Goal: Task Accomplishment & Management: Manage account settings

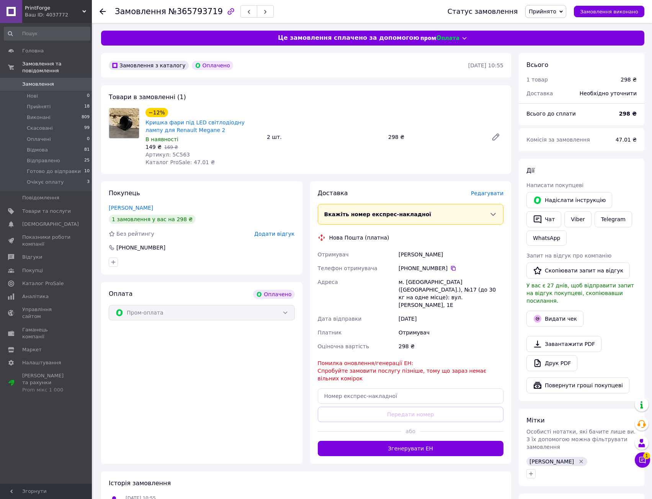
click at [394, 286] on div "Адреса" at bounding box center [356, 293] width 81 height 37
click at [462, 292] on div "м. [GEOGRAPHIC_DATA] ([GEOGRAPHIC_DATA].), №17 (до 30 кг на одне місце): вул. […" at bounding box center [451, 293] width 108 height 37
click at [483, 191] on span "Редагувати" at bounding box center [487, 193] width 33 height 6
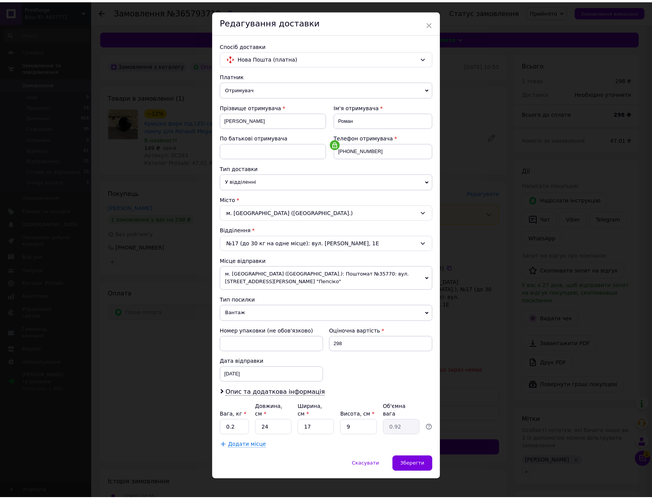
scroll to position [17, 0]
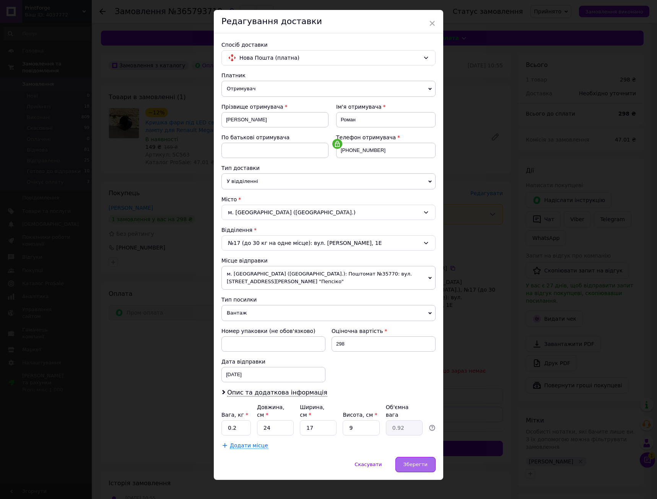
click at [412, 461] on span "Зберегти" at bounding box center [416, 464] width 24 height 6
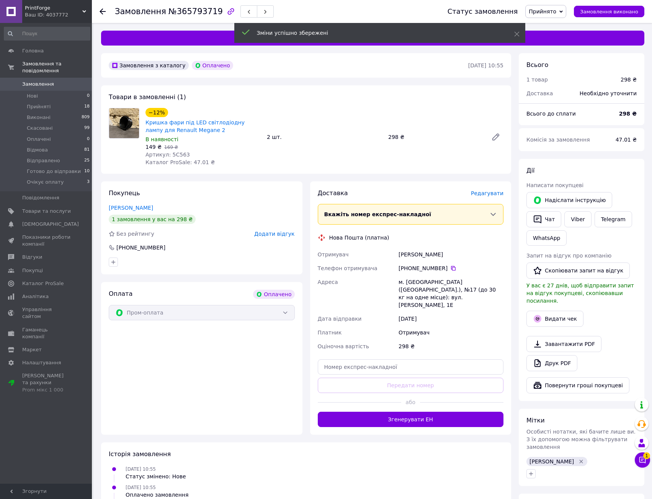
drag, startPoint x: 408, startPoint y: 270, endPoint x: 436, endPoint y: 311, distance: 49.0
click at [435, 311] on div "Отримувач [PERSON_NAME] Телефон отримувача [PHONE_NUMBER]   Адреса [PERSON_NAME…" at bounding box center [410, 301] width 189 height 106
click at [436, 312] on div "[DATE]" at bounding box center [451, 319] width 108 height 14
click at [451, 412] on button "Згенерувати ЕН" at bounding box center [411, 419] width 186 height 15
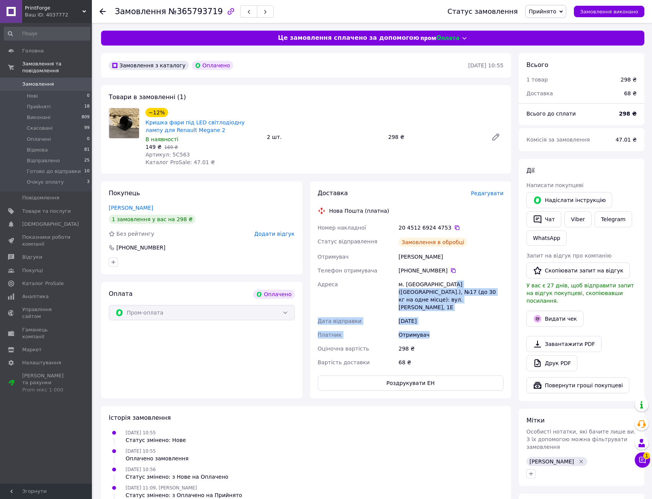
drag, startPoint x: 443, startPoint y: 283, endPoint x: 455, endPoint y: 326, distance: 44.5
click at [454, 325] on div "Номер накладної 20 4512 6924 4753   Статус відправлення Замовлення в обробці От…" at bounding box center [410, 295] width 189 height 148
click at [456, 328] on div "Отримувач" at bounding box center [451, 335] width 108 height 14
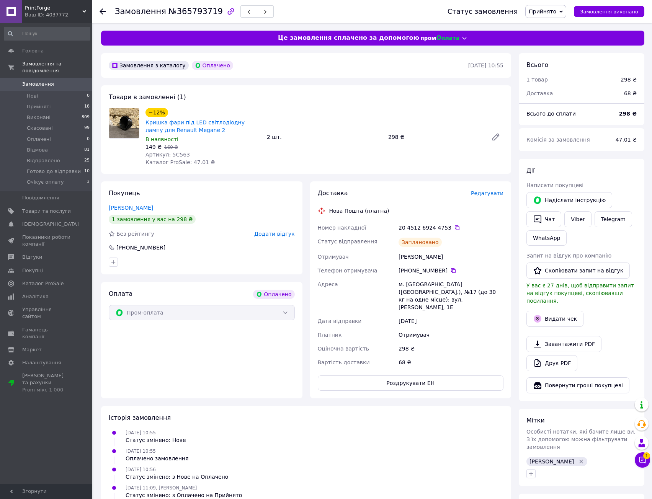
drag, startPoint x: 474, startPoint y: 216, endPoint x: 468, endPoint y: 327, distance: 111.9
click at [468, 327] on div "Доставка Редагувати Нова Пошта (платна) Номер накладної 20 4512 6924 4753   Ста…" at bounding box center [411, 290] width 186 height 202
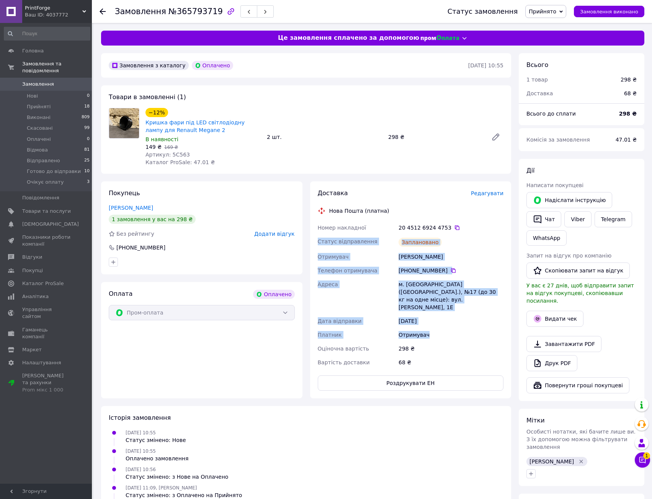
click at [468, 328] on div "Отримувач" at bounding box center [451, 335] width 108 height 14
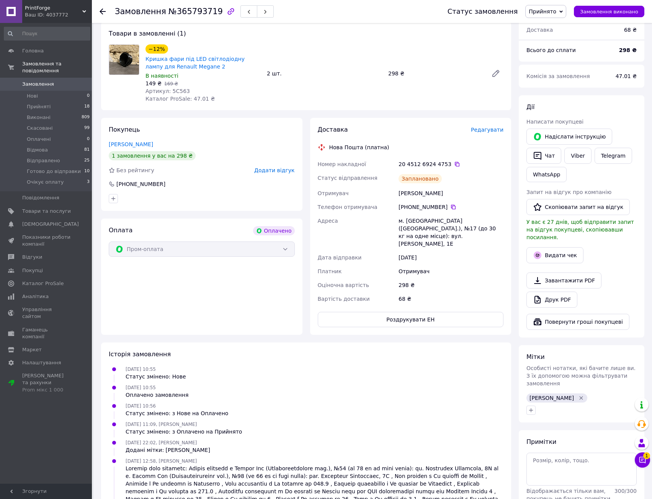
scroll to position [0, 0]
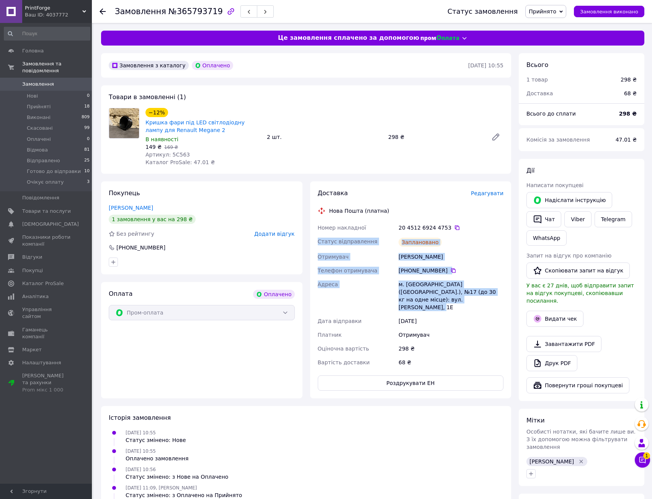
click at [454, 305] on div "Номер накладної 20 4512 6924 4753   Статус відправлення Заплановано Отримувач […" at bounding box center [410, 295] width 189 height 148
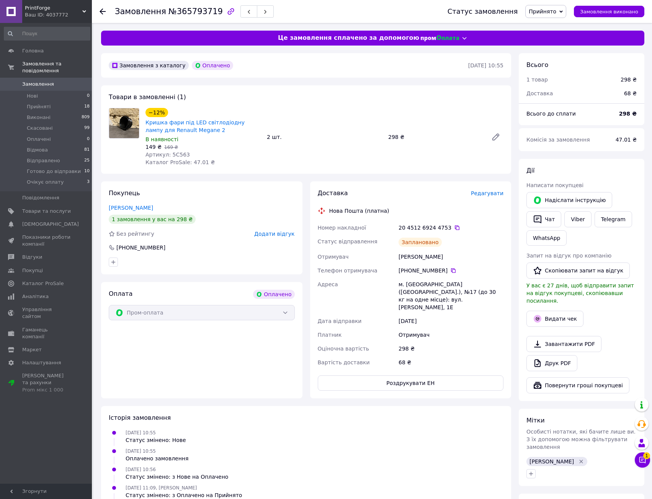
click at [452, 318] on div "[DATE]" at bounding box center [451, 321] width 108 height 14
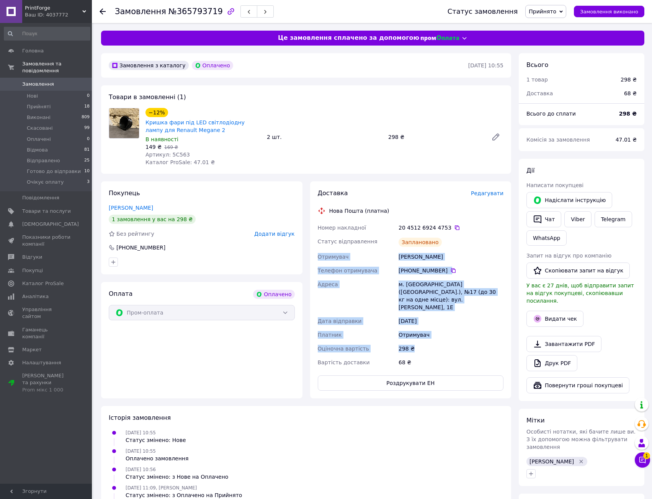
drag, startPoint x: 453, startPoint y: 343, endPoint x: 455, endPoint y: 238, distance: 104.9
click at [455, 241] on div "Номер накладної 20 4512 6924 4753   Статус відправлення Заплановано Отримувач […" at bounding box center [410, 295] width 189 height 148
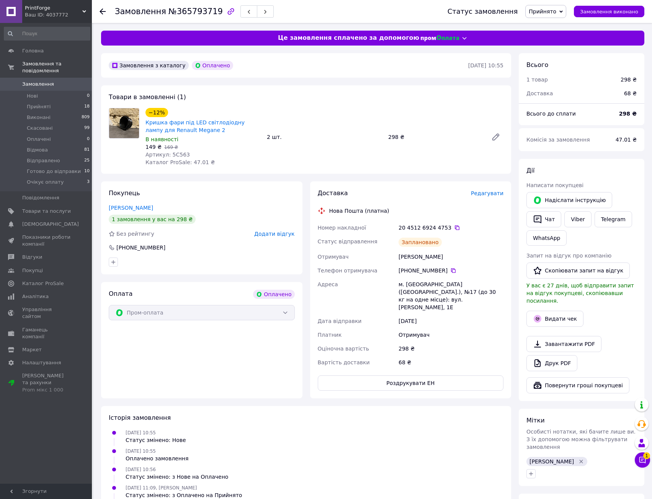
click at [453, 230] on div "20 4512 6924 4753" at bounding box center [450, 228] width 105 height 8
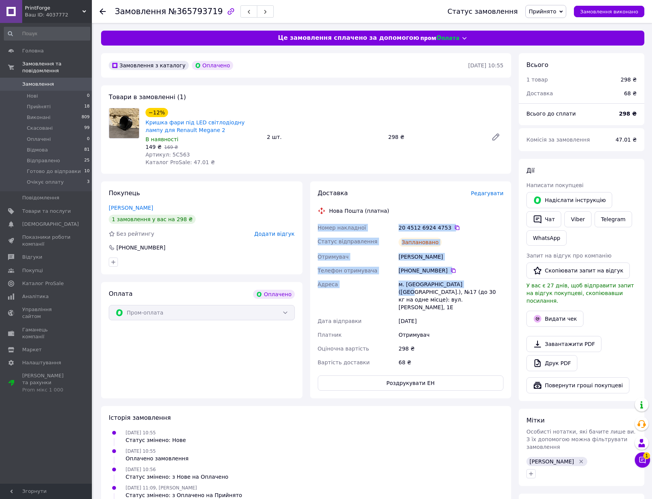
drag, startPoint x: 465, startPoint y: 208, endPoint x: 465, endPoint y: 288, distance: 79.6
click at [465, 288] on div "Доставка Редагувати Нова Пошта (платна) Номер накладної 20 4512 6924 4753   Ста…" at bounding box center [411, 290] width 186 height 202
click at [465, 288] on div "м. [GEOGRAPHIC_DATA] ([GEOGRAPHIC_DATA].), №17 (до 30 кг на одне місце): вул. […" at bounding box center [451, 295] width 108 height 37
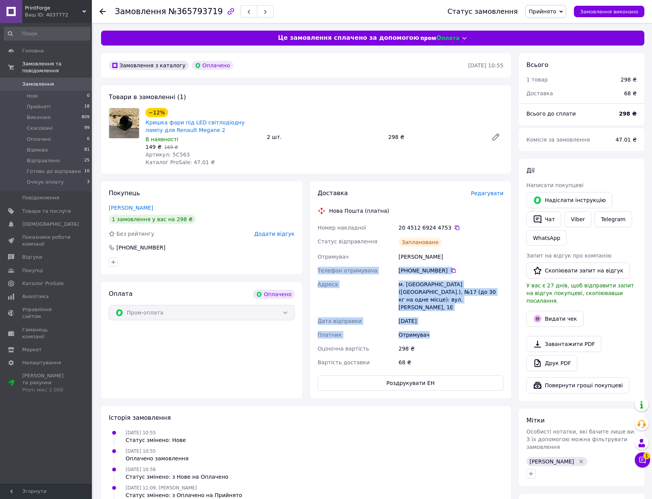
drag, startPoint x: 463, startPoint y: 326, endPoint x: 457, endPoint y: 231, distance: 94.7
click at [456, 251] on div "Номер накладної 20 4512 6924 4753   Статус відправлення Заплановано Отримувач […" at bounding box center [410, 295] width 189 height 148
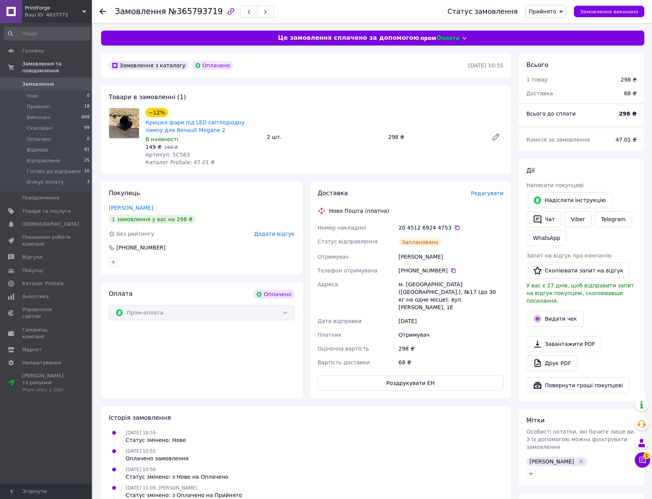
click at [458, 231] on div "20 4512 6924 4753" at bounding box center [450, 228] width 105 height 8
drag, startPoint x: 467, startPoint y: 215, endPoint x: 466, endPoint y: 310, distance: 95.3
click at [466, 310] on div "Доставка Редагувати Нова Пошта (платна) Номер накладної 20 4512 6924 4753   Ста…" at bounding box center [411, 290] width 186 height 202
drag, startPoint x: 465, startPoint y: 310, endPoint x: 463, endPoint y: 321, distance: 11.0
click at [465, 314] on div "[DATE]" at bounding box center [451, 321] width 108 height 14
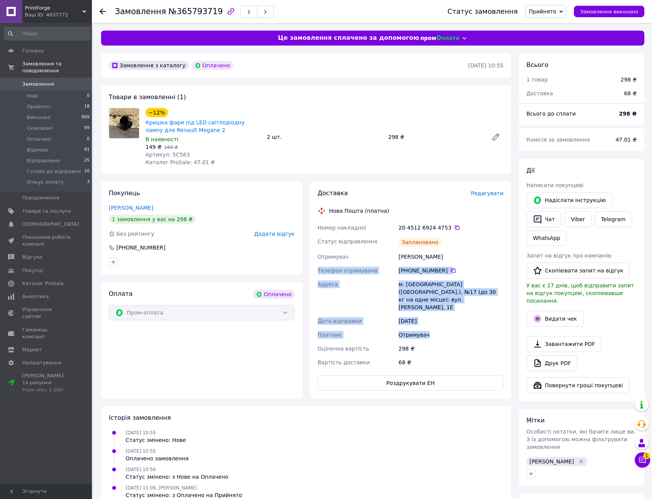
drag, startPoint x: 455, startPoint y: 296, endPoint x: 455, endPoint y: 217, distance: 78.8
click at [455, 238] on div "Номер накладної 20 4512 6924 4753   Статус відправлення Заплановано Отримувач […" at bounding box center [410, 295] width 189 height 148
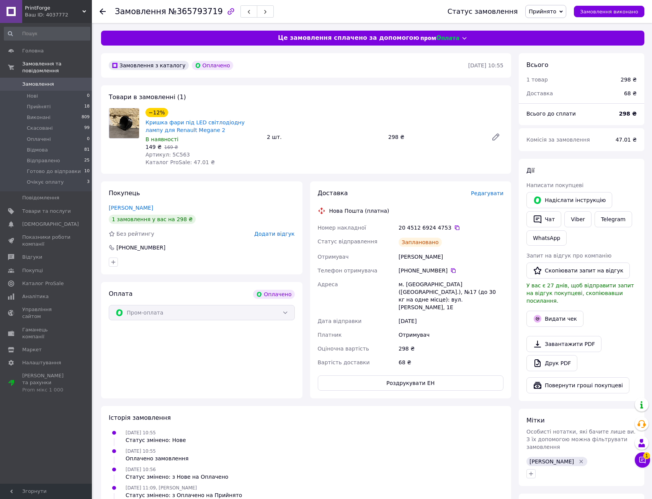
click at [455, 217] on div "Доставка Редагувати Нова Пошта (платна) Номер накладної 20 4512 6924 4753   Ста…" at bounding box center [411, 290] width 186 height 202
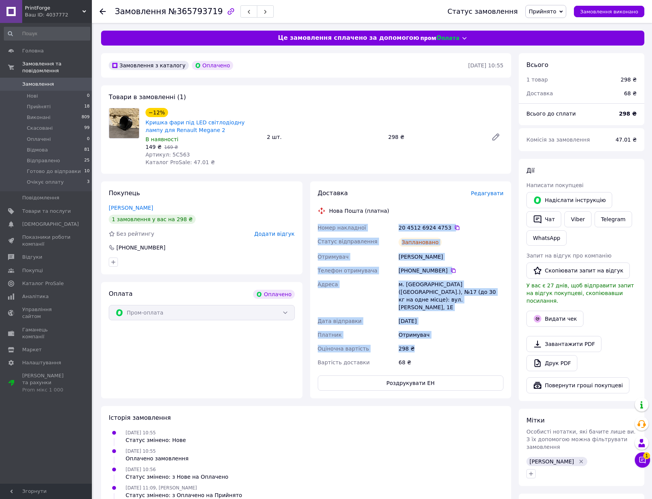
drag, startPoint x: 463, startPoint y: 209, endPoint x: 463, endPoint y: 341, distance: 132.0
click at [463, 341] on div "Доставка Редагувати Нова Пошта (платна) Номер накладної 20 4512 6924 4753   Ста…" at bounding box center [411, 290] width 186 height 202
click at [463, 342] on div "298 ₴" at bounding box center [451, 349] width 108 height 14
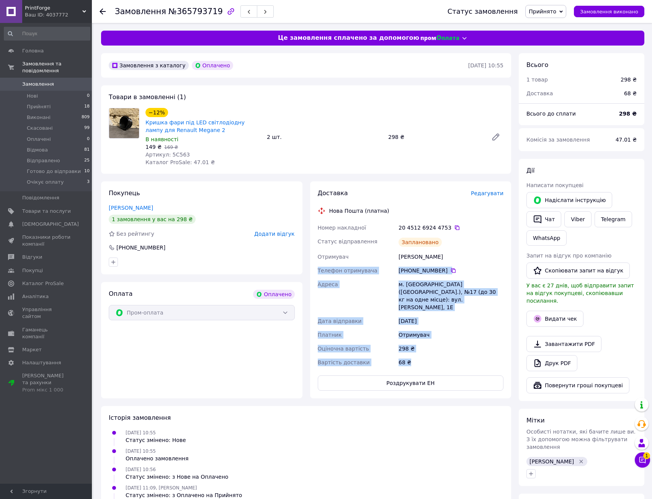
drag, startPoint x: 457, startPoint y: 353, endPoint x: 449, endPoint y: 235, distance: 118.1
click at [450, 243] on div "Номер накладної 20 4512 6924 4753   Статус відправлення Заплановано Отримувач […" at bounding box center [410, 295] width 189 height 148
drag, startPoint x: 449, startPoint y: 235, endPoint x: 455, endPoint y: 220, distance: 15.9
click at [449, 234] on div "Номер накладної 20 4512 6924 4753   Статус відправлення Заплановано Отримувач […" at bounding box center [410, 295] width 189 height 148
drag, startPoint x: 455, startPoint y: 220, endPoint x: 445, endPoint y: 325, distance: 105.6
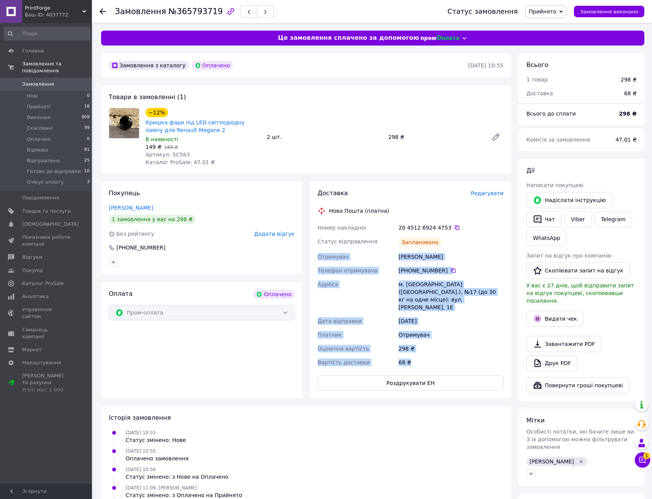
click at [446, 319] on div "Доставка Редагувати Нова Пошта (платна) Номер накладної 20 4512 6924 4753   Ста…" at bounding box center [411, 290] width 186 height 202
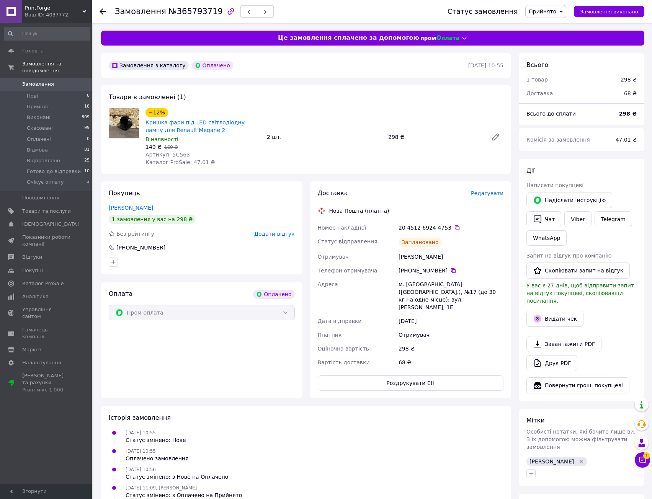
click at [445, 328] on div "Отримувач" at bounding box center [451, 335] width 108 height 14
drag, startPoint x: 443, startPoint y: 341, endPoint x: 442, endPoint y: 337, distance: 4.5
drag, startPoint x: 460, startPoint y: 235, endPoint x: 453, endPoint y: 324, distance: 89.9
click at [453, 320] on div "Номер накладної 20 4512 6924 4753   Статус відправлення Заплановано Отримувач […" at bounding box center [410, 295] width 189 height 148
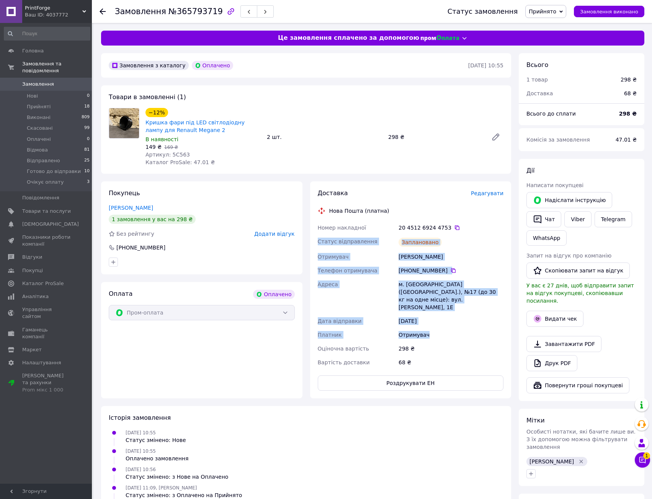
click at [453, 328] on div "Отримувач" at bounding box center [451, 335] width 108 height 14
drag, startPoint x: 451, startPoint y: 348, endPoint x: 468, endPoint y: 222, distance: 126.7
click at [466, 235] on div "Номер накладної 20 4512 6924 4753   Статус відправлення Заплановано Отримувач […" at bounding box center [410, 295] width 189 height 148
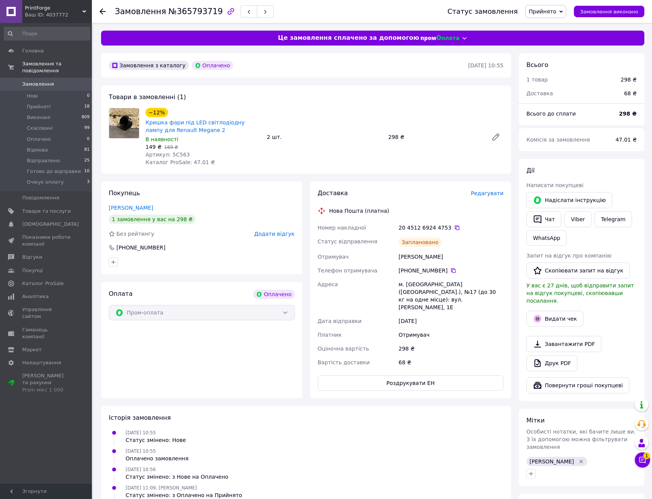
click at [468, 216] on div "Доставка Редагувати Нова Пошта (платна) Номер накладної 20 4512 6924 4753   Ста…" at bounding box center [411, 290] width 186 height 202
drag, startPoint x: 474, startPoint y: 205, endPoint x: 473, endPoint y: 316, distance: 111.0
click at [473, 316] on div "Доставка Редагувати Нова Пошта (платна) Номер накладної 20 4512 6924 4753   Ста…" at bounding box center [411, 290] width 186 height 202
click at [473, 316] on div "[DATE]" at bounding box center [451, 321] width 108 height 14
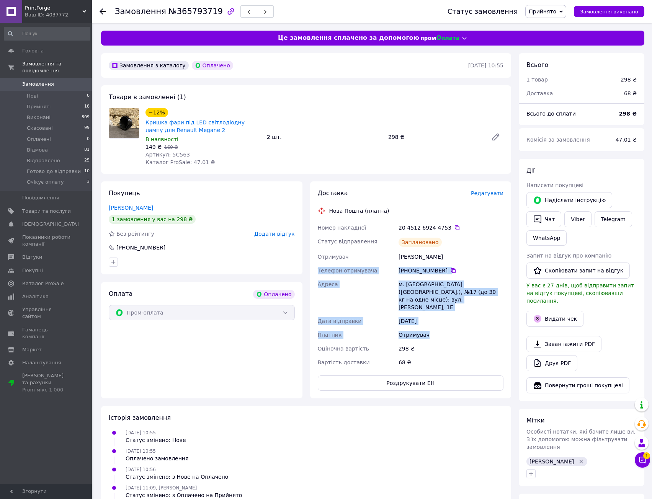
drag, startPoint x: 474, startPoint y: 329, endPoint x: 469, endPoint y: 245, distance: 84.3
click at [469, 245] on div "Номер накладної 20 4512 6924 4753   Статус відправлення Заплановано Отримувач […" at bounding box center [410, 295] width 189 height 148
click at [468, 240] on div "Заплановано" at bounding box center [451, 242] width 108 height 15
drag, startPoint x: 477, startPoint y: 217, endPoint x: 469, endPoint y: 324, distance: 108.2
click at [471, 313] on div "Доставка Редагувати Нова Пошта (платна) Номер накладної 20 4512 6924 4753   Ста…" at bounding box center [411, 290] width 186 height 202
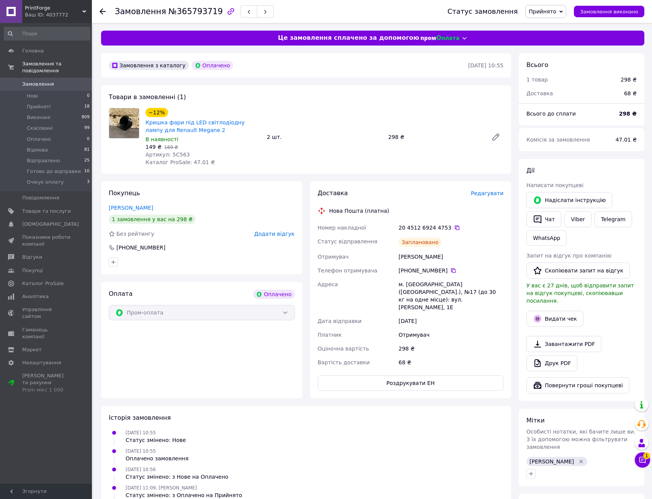
click at [470, 330] on div "Отримувач" at bounding box center [451, 335] width 108 height 14
click at [467, 217] on div "Доставка Редагувати Нова Пошта (платна) Номер накладної 20 4512 6924 4753   Ста…" at bounding box center [411, 290] width 186 height 202
click at [453, 225] on div "20 4512 6924 4753" at bounding box center [450, 228] width 105 height 8
click at [454, 227] on icon at bounding box center [457, 228] width 6 height 6
click at [418, 153] on div "−12% Кришка фари під LED світлодіодну лампу для Renault Megane 2 В наявності 14…" at bounding box center [324, 136] width 364 height 61
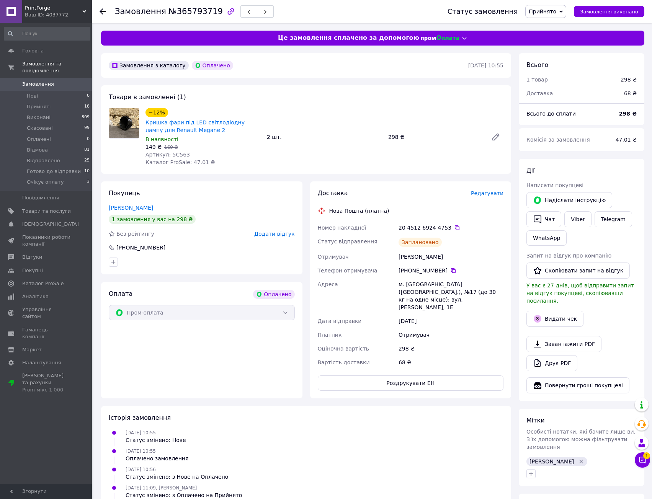
click at [543, 8] on span "Прийнято" at bounding box center [542, 11] width 28 height 6
click at [565, 74] on li "Готово до відправки" at bounding box center [556, 75] width 62 height 11
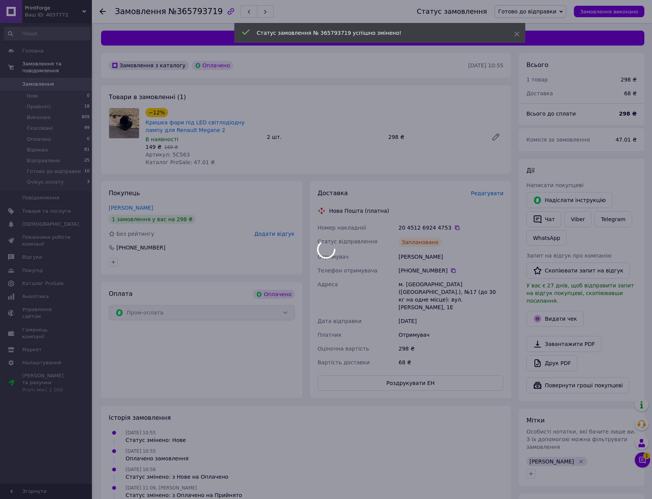
click at [352, 237] on div at bounding box center [326, 249] width 652 height 499
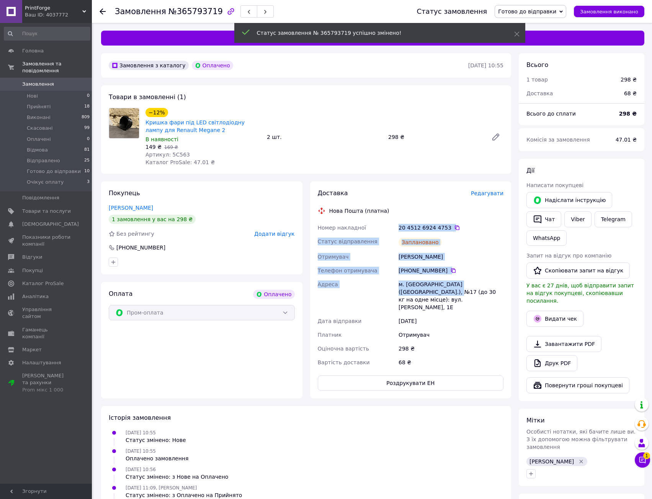
drag, startPoint x: 388, startPoint y: 234, endPoint x: 420, endPoint y: 301, distance: 74.3
click at [415, 297] on div "Номер накладної 20 4512 6924 4753   Статус відправлення Заплановано Отримувач […" at bounding box center [410, 295] width 189 height 148
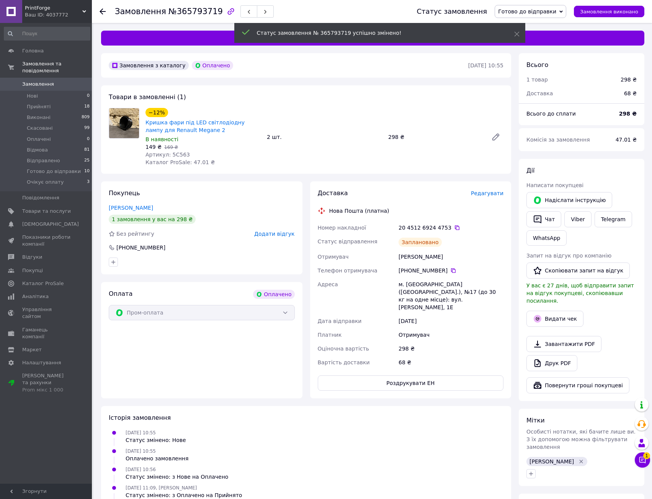
click at [420, 301] on div "м. [GEOGRAPHIC_DATA] ([GEOGRAPHIC_DATA].), №17 (до 30 кг на одне місце): вул. […" at bounding box center [451, 295] width 108 height 37
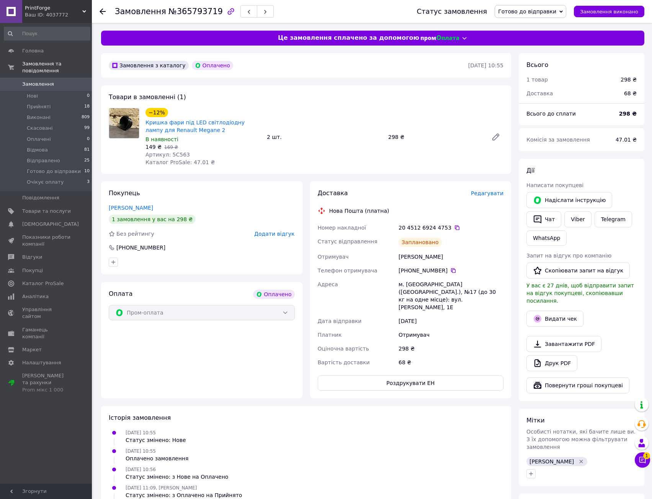
click at [370, 123] on div "−12% Кришка фари під LED світлодіодну лампу для Renault Megane 2 В наявності 14…" at bounding box center [324, 136] width 364 height 61
click at [370, 115] on div "−12% Кришка фари під LED світлодіодну лампу для Renault Megane 2 В наявності 14…" at bounding box center [324, 136] width 364 height 61
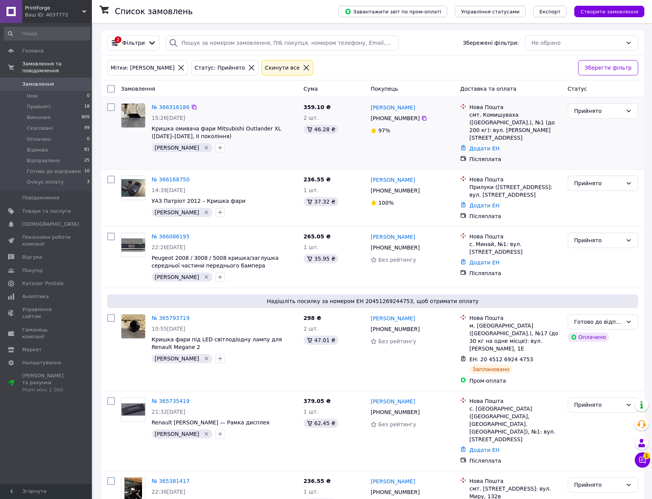
drag, startPoint x: 264, startPoint y: 148, endPoint x: 260, endPoint y: 108, distance: 40.4
click at [177, 398] on link "№ 365735419" at bounding box center [171, 401] width 38 height 6
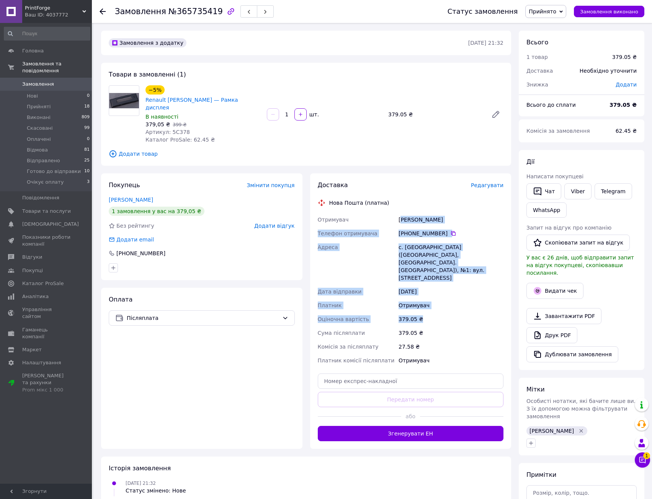
drag, startPoint x: 401, startPoint y: 204, endPoint x: 430, endPoint y: 310, distance: 110.0
click at [430, 309] on div "Отримувач [PERSON_NAME] Телефон отримувача [PHONE_NUMBER]   Адреса [PERSON_NAME…" at bounding box center [410, 290] width 189 height 155
click at [430, 340] on div "27.58 ₴" at bounding box center [451, 347] width 108 height 14
drag, startPoint x: 386, startPoint y: 210, endPoint x: 405, endPoint y: 295, distance: 87.4
click at [404, 295] on div "Отримувач [PERSON_NAME] Телефон отримувача [PHONE_NUMBER]   Адреса [PERSON_NAME…" at bounding box center [410, 290] width 189 height 155
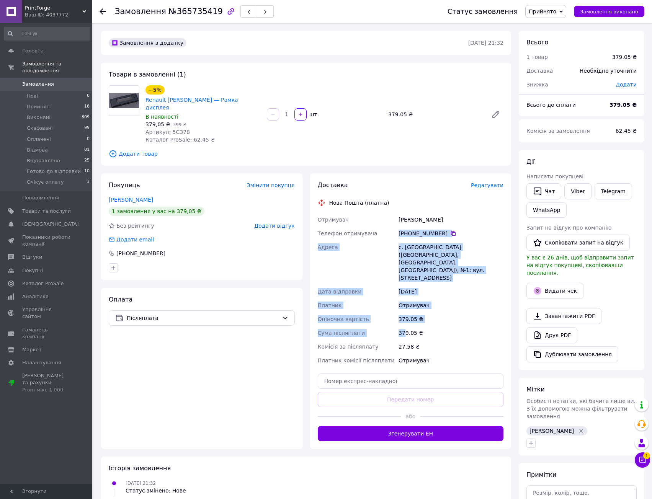
click at [405, 326] on div "379.05 ₴" at bounding box center [451, 333] width 108 height 14
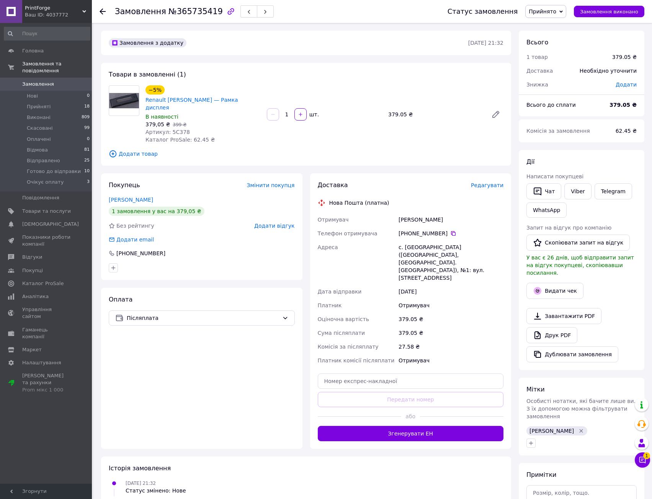
click at [489, 182] on span "Редагувати" at bounding box center [487, 185] width 33 height 6
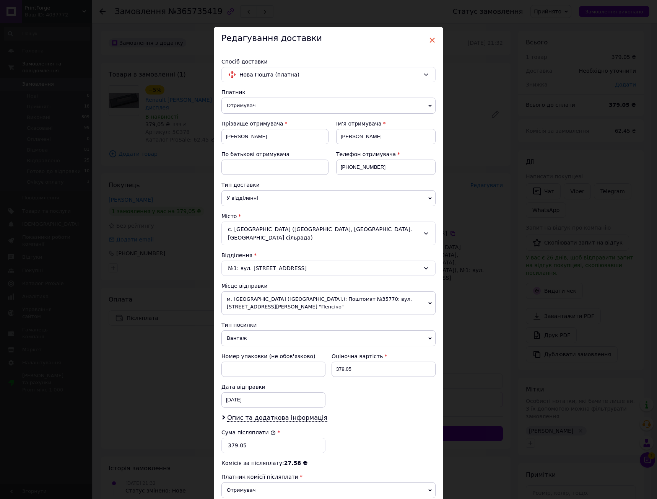
click at [431, 38] on span "×" at bounding box center [432, 40] width 7 height 13
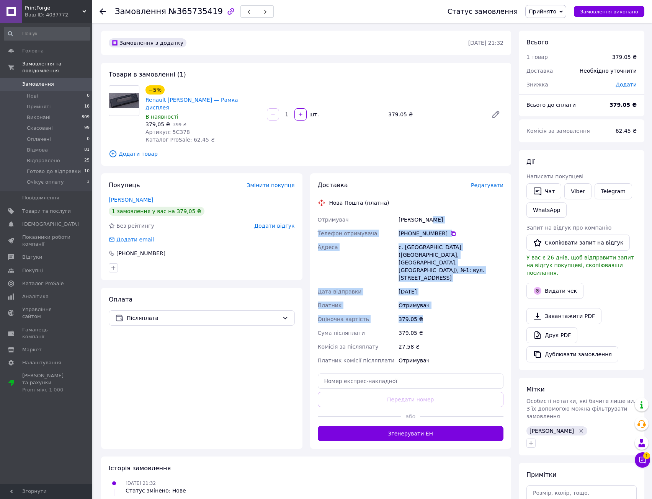
click at [429, 285] on div "Отримувач [PERSON_NAME] Телефон отримувача [PHONE_NUMBER]   Адреса [PERSON_NAME…" at bounding box center [410, 290] width 189 height 155
click at [430, 312] on div "379.05 ₴" at bounding box center [451, 319] width 108 height 14
drag, startPoint x: 411, startPoint y: 172, endPoint x: 422, endPoint y: 299, distance: 127.2
click at [424, 294] on div "Доставка Редагувати Нова Пошта (платна) Отримувач [PERSON_NAME] Телефон отримув…" at bounding box center [411, 311] width 186 height 260
click at [422, 326] on div "379.05 ₴" at bounding box center [451, 333] width 108 height 14
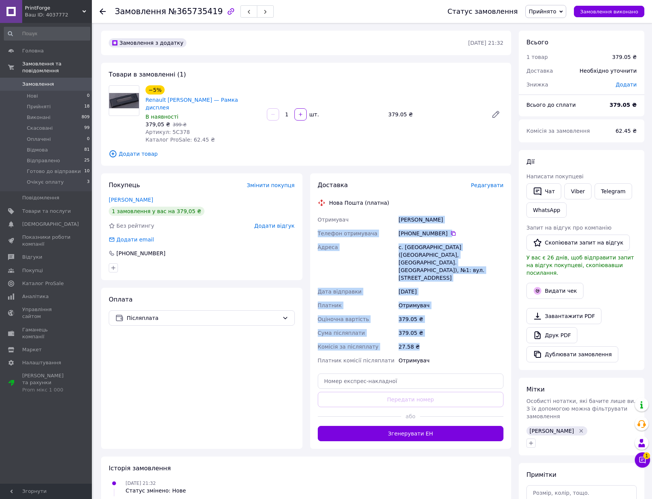
drag, startPoint x: 419, startPoint y: 318, endPoint x: 371, endPoint y: 192, distance: 134.2
click at [371, 213] on div "Отримувач [PERSON_NAME] Телефон отримувача [PHONE_NUMBER]   Адреса [PERSON_NAME…" at bounding box center [410, 290] width 189 height 155
click at [371, 192] on div "Доставка Редагувати Нова Пошта (платна) Отримувач [PERSON_NAME] Телефон отримув…" at bounding box center [411, 311] width 186 height 260
drag, startPoint x: 446, startPoint y: 266, endPoint x: 478, endPoint y: 314, distance: 58.5
click at [478, 314] on div "Доставка Редагувати Нова Пошта (платна) Отримувач [PERSON_NAME] Телефон отримув…" at bounding box center [411, 311] width 186 height 260
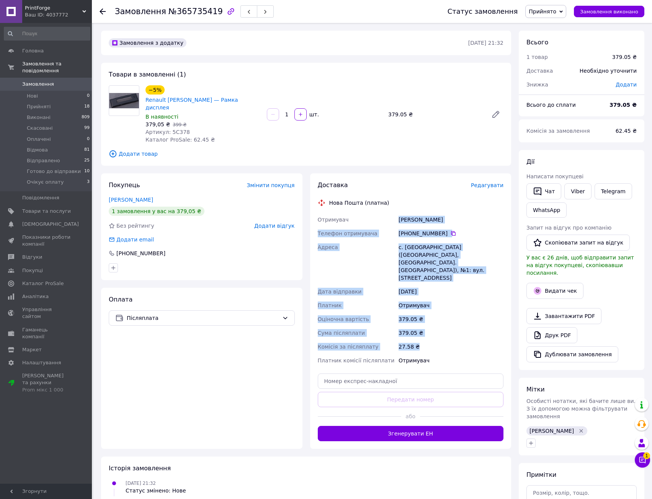
click at [478, 340] on div "27.58 ₴" at bounding box center [451, 347] width 108 height 14
drag, startPoint x: 444, startPoint y: 321, endPoint x: 334, endPoint y: 196, distance: 167.0
click at [334, 213] on div "Отримувач [PERSON_NAME] Телефон отримувача [PHONE_NUMBER]   Адреса [PERSON_NAME…" at bounding box center [410, 290] width 189 height 155
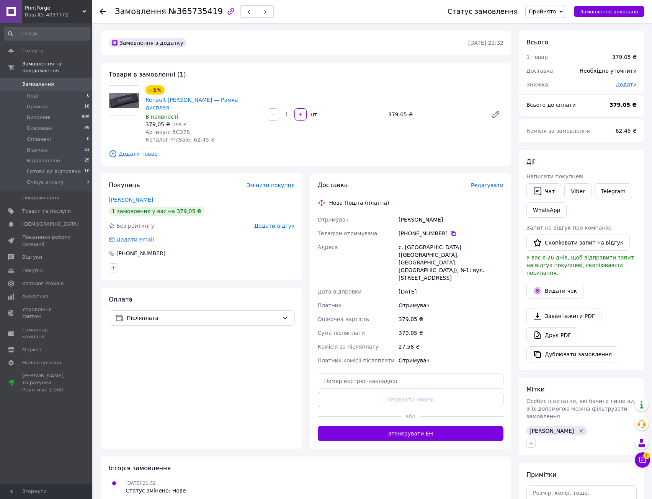
click at [316, 178] on div "Доставка Редагувати Нова Пошта (платна) Отримувач [PERSON_NAME] Телефон отримув…" at bounding box center [410, 310] width 201 height 275
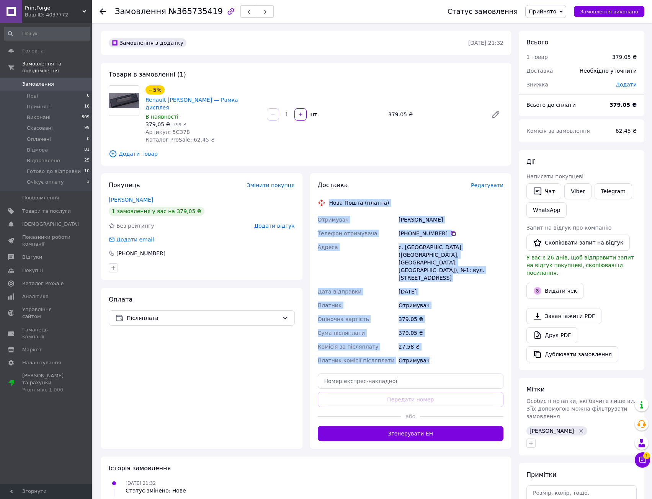
drag, startPoint x: 314, startPoint y: 173, endPoint x: 444, endPoint y: 331, distance: 204.2
click at [444, 331] on div "Доставка Редагувати Нова Пошта (платна) Отримувач [PERSON_NAME] Телефон отримув…" at bounding box center [410, 310] width 201 height 275
click at [445, 354] on div "Отримувач" at bounding box center [451, 361] width 108 height 14
drag, startPoint x: 451, startPoint y: 329, endPoint x: 312, endPoint y: 184, distance: 201.3
click at [312, 184] on div "Доставка Редагувати Нова Пошта (платна) Отримувач [PERSON_NAME] Телефон отримув…" at bounding box center [410, 310] width 201 height 275
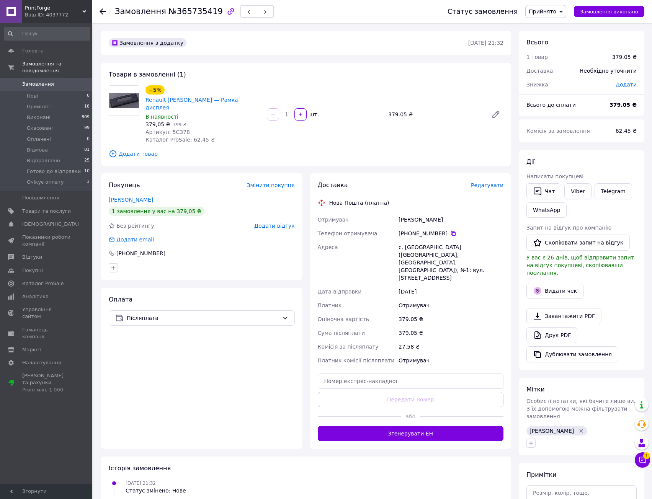
click at [310, 180] on div "Доставка Редагувати Нова Пошта (платна) Отримувач [PERSON_NAME] Телефон отримув…" at bounding box center [410, 310] width 201 height 275
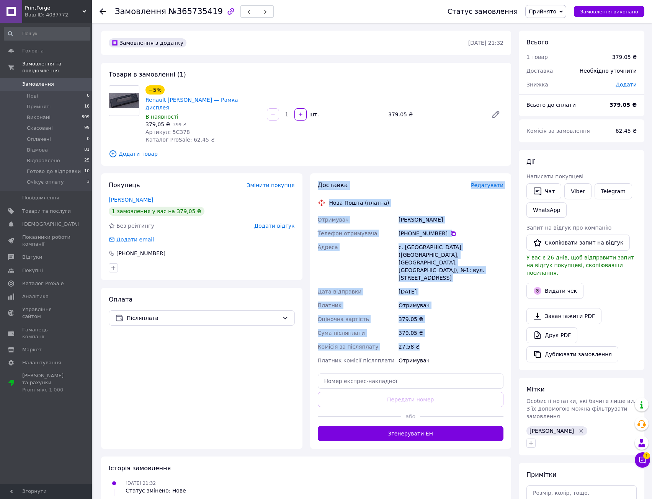
drag, startPoint x: 315, startPoint y: 163, endPoint x: 425, endPoint y: 316, distance: 188.4
click at [424, 316] on div "Доставка Редагувати Нова Пошта (платна) Отримувач [PERSON_NAME] Телефон отримув…" at bounding box center [410, 310] width 201 height 275
click at [425, 340] on div "27.58 ₴" at bounding box center [451, 347] width 108 height 14
drag, startPoint x: 430, startPoint y: 332, endPoint x: 331, endPoint y: 166, distance: 192.7
click at [331, 181] on div "Доставка Редагувати Нова Пошта (платна) Отримувач [PERSON_NAME] Телефон отримув…" at bounding box center [411, 311] width 186 height 260
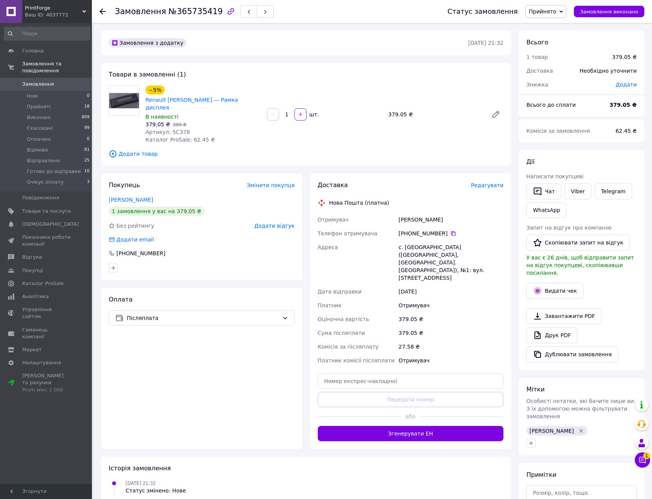
click at [316, 173] on div "Доставка Редагувати Нова Пошта (платна) Отримувач [PERSON_NAME] Телефон отримув…" at bounding box center [410, 310] width 201 height 275
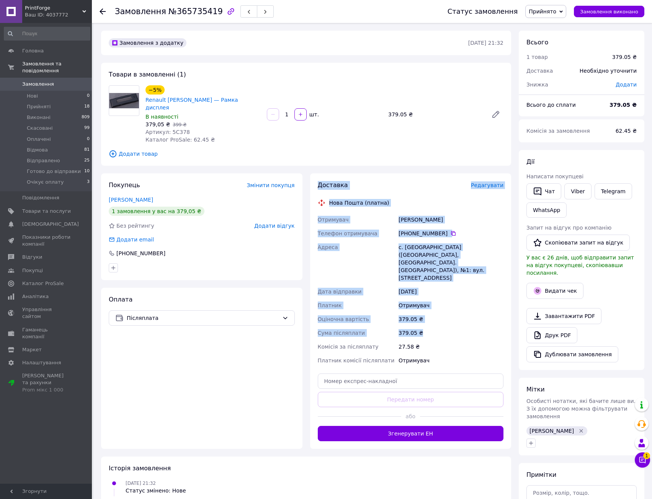
drag, startPoint x: 319, startPoint y: 163, endPoint x: 485, endPoint y: 311, distance: 222.0
click at [486, 309] on div "Доставка Редагувати Нова Пошта (платна) Отримувач [PERSON_NAME] Телефон отримув…" at bounding box center [410, 310] width 201 height 275
click at [483, 340] on div "27.58 ₴" at bounding box center [451, 347] width 108 height 14
drag, startPoint x: 426, startPoint y: 174, endPoint x: 441, endPoint y: 322, distance: 149.2
click at [441, 322] on div "Доставка Редагувати Нова Пошта (платна) Отримувач [PERSON_NAME] Телефон отримув…" at bounding box center [411, 311] width 186 height 260
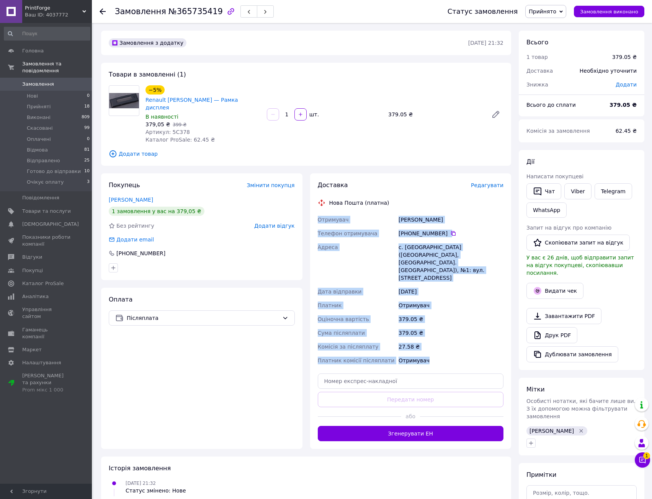
click at [442, 354] on div "Отримувач" at bounding box center [451, 361] width 108 height 14
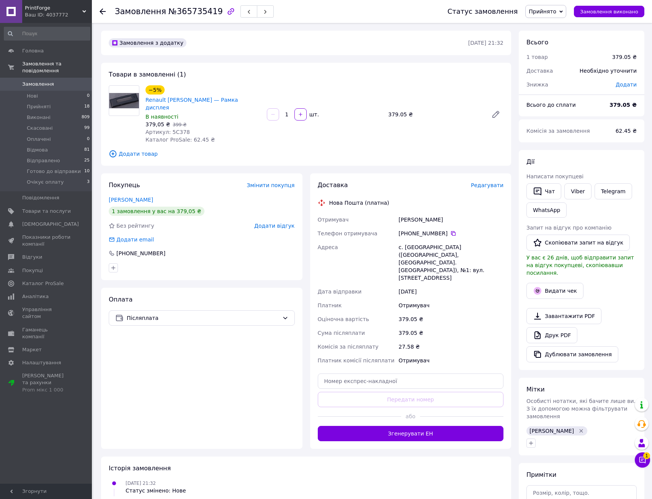
drag, startPoint x: 439, startPoint y: 321, endPoint x: 436, endPoint y: 303, distance: 18.6
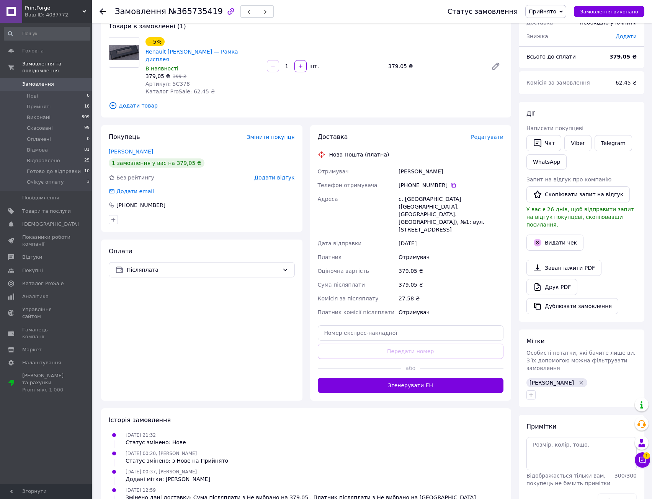
scroll to position [75, 0]
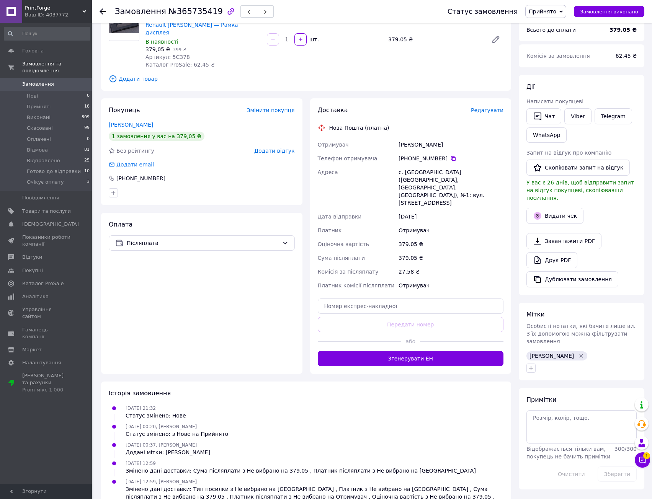
drag, startPoint x: 417, startPoint y: 409, endPoint x: 418, endPoint y: 376, distance: 33.3
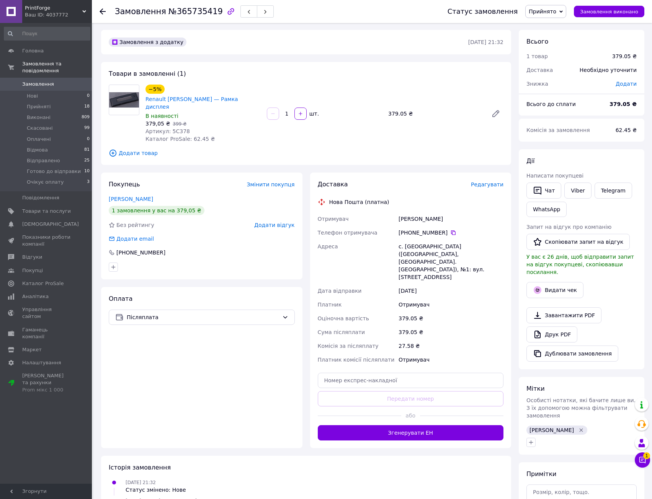
scroll to position [0, 0]
click at [433, 312] on div "379.05 ₴" at bounding box center [451, 319] width 108 height 14
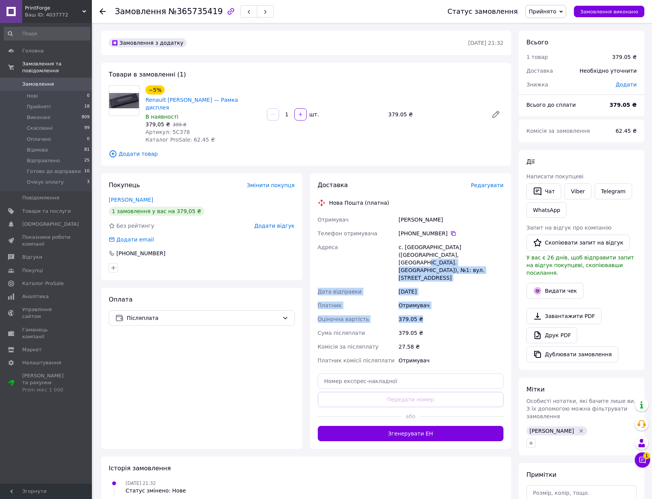
drag, startPoint x: 416, startPoint y: 240, endPoint x: 429, endPoint y: 296, distance: 57.4
click at [429, 297] on div "Отримувач [PERSON_NAME] Телефон отримувача [PHONE_NUMBER]   Адреса [PERSON_NAME…" at bounding box center [410, 290] width 189 height 155
click at [429, 326] on div "379.05 ₴" at bounding box center [451, 333] width 108 height 14
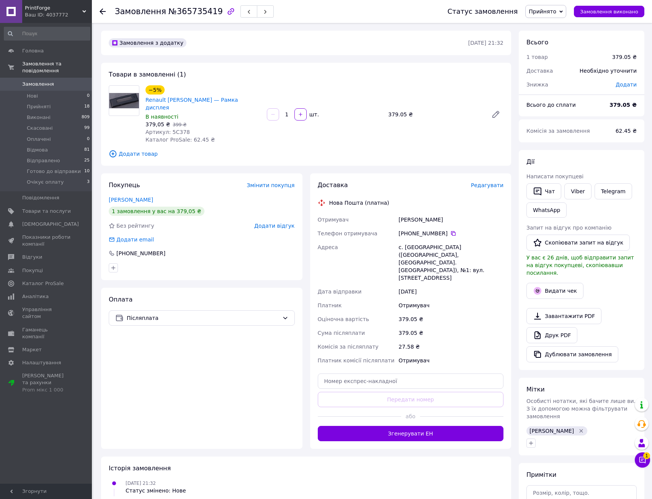
click at [437, 240] on div "с. [GEOGRAPHIC_DATA] ([GEOGRAPHIC_DATA], [GEOGRAPHIC_DATA]. [GEOGRAPHIC_DATA]),…" at bounding box center [451, 262] width 108 height 44
click at [446, 426] on button "Згенерувати ЕН" at bounding box center [411, 433] width 186 height 15
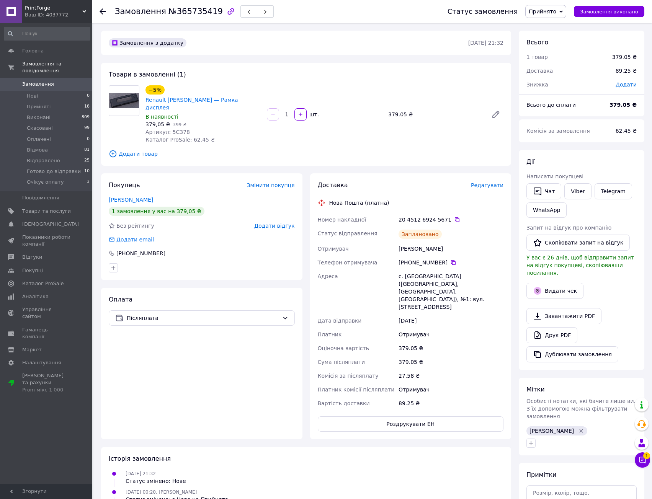
drag, startPoint x: 449, startPoint y: 254, endPoint x: 455, endPoint y: 249, distance: 8.0
click at [449, 269] on div "с. [GEOGRAPHIC_DATA] ([GEOGRAPHIC_DATA], [GEOGRAPHIC_DATA]. [GEOGRAPHIC_DATA]),…" at bounding box center [451, 291] width 108 height 44
click at [454, 217] on icon at bounding box center [457, 220] width 6 height 6
click at [427, 355] on div "379.05 ₴" at bounding box center [451, 362] width 108 height 14
click at [551, 11] on span "Прийнято" at bounding box center [542, 11] width 28 height 6
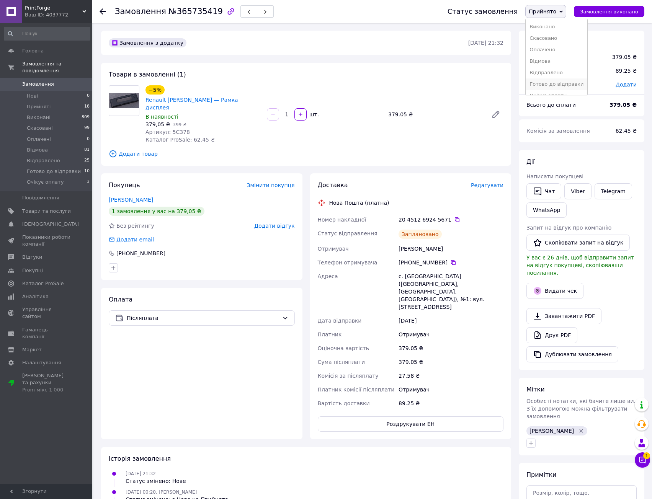
click at [555, 85] on li "Готово до відправки" at bounding box center [556, 83] width 62 height 11
click at [355, 273] on div "Адреса" at bounding box center [356, 291] width 81 height 44
click at [365, 259] on span "Телефон отримувача" at bounding box center [348, 262] width 60 height 6
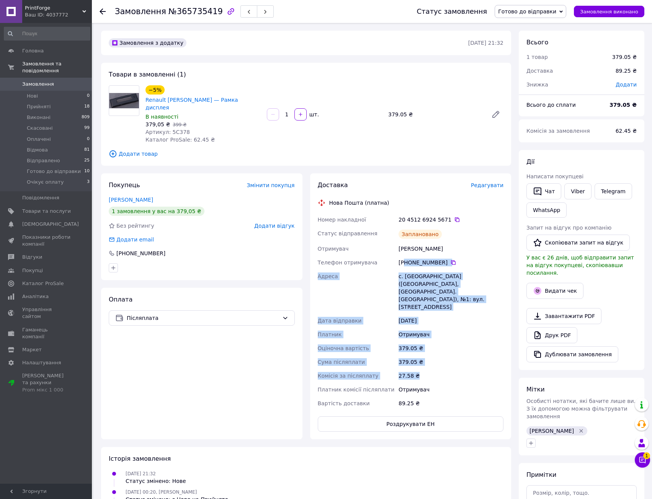
drag, startPoint x: 405, startPoint y: 261, endPoint x: 436, endPoint y: 362, distance: 105.4
click at [435, 360] on div "Номер накладної 20 4512 6924 5671   Статус відправлення Заплановано Отримувач […" at bounding box center [410, 311] width 189 height 197
click at [438, 369] on div "27.58 ₴" at bounding box center [451, 376] width 108 height 14
drag, startPoint x: 424, startPoint y: 360, endPoint x: 360, endPoint y: 198, distance: 173.9
click at [358, 213] on div "Номер накладної 20 4512 6924 5671   Статус відправлення Заплановано Отримувач […" at bounding box center [410, 311] width 189 height 197
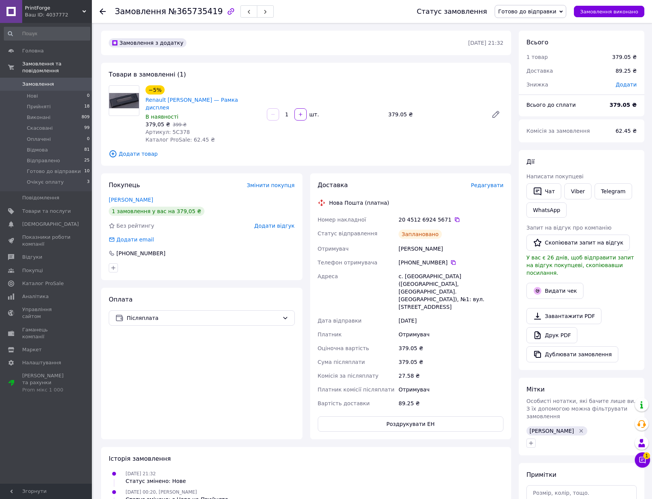
click at [361, 190] on div "Доставка Редагувати Нова Пошта (платна) Номер накладної 20 4512 6924 5671   Ста…" at bounding box center [411, 306] width 186 height 251
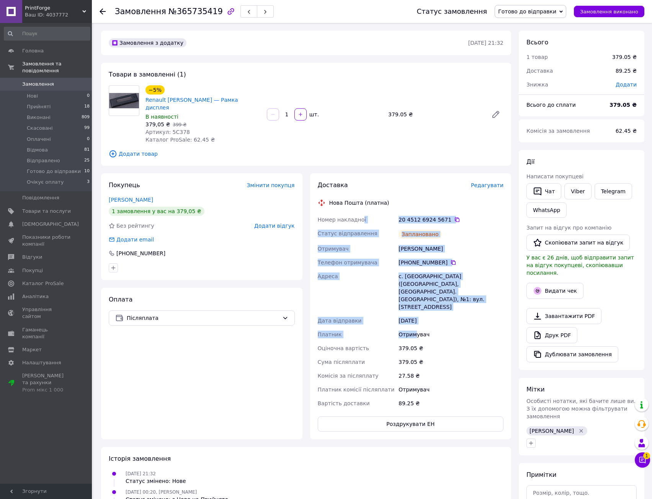
drag, startPoint x: 399, startPoint y: 285, endPoint x: 427, endPoint y: 313, distance: 39.5
click at [423, 314] on div "Доставка Редагувати Нова Пошта (платна) Номер накладної 20 4512 6924 5671   Ста…" at bounding box center [411, 306] width 186 height 251
click at [427, 341] on div "379.05 ₴" at bounding box center [451, 348] width 108 height 14
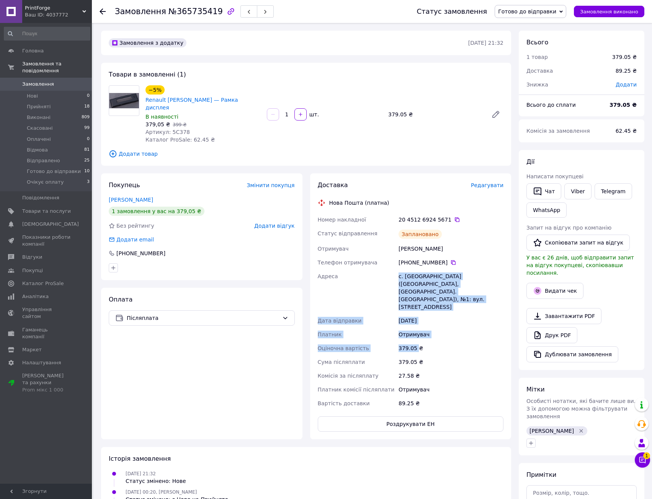
drag, startPoint x: 417, startPoint y: 318, endPoint x: 365, endPoint y: 215, distance: 114.6
click at [373, 231] on div "Номер накладної 20 4512 6924 5671   Статус відправлення Заплановано Отримувач […" at bounding box center [410, 311] width 189 height 197
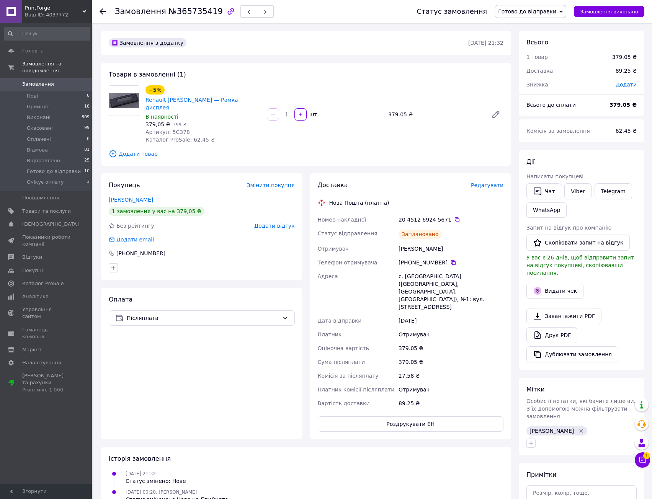
click at [365, 230] on span "Статус відправлення" at bounding box center [348, 233] width 60 height 6
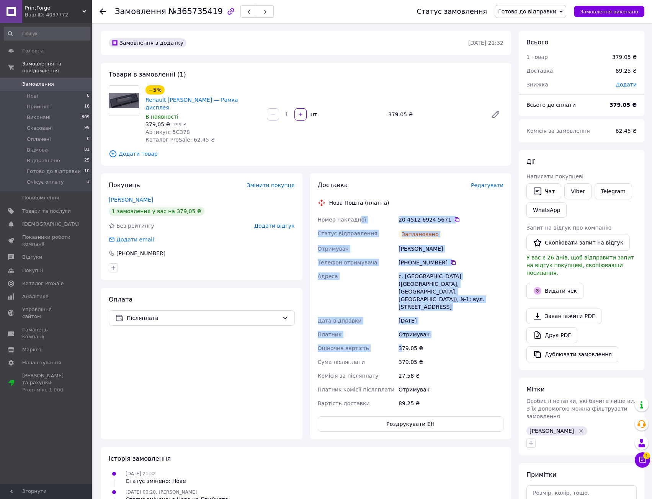
drag, startPoint x: 357, startPoint y: 202, endPoint x: 419, endPoint y: 323, distance: 135.3
click at [415, 321] on div "Номер накладної 20 4512 6924 5671   Статус відправлення Заплановано Отримувач […" at bounding box center [410, 311] width 189 height 197
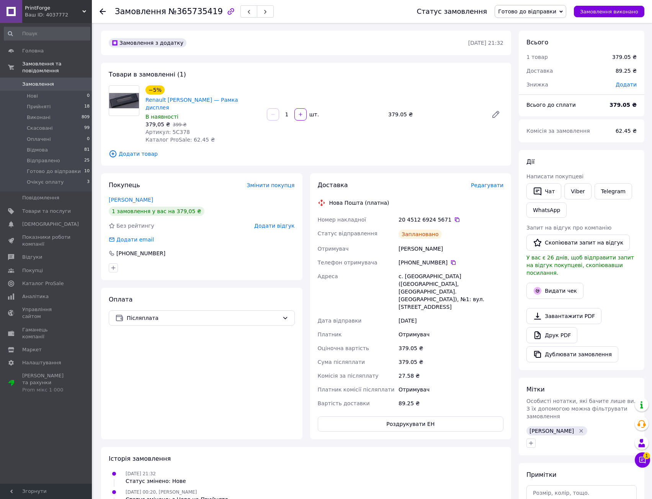
click at [419, 355] on div "379.05 ₴" at bounding box center [451, 362] width 108 height 14
click at [355, 256] on div "Телефон отримувача" at bounding box center [356, 263] width 81 height 14
click at [244, 150] on span "Додати товар" at bounding box center [306, 154] width 394 height 8
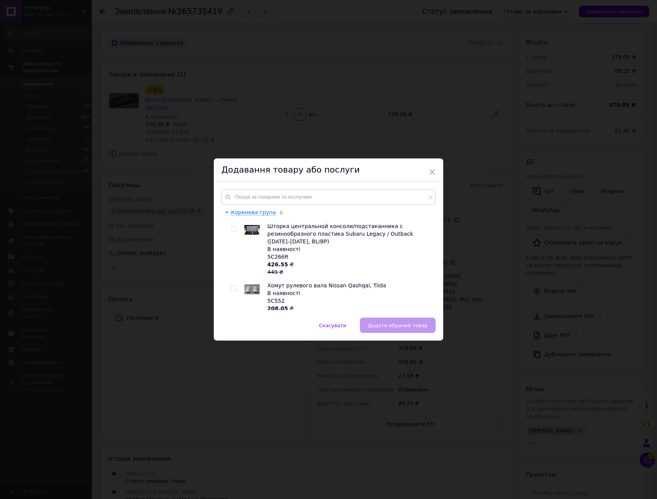
click at [430, 163] on div "Додавання товару або послуги" at bounding box center [329, 169] width 230 height 23
click at [430, 169] on span "×" at bounding box center [432, 171] width 7 height 13
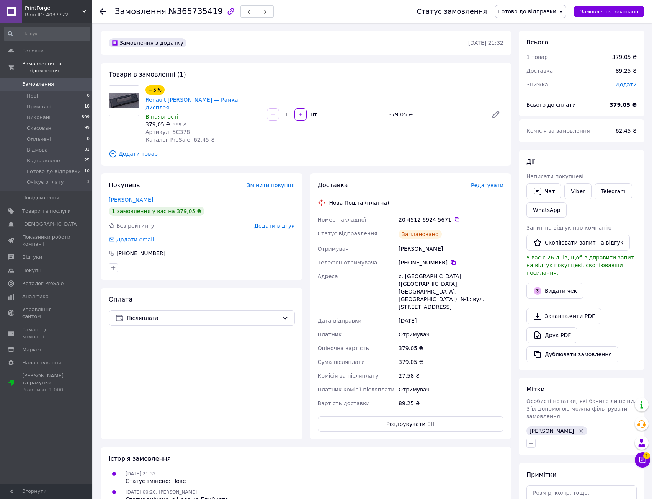
click at [418, 242] on div "[PERSON_NAME]" at bounding box center [451, 249] width 108 height 14
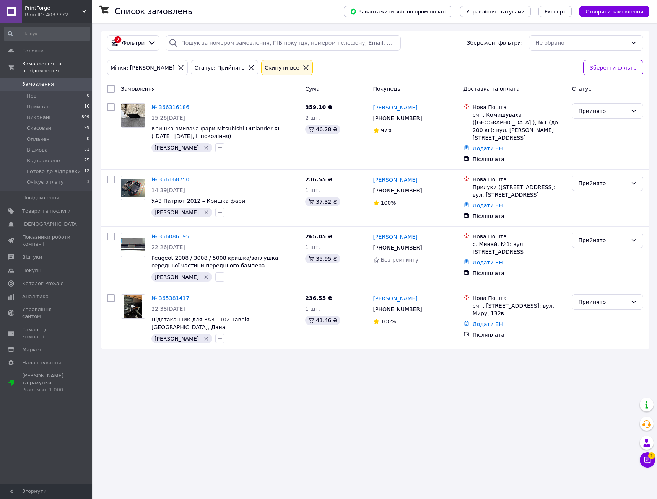
click at [280, 458] on div "Список замовлень Завантажити звіт по пром-оплаті Управління статусами Експорт С…" at bounding box center [375, 249] width 564 height 499
drag, startPoint x: 279, startPoint y: 163, endPoint x: 278, endPoint y: 168, distance: 5.5
click at [278, 173] on div "№ 366168750 14:39[DATE] УАЗ Патріот 2012 – Кришка [PERSON_NAME]" at bounding box center [225, 196] width 154 height 47
drag, startPoint x: 277, startPoint y: 172, endPoint x: 274, endPoint y: 181, distance: 9.4
click at [272, 186] on div "№ 366168750 14:39[DATE] УАЗ Патріот 2012 – Кришка [PERSON_NAME]" at bounding box center [225, 196] width 154 height 47
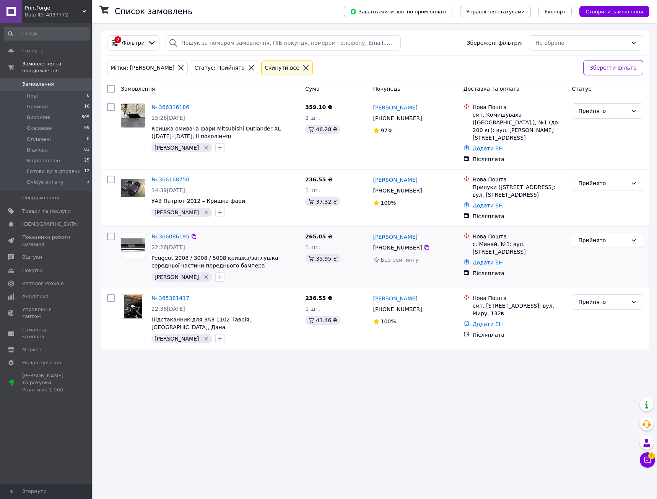
click at [232, 226] on div "№ 366086195 22:26[DATE] Peugeot 2008 / 3008 / 5008 кришка/заглушка середньої ча…" at bounding box center [375, 256] width 549 height 61
click at [165, 233] on link "№ 366086195" at bounding box center [171, 236] width 38 height 6
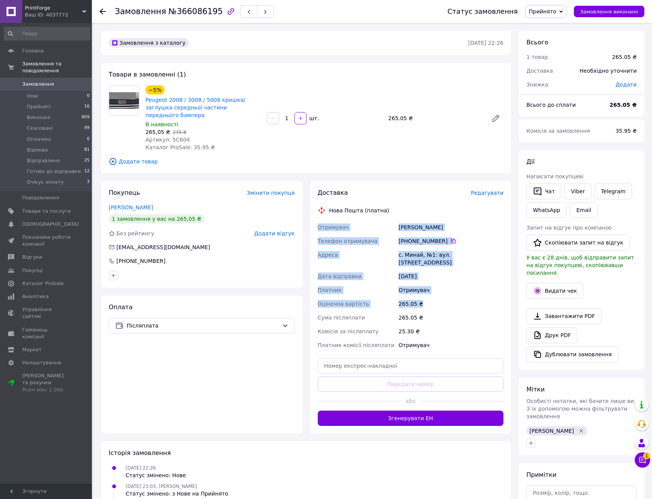
click at [433, 291] on div "Доставка Редагувати Нова Пошта (платна) Отримувач [PERSON_NAME] Телефон отримув…" at bounding box center [411, 307] width 186 height 237
click at [435, 297] on div "265.05 ₴" at bounding box center [451, 304] width 108 height 14
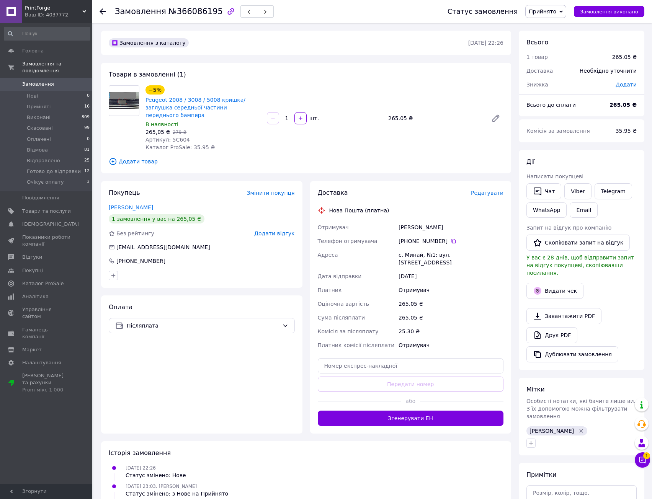
click at [495, 190] on span "Редагувати" at bounding box center [487, 193] width 33 height 6
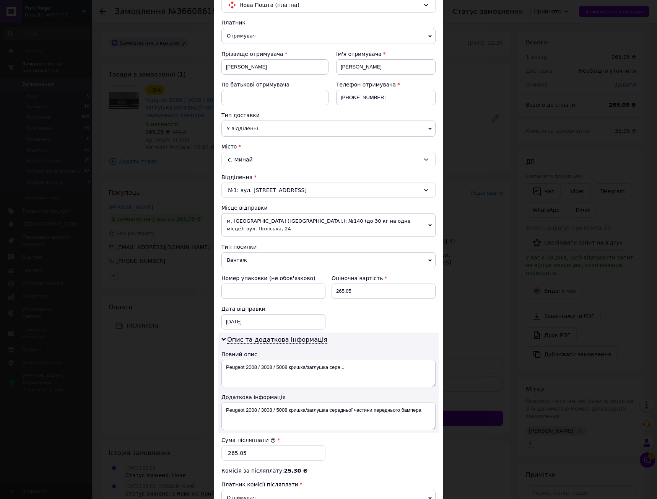
scroll to position [171, 0]
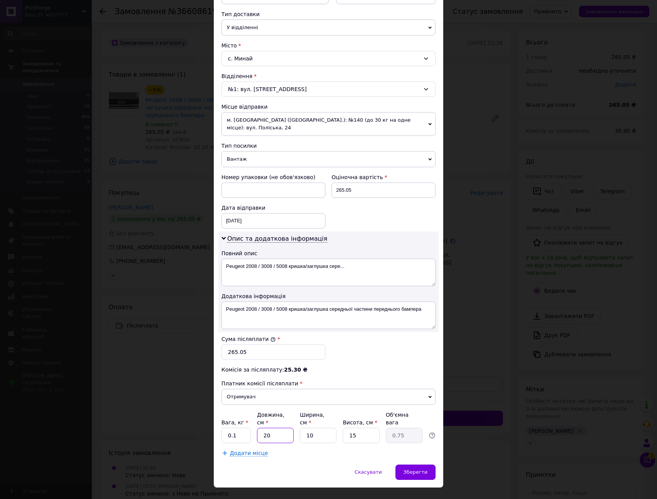
click at [285, 428] on input "20" at bounding box center [275, 435] width 37 height 15
type input "2"
type input "0.1"
type input "24"
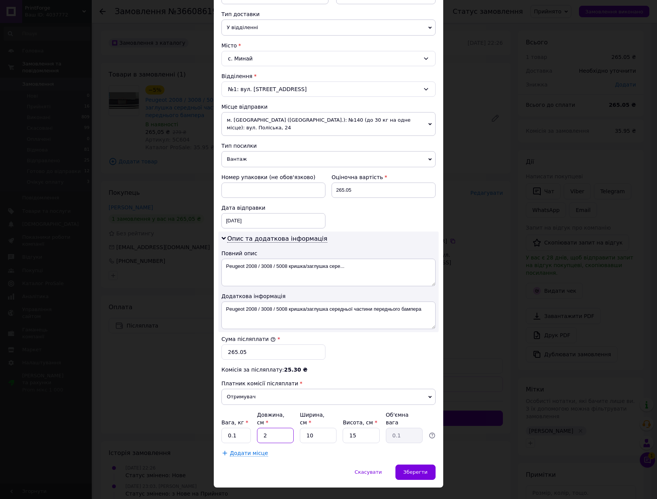
type input "0.9"
type input "24"
click at [320, 428] on input "10" at bounding box center [318, 435] width 37 height 15
type input "1"
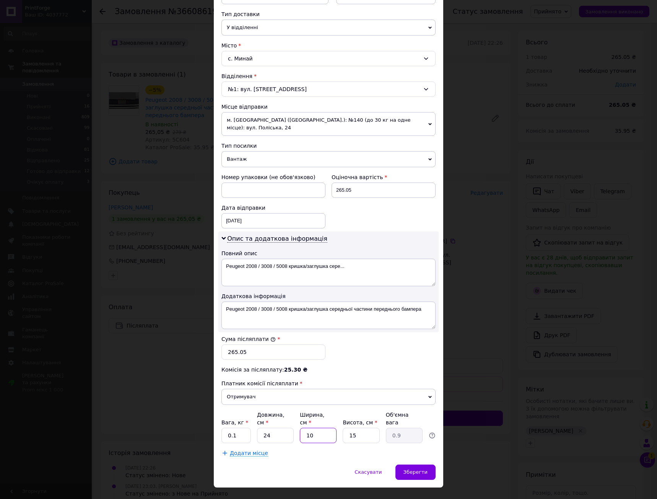
type input "0.1"
type input "17"
type input "1.53"
type input "17"
type input "5"
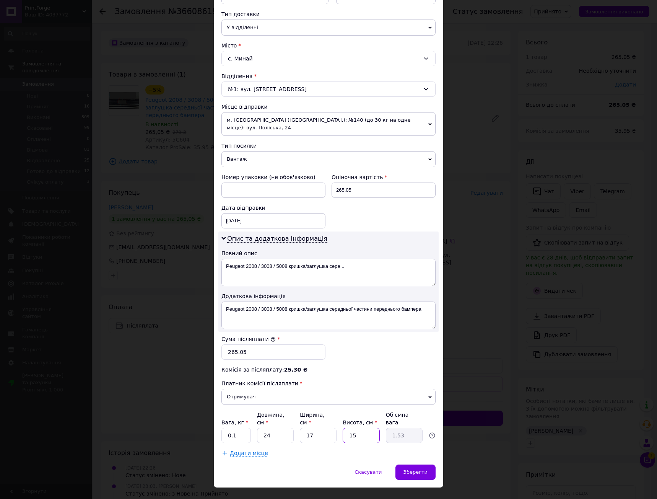
type input "0.51"
type input "5"
click at [390, 350] on div "Сума післяплати * 265.05" at bounding box center [328, 347] width 220 height 31
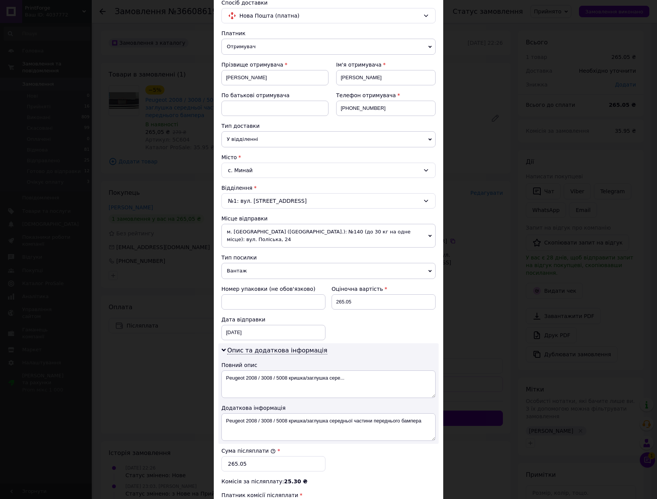
scroll to position [56, 0]
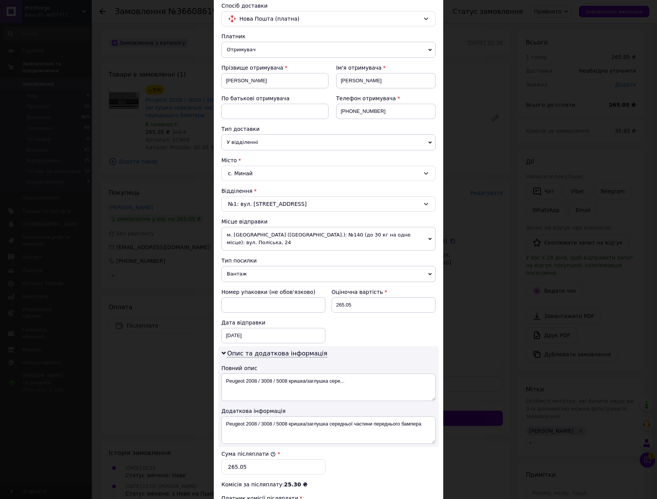
click at [350, 238] on span "м. [GEOGRAPHIC_DATA] ([GEOGRAPHIC_DATA].): №140 (до 30 кг на одне місце): вул. …" at bounding box center [329, 239] width 214 height 24
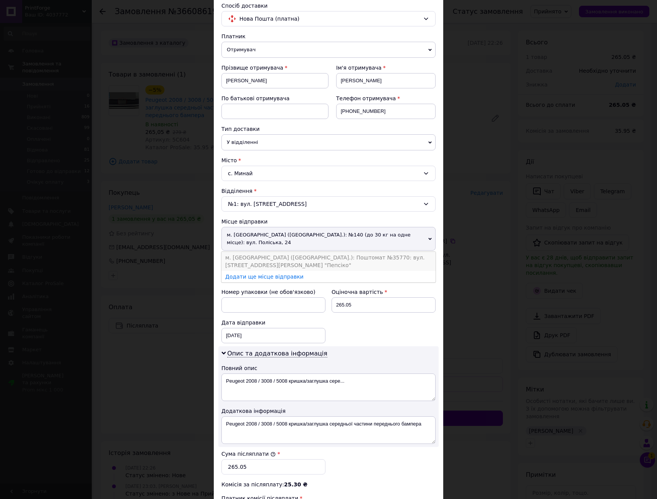
click at [346, 254] on li "м. [GEOGRAPHIC_DATA] ([GEOGRAPHIC_DATA].): Поштомат №35770: вул. [STREET_ADDRES…" at bounding box center [329, 261] width 214 height 19
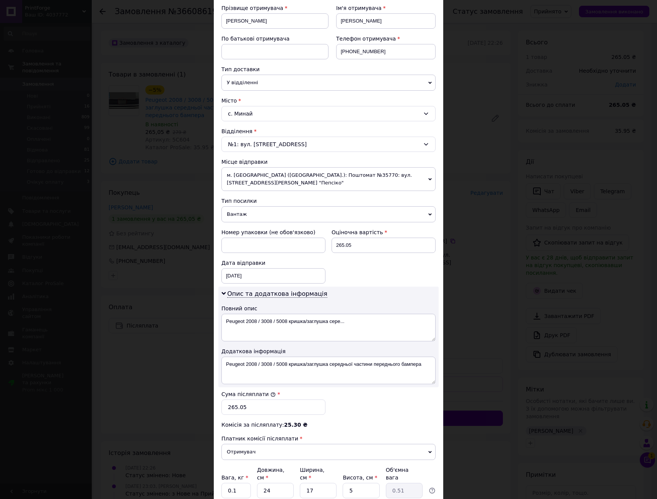
scroll to position [0, 0]
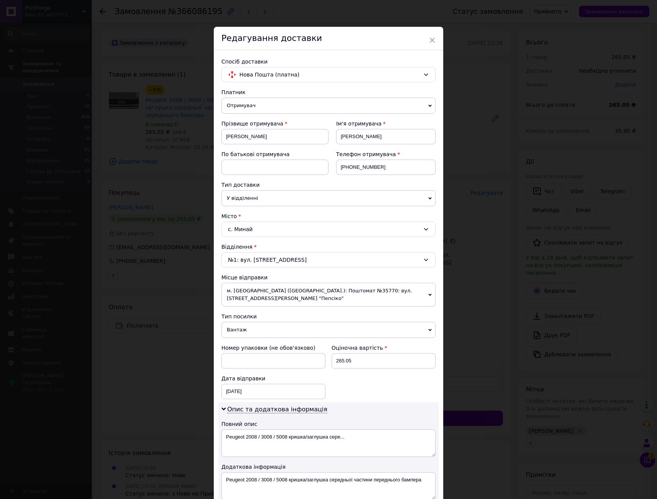
click at [327, 125] on div "Прізвище отримувача" at bounding box center [275, 124] width 107 height 8
click at [359, 137] on input "[PERSON_NAME]" at bounding box center [385, 136] width 99 height 15
type input "[PERSON_NAME]"
click at [335, 124] on div "Ім'я отримувача [PERSON_NAME]" at bounding box center [382, 135] width 107 height 31
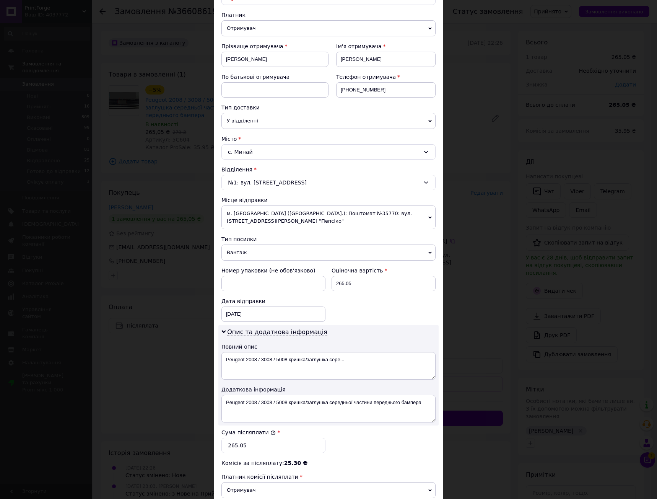
scroll to position [178, 0]
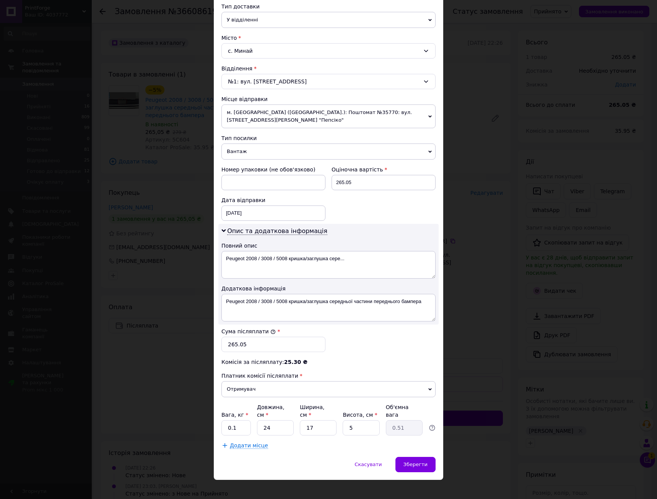
drag, startPoint x: 357, startPoint y: 218, endPoint x: 357, endPoint y: 196, distance: 21.8
click at [369, 365] on div "Комісія за післяплату: 25.30 ₴" at bounding box center [329, 362] width 214 height 8
click at [425, 457] on div "Зберегти" at bounding box center [416, 464] width 40 height 15
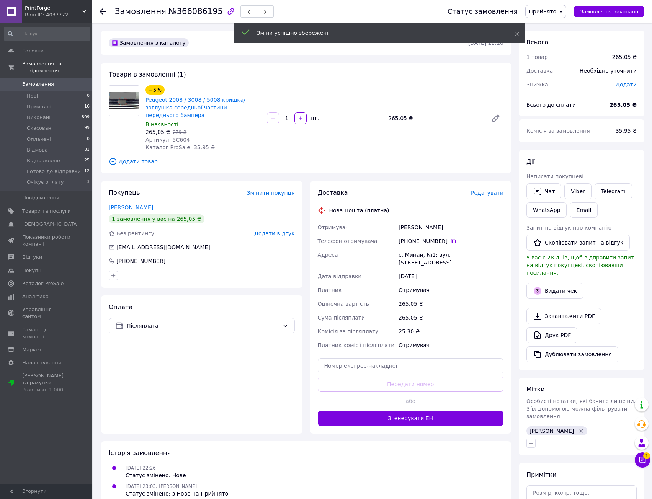
click at [492, 190] on span "Редагувати" at bounding box center [487, 193] width 33 height 6
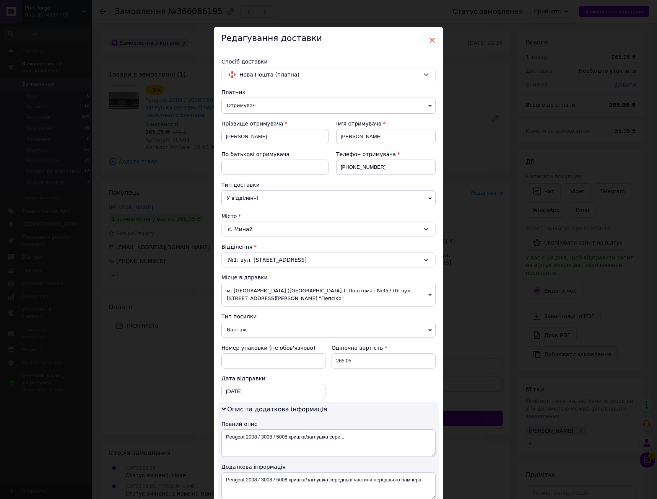
click at [430, 39] on span "×" at bounding box center [432, 40] width 7 height 13
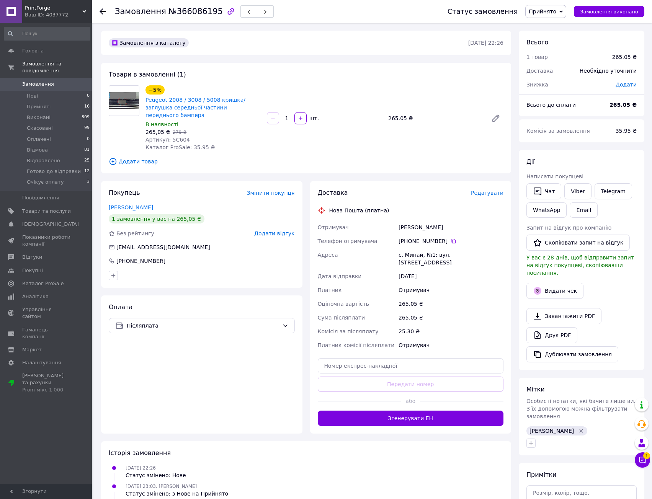
drag, startPoint x: 416, startPoint y: 246, endPoint x: 429, endPoint y: 277, distance: 33.1
click at [427, 273] on div "Отримувач [PERSON_NAME] Телефон отримувача [PHONE_NUMBER]   Адреса [PERSON_NAME…" at bounding box center [410, 286] width 189 height 132
click at [429, 283] on div "Отримувач" at bounding box center [451, 290] width 108 height 14
drag, startPoint x: 418, startPoint y: 262, endPoint x: 402, endPoint y: 223, distance: 42.4
click at [402, 223] on div "Отримувач [PERSON_NAME] Телефон отримувача [PHONE_NUMBER]   Адреса [PERSON_NAME…" at bounding box center [410, 286] width 189 height 132
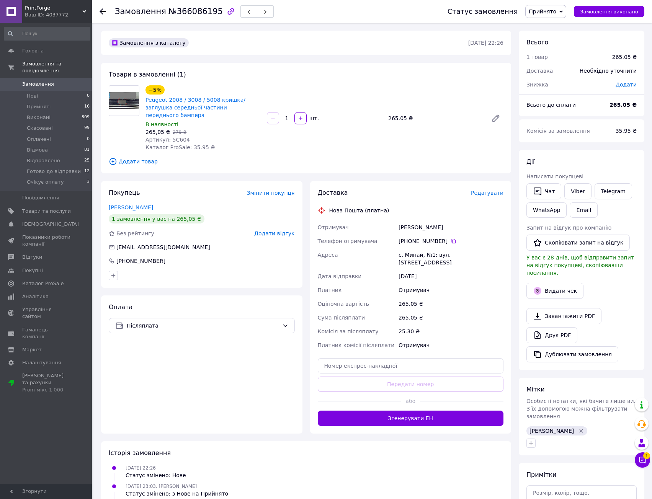
click at [402, 223] on div "[PERSON_NAME]" at bounding box center [451, 227] width 108 height 14
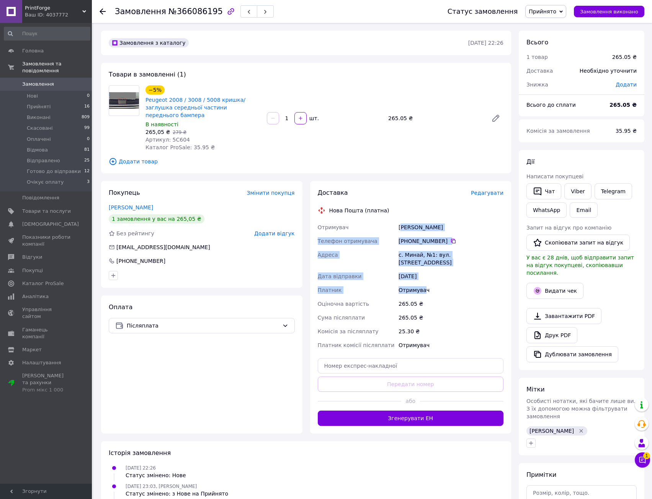
drag, startPoint x: 402, startPoint y: 210, endPoint x: 425, endPoint y: 279, distance: 72.7
click at [425, 279] on div "Доставка Редагувати Нова Пошта (платна) Отримувач [PERSON_NAME] Телефон отримув…" at bounding box center [411, 307] width 186 height 237
click at [425, 283] on div "Отримувач" at bounding box center [451, 290] width 108 height 14
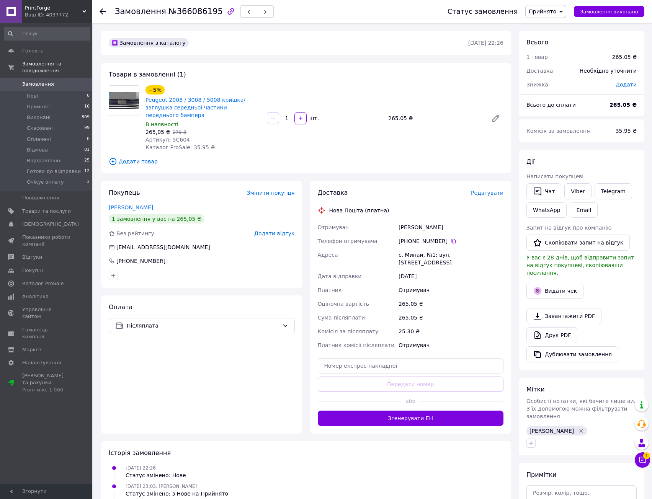
drag, startPoint x: 420, startPoint y: 300, endPoint x: 418, endPoint y: 295, distance: 5.3
drag, startPoint x: 403, startPoint y: 219, endPoint x: 417, endPoint y: 289, distance: 71.4
click at [416, 283] on div "Отримувач [PERSON_NAME] Телефон отримувача [PHONE_NUMBER]   Адреса [PERSON_NAME…" at bounding box center [410, 286] width 189 height 132
click at [421, 311] on div "265.05 ₴" at bounding box center [451, 318] width 108 height 14
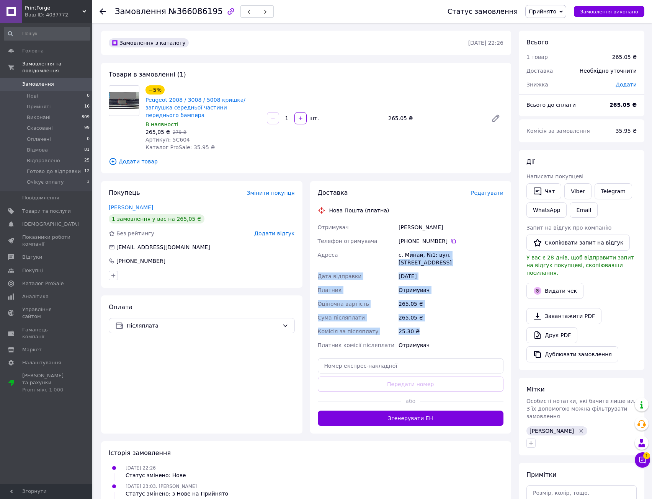
drag, startPoint x: 423, startPoint y: 320, endPoint x: 406, endPoint y: 243, distance: 78.6
click at [407, 246] on div "Отримувач [PERSON_NAME] Телефон отримувача [PHONE_NUMBER]   Адреса [PERSON_NAME…" at bounding box center [410, 286] width 189 height 132
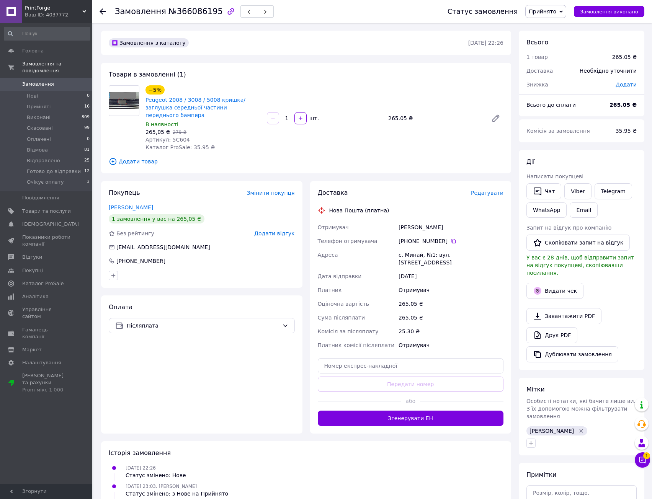
click at [406, 239] on div "[PHONE_NUMBER]" at bounding box center [451, 241] width 108 height 14
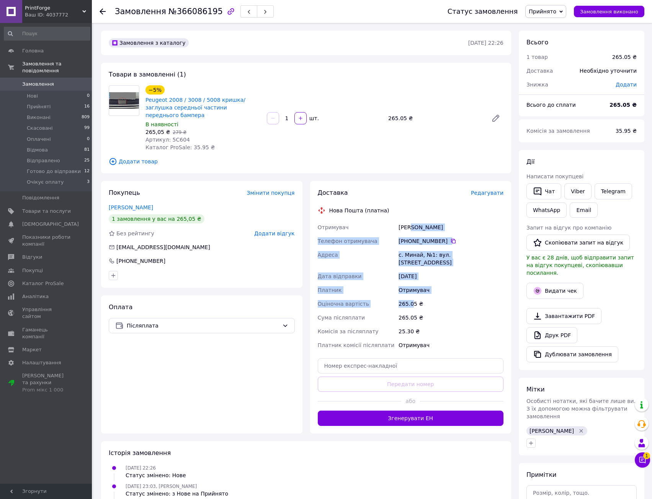
drag, startPoint x: 408, startPoint y: 214, endPoint x: 413, endPoint y: 311, distance: 96.5
click at [413, 308] on div "Отримувач [PERSON_NAME] Телефон отримувача [PHONE_NUMBER]   Адреса [PERSON_NAME…" at bounding box center [410, 286] width 189 height 132
click at [413, 311] on div "265.05 ₴" at bounding box center [451, 318] width 108 height 14
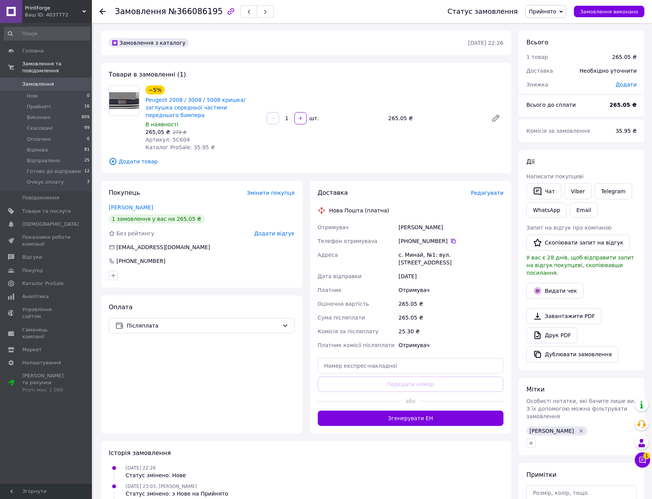
click at [489, 190] on span "Редагувати" at bounding box center [487, 193] width 33 height 6
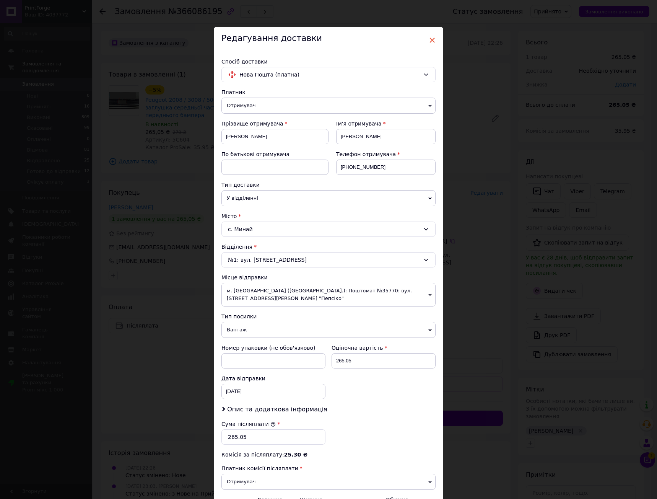
click at [432, 37] on span "×" at bounding box center [432, 40] width 7 height 13
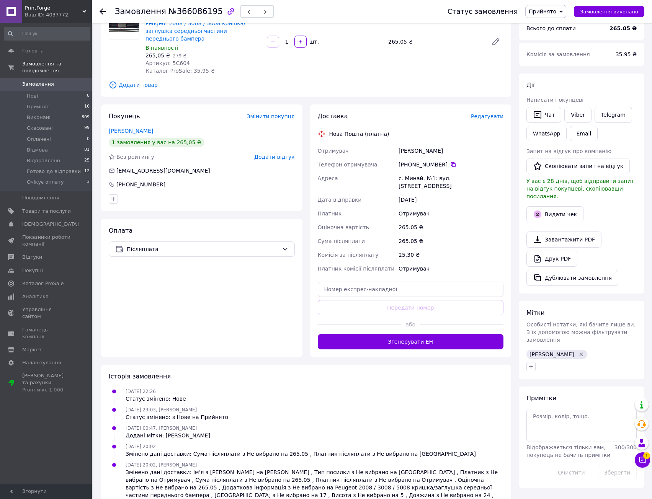
drag, startPoint x: 416, startPoint y: 196, endPoint x: 430, endPoint y: 254, distance: 59.9
click at [430, 254] on div "Отримувач [PERSON_NAME] Телефон отримувача [PHONE_NUMBER]   Адреса [PERSON_NAME…" at bounding box center [410, 210] width 189 height 132
click at [430, 262] on div "Отримувач" at bounding box center [451, 269] width 108 height 14
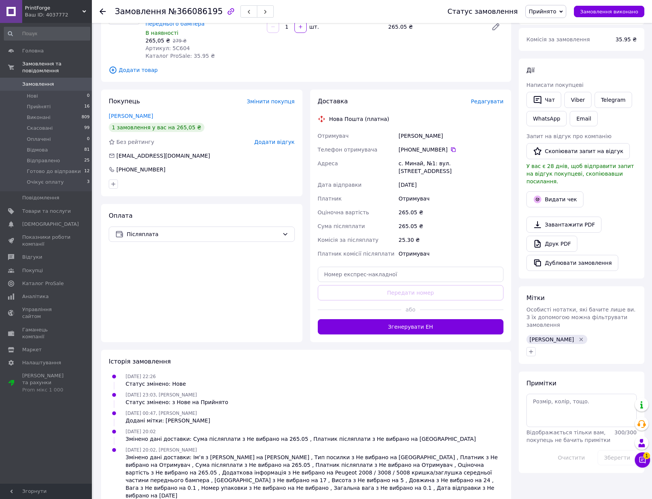
scroll to position [92, 0]
click at [421, 319] on button "Згенерувати ЕН" at bounding box center [411, 326] width 186 height 15
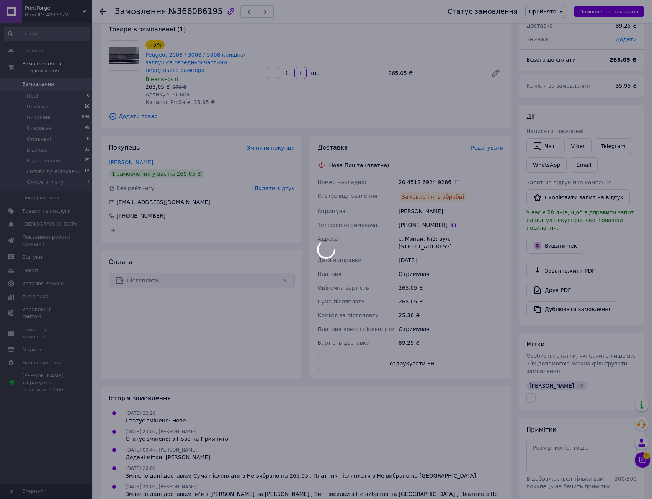
scroll to position [44, 0]
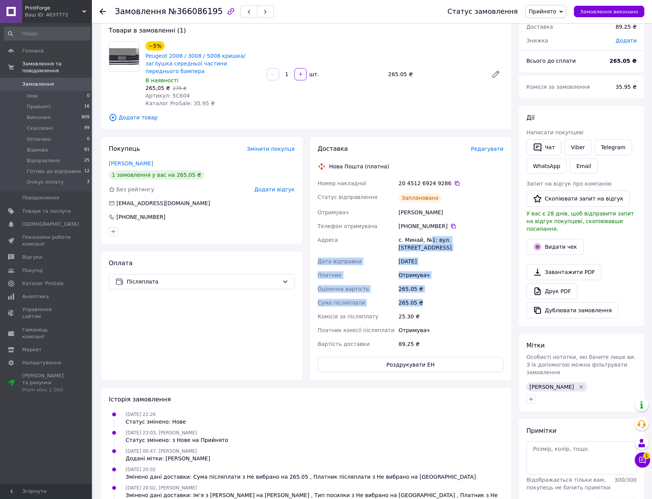
drag, startPoint x: 426, startPoint y: 232, endPoint x: 434, endPoint y: 300, distance: 68.1
click at [434, 300] on div "Номер накладної 20 4512 6924 9286   Статус відправлення Заплановано Отримувач […" at bounding box center [410, 263] width 189 height 174
click at [434, 300] on div "265.05 ₴" at bounding box center [451, 303] width 108 height 14
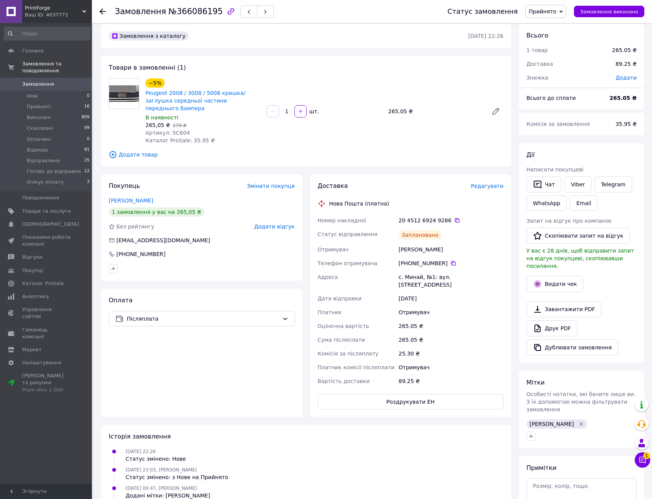
scroll to position [6, 0]
click at [454, 218] on icon at bounding box center [457, 221] width 6 height 6
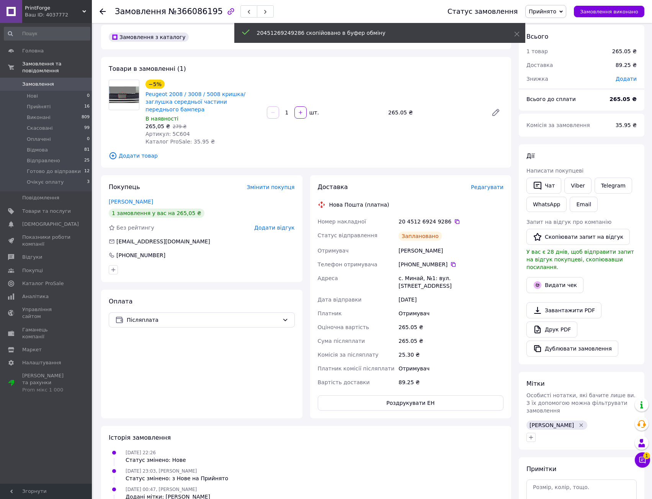
drag, startPoint x: 461, startPoint y: 280, endPoint x: 464, endPoint y: 314, distance: 34.5
click at [461, 305] on div "Номер накладної 20 4512 6924 9286   Статус відправлення Заплановано Отримувач […" at bounding box center [410, 302] width 189 height 174
click at [467, 320] on div "265.05 ₴" at bounding box center [451, 327] width 108 height 14
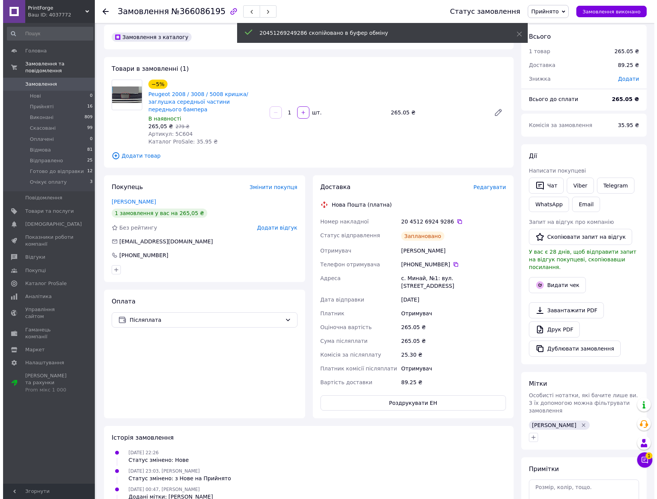
scroll to position [0, 0]
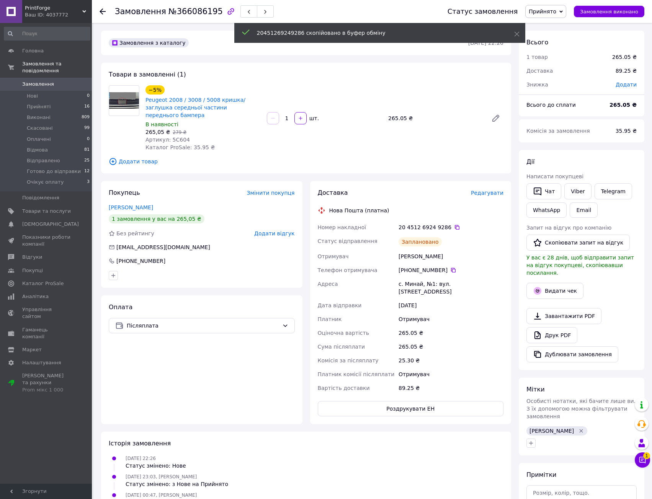
click at [450, 142] on div "−5% Peugeot 2008 / 3008 / 5008 кришка/заглушка середньої частини переднього бам…" at bounding box center [324, 118] width 364 height 69
click at [556, 11] on span "Прийнято" at bounding box center [542, 11] width 28 height 6
click at [565, 80] on li "Готово до відправки" at bounding box center [556, 83] width 62 height 11
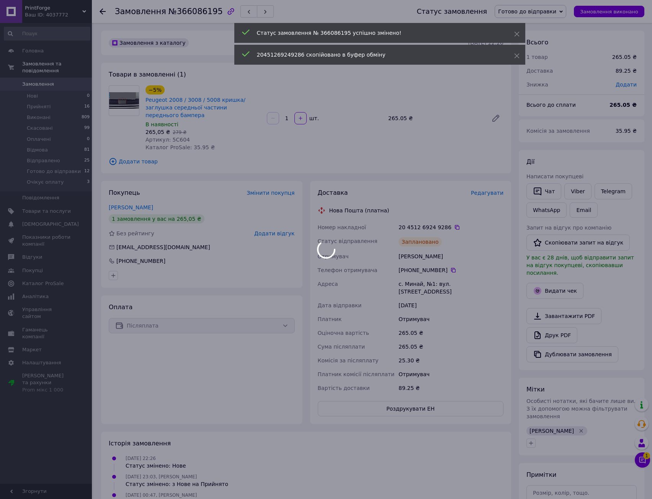
click at [388, 177] on div at bounding box center [326, 249] width 652 height 499
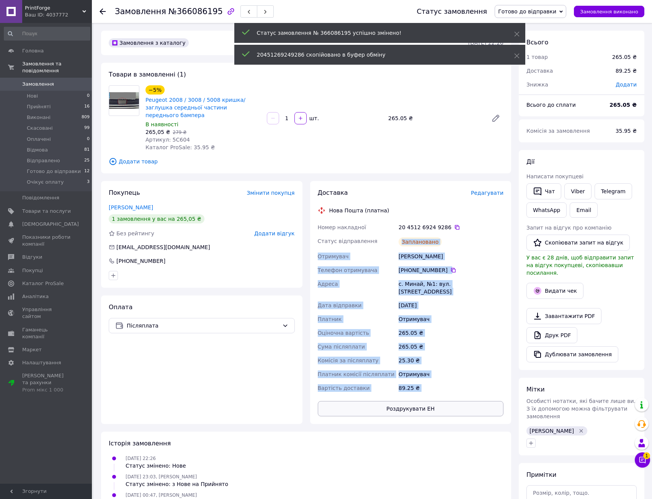
drag, startPoint x: 402, startPoint y: 229, endPoint x: 414, endPoint y: 396, distance: 167.7
click at [412, 405] on div "Доставка Редагувати Нова Пошта (платна) Номер накладної 20 4512 6924 9286   Ста…" at bounding box center [411, 303] width 186 height 228
drag, startPoint x: 417, startPoint y: 373, endPoint x: 421, endPoint y: 382, distance: 9.4
click at [417, 381] on div "89.25 ₴" at bounding box center [451, 388] width 108 height 14
click at [427, 383] on div "89.25 ₴" at bounding box center [451, 388] width 108 height 14
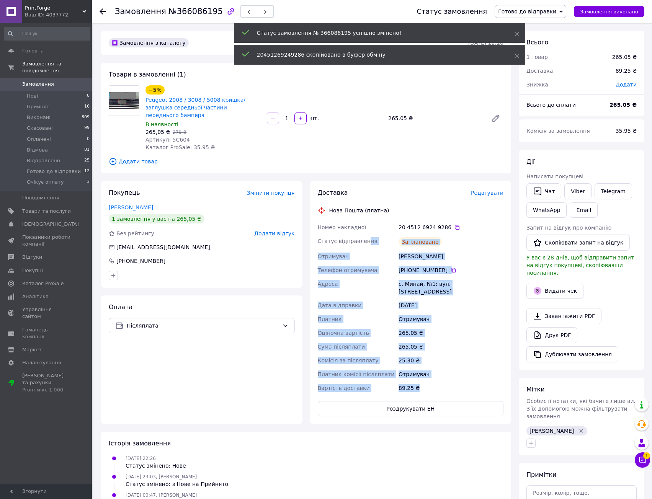
drag, startPoint x: 440, startPoint y: 377, endPoint x: 359, endPoint y: 223, distance: 173.7
click at [359, 224] on div "Номер накладної 20 4512 6924 9286   Статус відправлення Заплановано Отримувач […" at bounding box center [410, 307] width 189 height 174
click at [358, 224] on span "Номер накладної" at bounding box center [342, 227] width 49 height 6
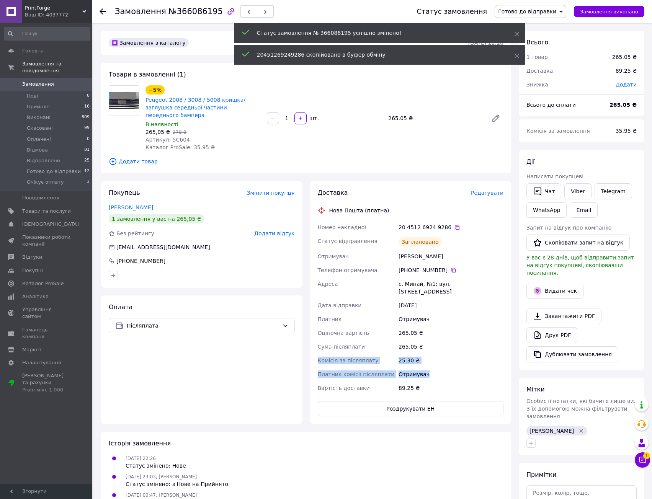
drag, startPoint x: 443, startPoint y: 355, endPoint x: 440, endPoint y: 371, distance: 16.0
drag, startPoint x: 440, startPoint y: 371, endPoint x: 424, endPoint y: 341, distance: 33.9
click at [424, 341] on div "265.05 ₴" at bounding box center [451, 347] width 108 height 14
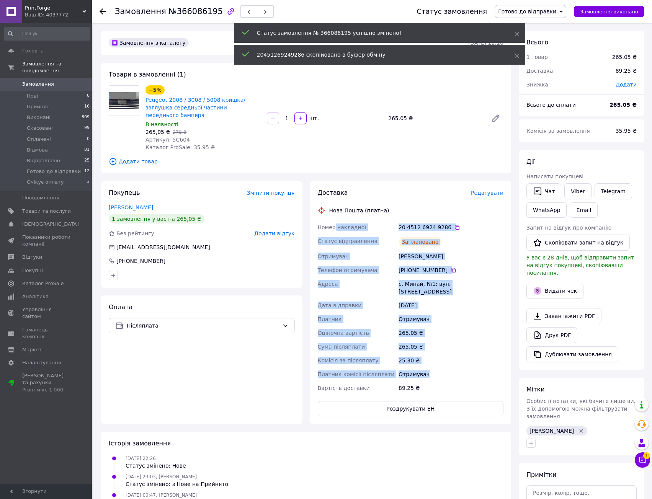
drag, startPoint x: 438, startPoint y: 368, endPoint x: 334, endPoint y: 209, distance: 189.8
click at [334, 209] on div "Доставка Редагувати Нова Пошта (платна) Номер накладної 20 4512 6924 9286   Ста…" at bounding box center [411, 303] width 186 height 228
click at [334, 212] on div "Доставка Редагувати Нова Пошта (платна) Номер накладної 20 4512 6924 9286   Ста…" at bounding box center [411, 303] width 186 height 228
drag, startPoint x: 315, startPoint y: 214, endPoint x: 468, endPoint y: 367, distance: 216.4
click at [468, 367] on div "Доставка Редагувати Нова Пошта (платна) Номер накладної 20 4512 6924 9286   Ста…" at bounding box center [410, 302] width 201 height 243
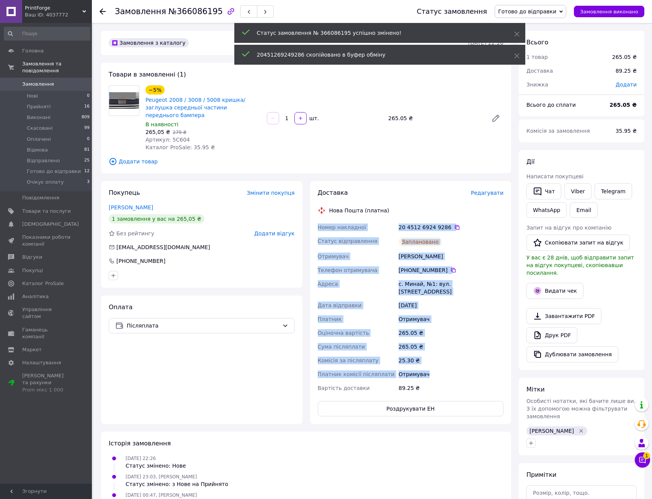
click at [468, 367] on div "Отримувач" at bounding box center [451, 374] width 108 height 14
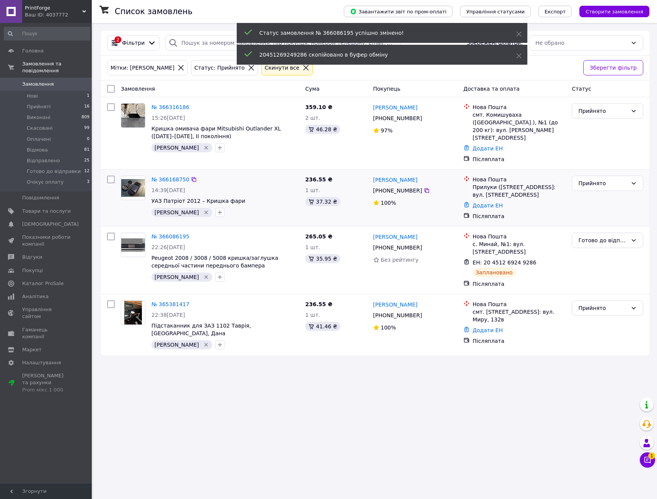
click at [295, 175] on div "№ 366168750" at bounding box center [225, 179] width 149 height 9
click at [278, 175] on div "№ 366168750" at bounding box center [225, 179] width 149 height 9
click at [256, 107] on div "№ 366316186" at bounding box center [225, 107] width 149 height 9
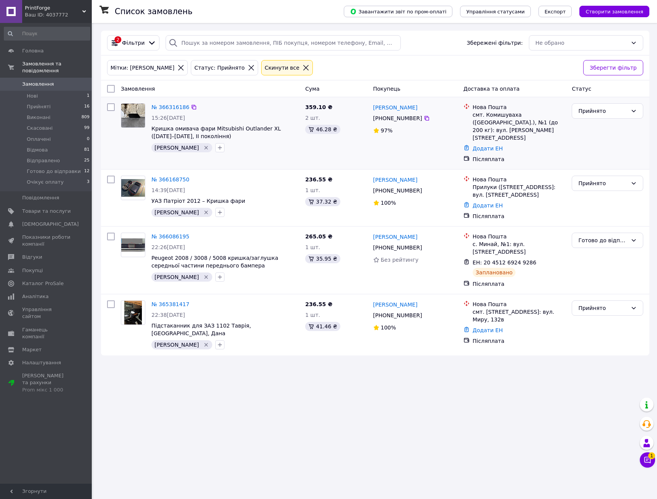
click at [268, 156] on div "№ 366316186 15:26[DATE] Кришка омивача фари Mitsubishi Outlander XL ([DATE]–[DA…" at bounding box center [375, 133] width 549 height 72
click at [277, 175] on div "№ 366168750" at bounding box center [225, 179] width 149 height 9
click at [282, 206] on div "[PERSON_NAME]" at bounding box center [225, 212] width 151 height 12
click at [260, 232] on div "№ 366086195" at bounding box center [225, 236] width 149 height 9
click at [246, 232] on div "№ 366086195" at bounding box center [225, 236] width 149 height 9
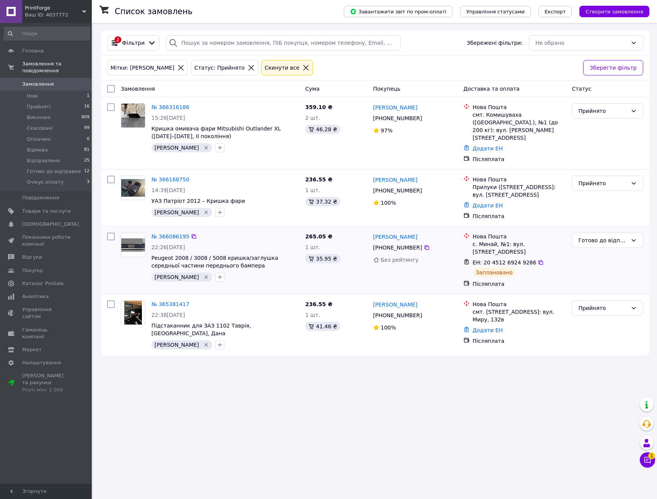
click at [291, 232] on div "№ 366086195" at bounding box center [225, 236] width 149 height 9
click at [270, 207] on div "[PERSON_NAME]" at bounding box center [225, 212] width 151 height 12
click at [269, 186] on div "№ 366168750 14:39[DATE] УАЗ Патріот 2012 – Кришка [PERSON_NAME]" at bounding box center [225, 196] width 154 height 47
click at [180, 106] on link "№ 366316186" at bounding box center [171, 107] width 38 height 6
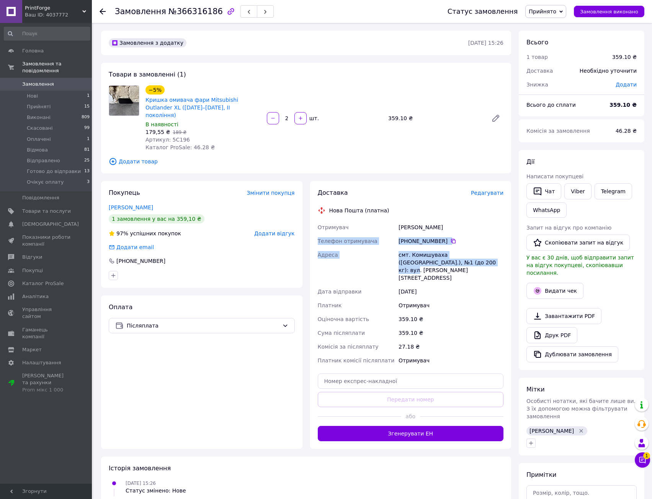
drag, startPoint x: 439, startPoint y: 246, endPoint x: 447, endPoint y: 272, distance: 27.1
click at [445, 272] on div "Доставка Редагувати Нова Пошта (платна) Отримувач [PERSON_NAME] отримувача [PHO…" at bounding box center [411, 315] width 186 height 253
click at [447, 285] on div "[DATE]" at bounding box center [451, 292] width 108 height 14
click at [495, 190] on span "Редагувати" at bounding box center [487, 193] width 33 height 6
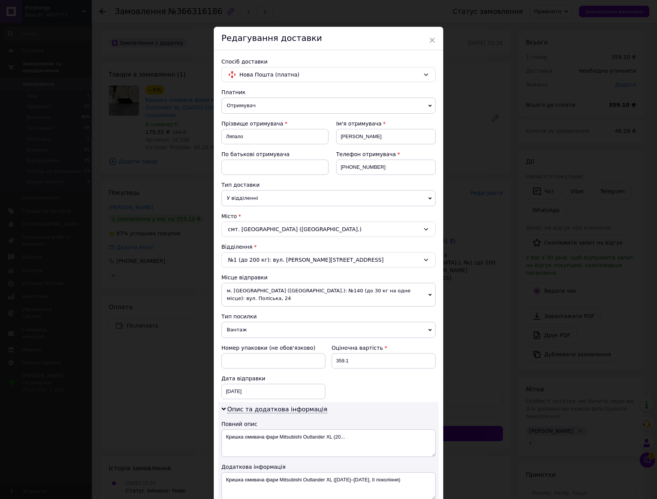
click at [346, 293] on span "м. [GEOGRAPHIC_DATA] ([GEOGRAPHIC_DATA].): №140 (до 30 кг на одне місце): вул. …" at bounding box center [329, 295] width 214 height 24
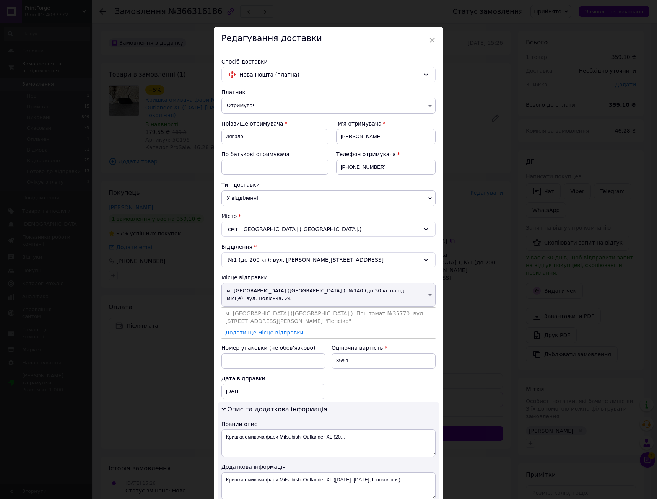
click at [346, 293] on span "м. [GEOGRAPHIC_DATA] ([GEOGRAPHIC_DATA].): №140 (до 30 кг на одне місце): вул. …" at bounding box center [329, 295] width 214 height 24
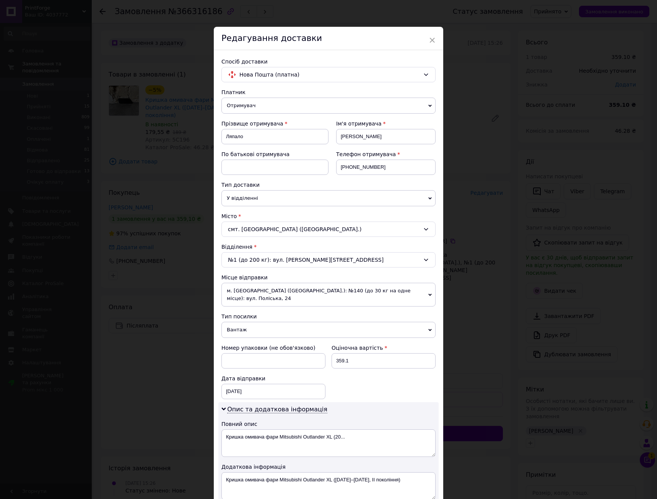
click at [346, 293] on span "м. [GEOGRAPHIC_DATA] ([GEOGRAPHIC_DATA].): №140 (до 30 кг на одне місце): вул. …" at bounding box center [329, 295] width 214 height 24
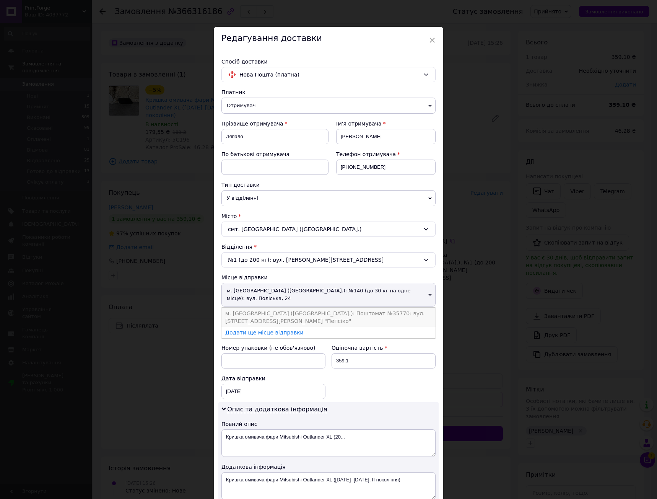
click at [348, 308] on li "м. [GEOGRAPHIC_DATA] ([GEOGRAPHIC_DATA].): Поштомат №35770: вул. [STREET_ADDRES…" at bounding box center [329, 317] width 214 height 19
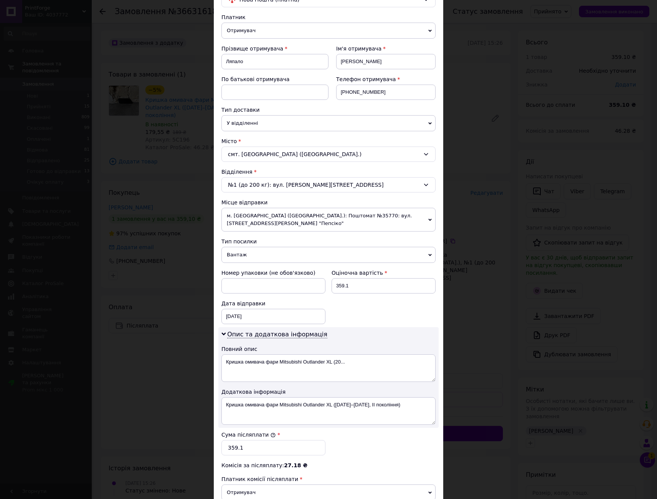
scroll to position [178, 0]
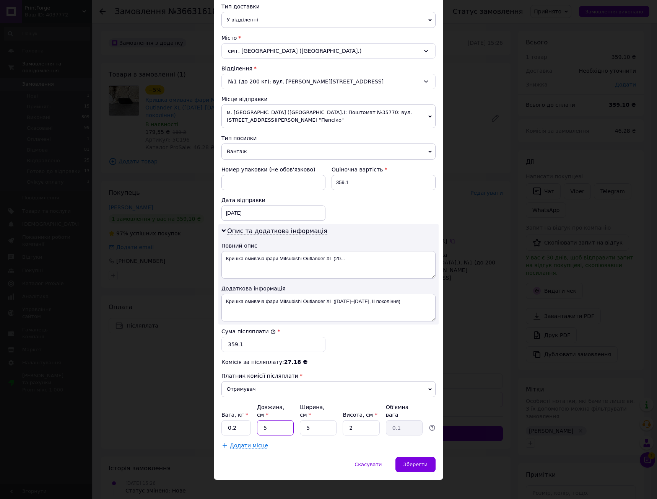
click at [275, 425] on input "5" at bounding box center [275, 427] width 37 height 15
type input "10"
type input "0"
type input "1"
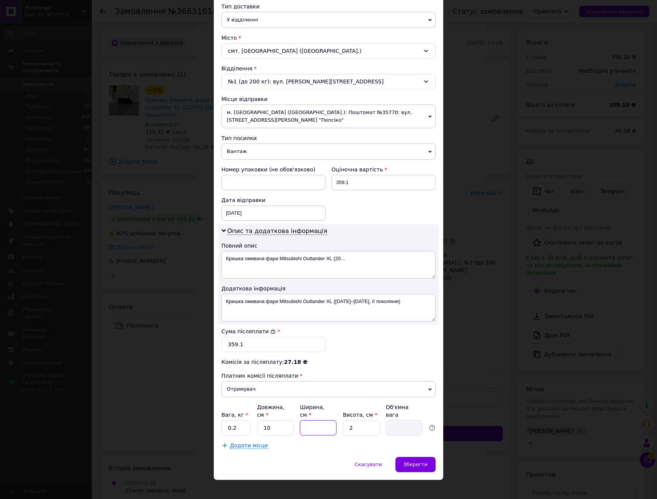
type input "0.1"
type input "10"
type input "5"
type input "0.13"
type input "5"
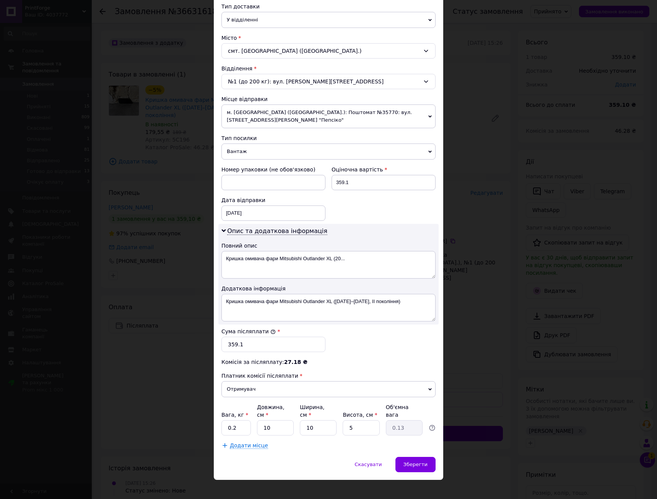
click at [368, 349] on div "Сума післяплати * 359.1" at bounding box center [328, 339] width 220 height 31
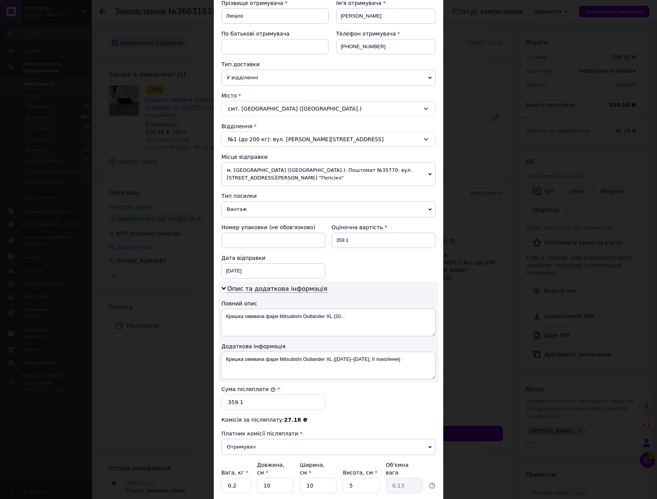
scroll to position [0, 0]
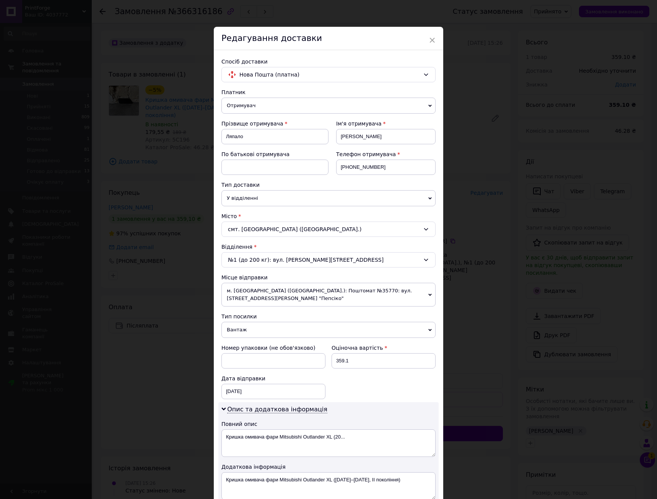
click at [344, 211] on div "Платник Отримувач Відправник Прізвище отримувача [PERSON_NAME] отримувача [PERS…" at bounding box center [329, 357] width 214 height 539
click at [338, 207] on div "Платник Отримувач Відправник Прізвище отримувача [PERSON_NAME] отримувача [PERS…" at bounding box center [329, 357] width 214 height 539
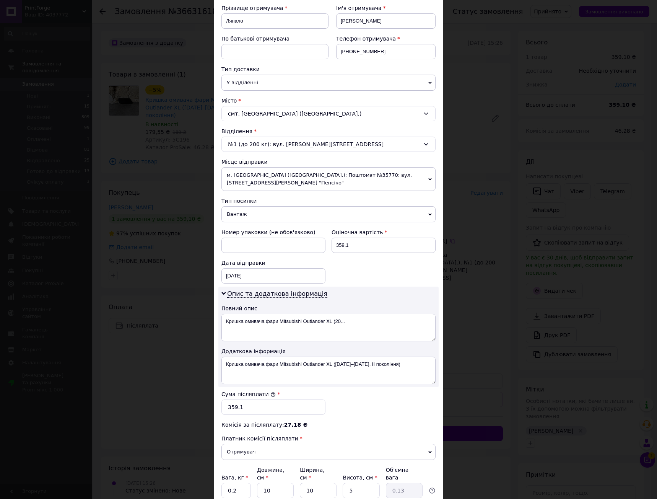
scroll to position [178, 0]
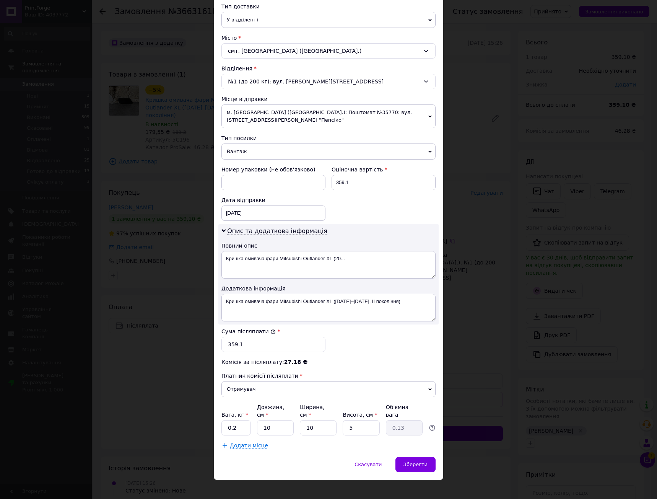
drag, startPoint x: 363, startPoint y: 358, endPoint x: 364, endPoint y: 337, distance: 21.0
click at [416, 461] on span "Зберегти" at bounding box center [416, 464] width 24 height 6
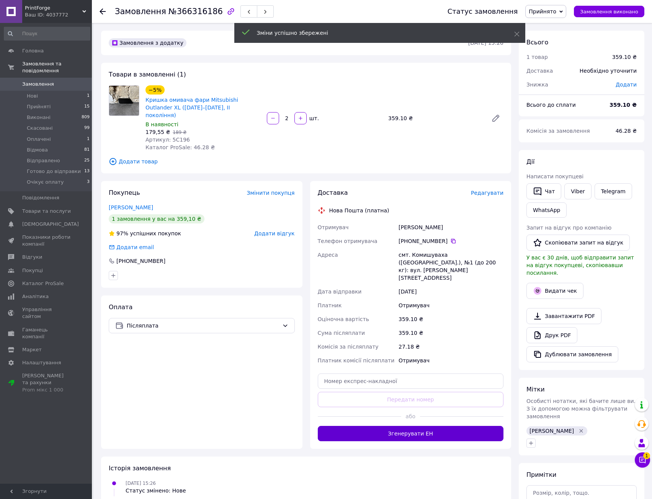
click at [412, 426] on button "Згенерувати ЕН" at bounding box center [411, 433] width 186 height 15
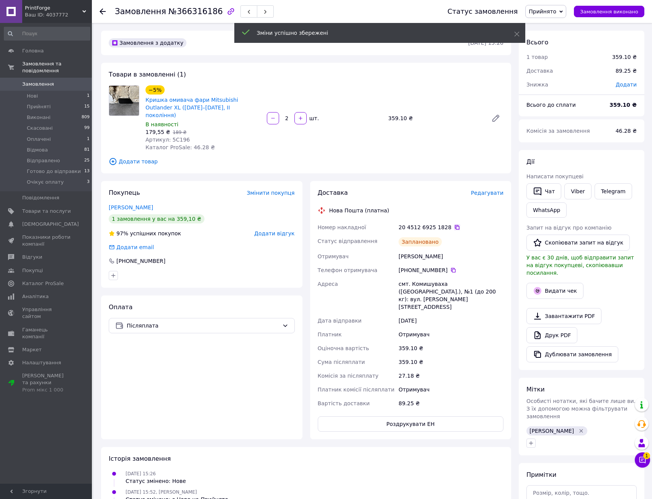
click at [455, 225] on icon at bounding box center [457, 227] width 5 height 5
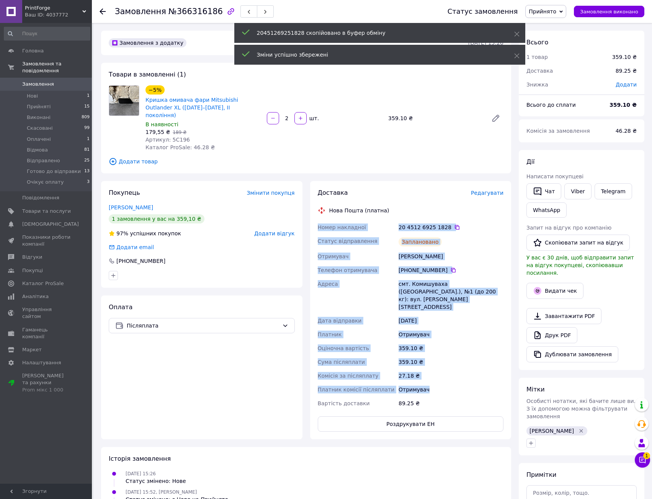
drag, startPoint x: 448, startPoint y: 200, endPoint x: 464, endPoint y: 367, distance: 167.6
click at [464, 370] on div "Доставка Редагувати Нова Пошта (платна) Номер накладної 20 4512 6925 1828   Ста…" at bounding box center [411, 310] width 186 height 243
click at [463, 369] on div "27.18 ₴" at bounding box center [451, 376] width 108 height 14
drag, startPoint x: 459, startPoint y: 296, endPoint x: 461, endPoint y: 350, distance: 54.7
click at [461, 349] on div "Номер накладної 20 4512 6925 1828   Статус відправлення Заплановано Отримувач […" at bounding box center [410, 315] width 189 height 190
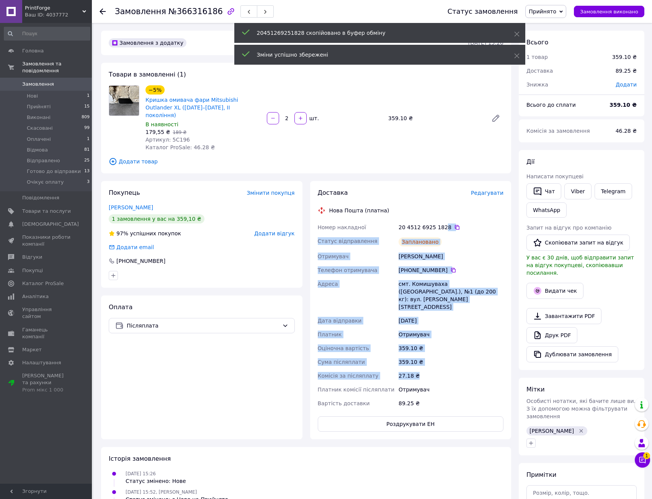
click at [458, 355] on div "359.10 ₴" at bounding box center [451, 362] width 108 height 14
drag, startPoint x: 445, startPoint y: 354, endPoint x: 411, endPoint y: 213, distance: 145.1
click at [408, 223] on div "Номер накладної 20 4512 6925 1828   Статус відправлення Заплановано Отримувач […" at bounding box center [410, 315] width 189 height 190
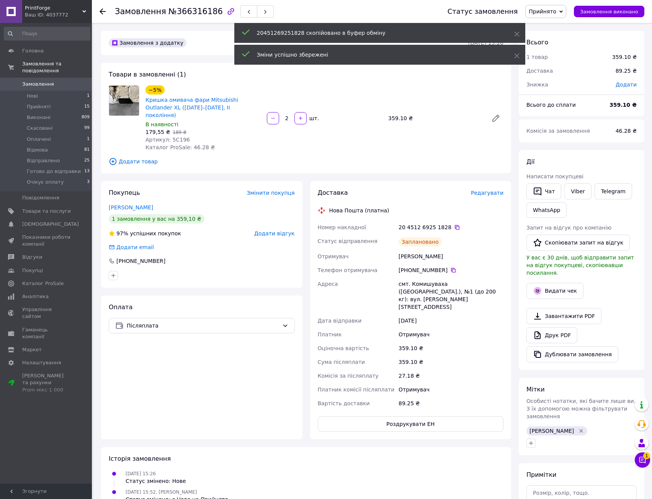
click at [411, 220] on div "20 4512 6925 1828" at bounding box center [451, 227] width 108 height 14
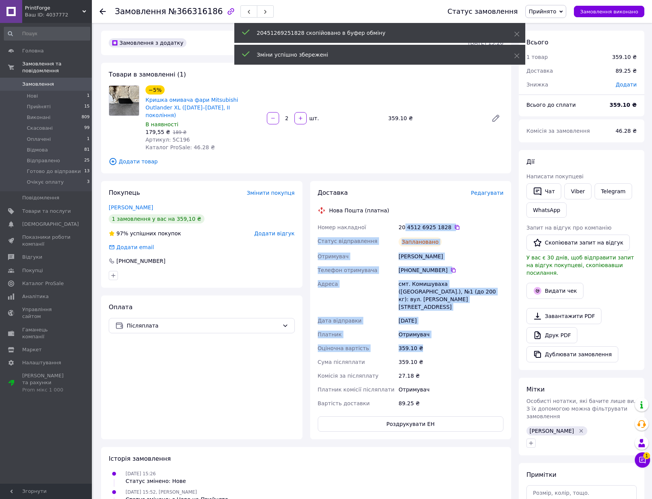
drag, startPoint x: 403, startPoint y: 212, endPoint x: 428, endPoint y: 334, distance: 124.3
click at [428, 333] on div "Доставка Редагувати Нова Пошта (платна) Номер накладної 20 4512 6925 1828   Ста…" at bounding box center [411, 310] width 186 height 243
click at [428, 355] on div "359.10 ₴" at bounding box center [451, 362] width 108 height 14
drag, startPoint x: 435, startPoint y: 367, endPoint x: 396, endPoint y: 218, distance: 153.9
click at [396, 220] on div "Номер накладної 20 4512 6925 1828   Статус відправлення Заплановано Отримувач […" at bounding box center [410, 315] width 189 height 190
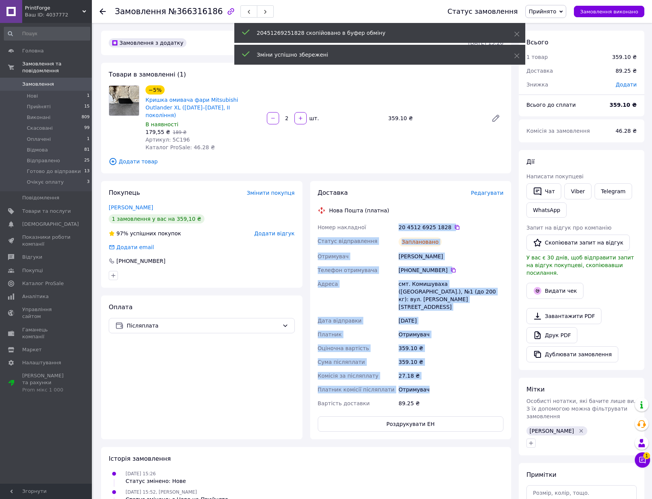
click at [396, 220] on div "Номер накладної" at bounding box center [356, 227] width 81 height 14
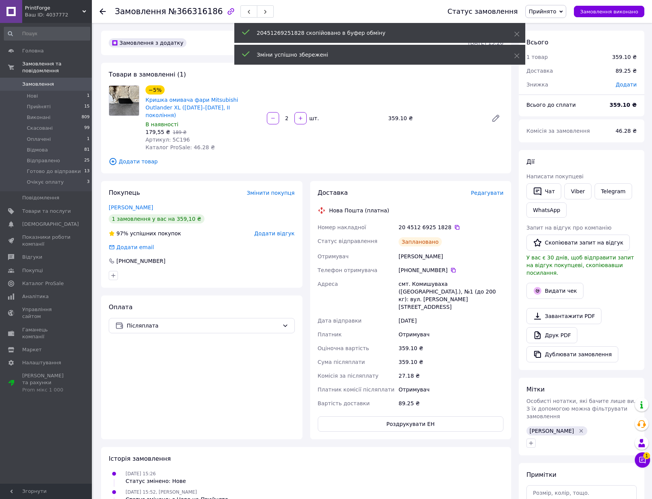
click at [260, 160] on div "Товари в замовленні (1) −5% Кришка омивача фари Mitsubishi Outlander XL ([DATE]…" at bounding box center [306, 118] width 410 height 111
click at [262, 157] on span "Додати товар" at bounding box center [306, 161] width 394 height 8
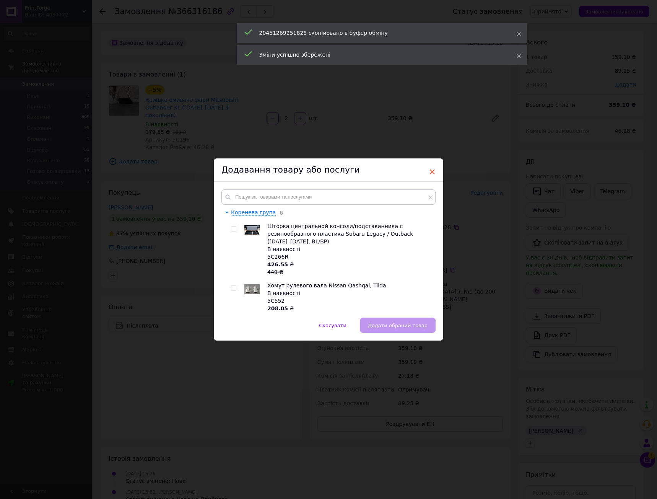
click at [432, 173] on span "×" at bounding box center [432, 171] width 7 height 13
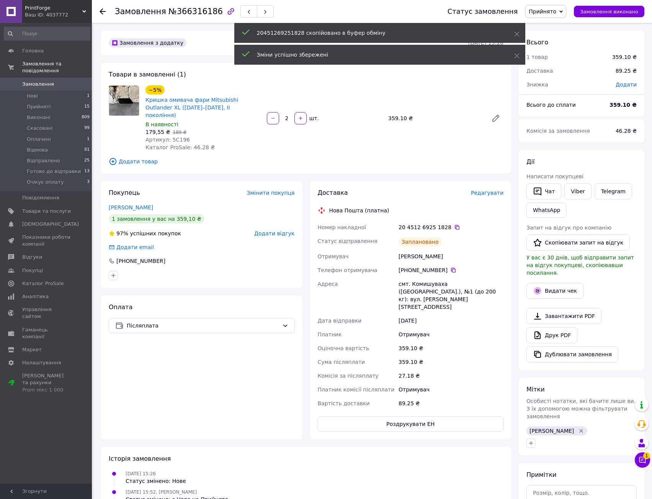
click at [397, 314] on div "[DATE]" at bounding box center [451, 321] width 108 height 14
click at [56, 81] on span "Замовлення" at bounding box center [46, 84] width 49 height 7
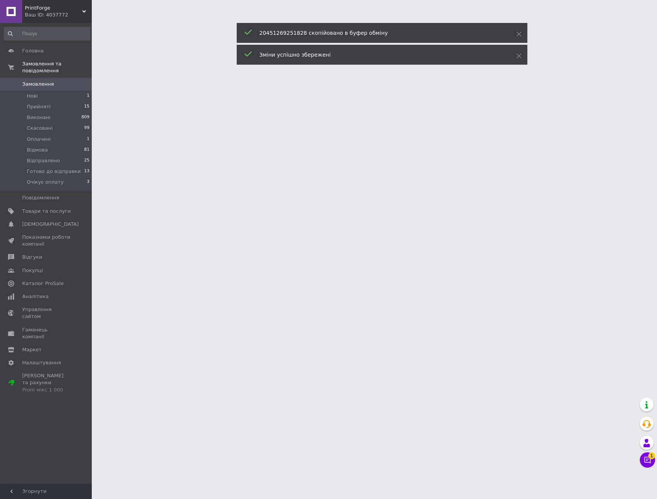
click at [515, 37] on div "20451269251828 скопійовано в буфер обміну" at bounding box center [382, 33] width 291 height 20
click at [519, 35] on icon at bounding box center [518, 33] width 5 height 5
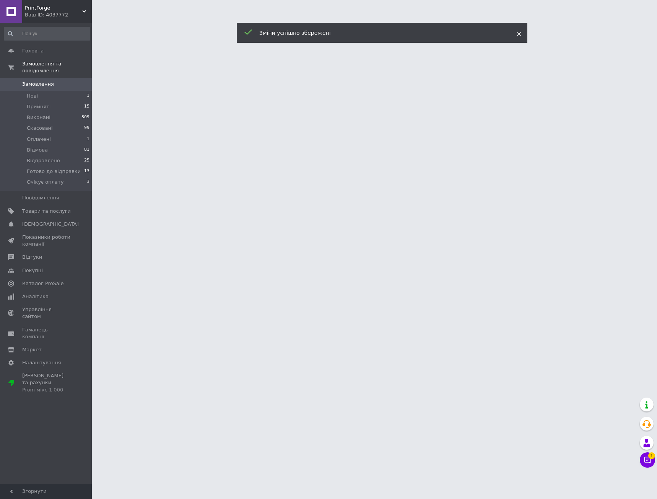
click at [520, 31] on icon at bounding box center [518, 33] width 5 height 5
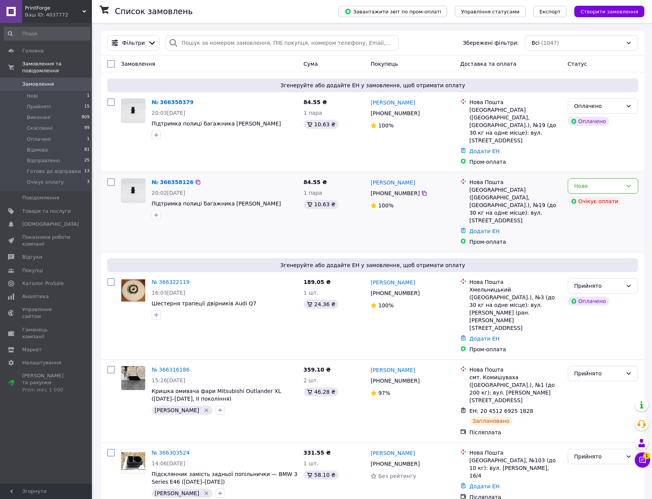
click at [258, 172] on div "№ 366358126 20:02[DATE] Підтримка полиці багажника [PERSON_NAME] 84.55 ₴ 1 пара…" at bounding box center [372, 212] width 543 height 80
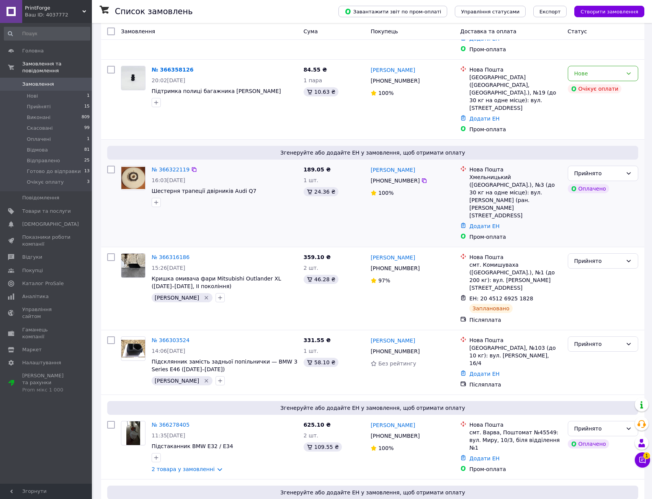
scroll to position [115, 0]
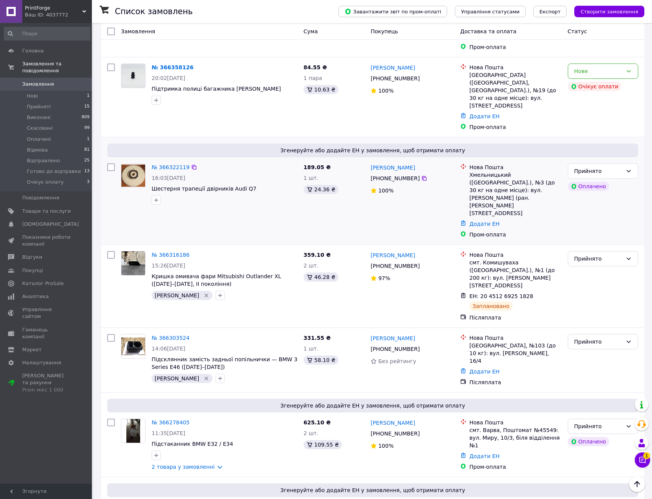
click at [264, 185] on span "Шестерня трапеції двірників Audi Q7" at bounding box center [225, 189] width 146 height 8
click at [263, 174] on div "16:03[DATE]" at bounding box center [225, 178] width 146 height 8
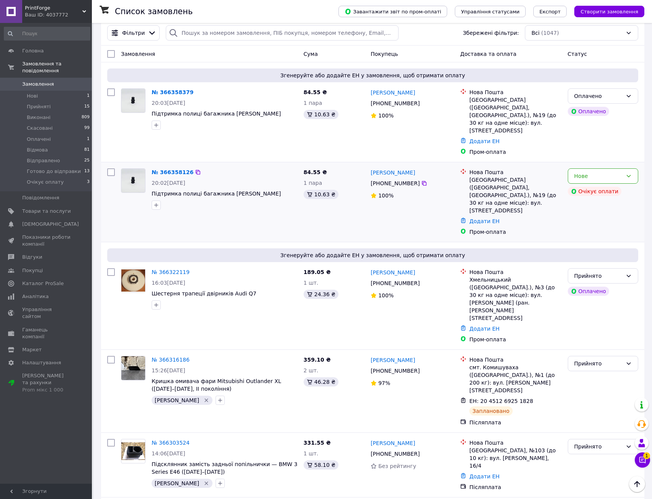
scroll to position [0, 0]
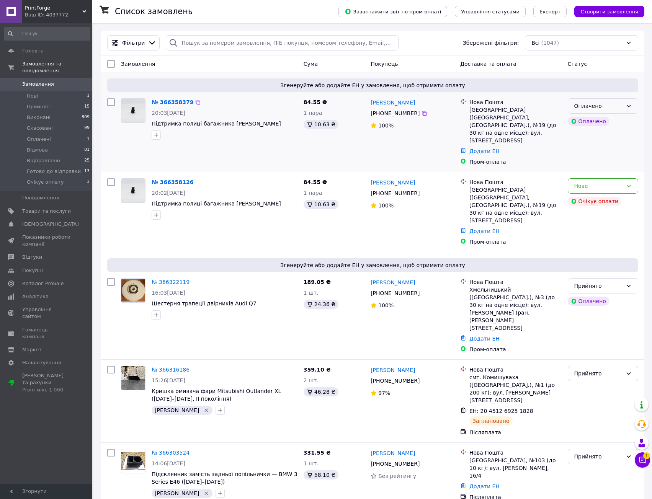
click at [634, 107] on div "Оплачено" at bounding box center [602, 105] width 70 height 15
click at [618, 125] on li "Прийнято" at bounding box center [603, 123] width 70 height 14
click at [627, 183] on icon at bounding box center [628, 186] width 6 height 6
click at [543, 187] on div "[GEOGRAPHIC_DATA] ([GEOGRAPHIC_DATA], [GEOGRAPHIC_DATA].), №19 (до 30 кг на одн…" at bounding box center [515, 205] width 92 height 38
click at [602, 173] on div "[PERSON_NAME] помилка під час оплати" at bounding box center [568, 164] width 96 height 28
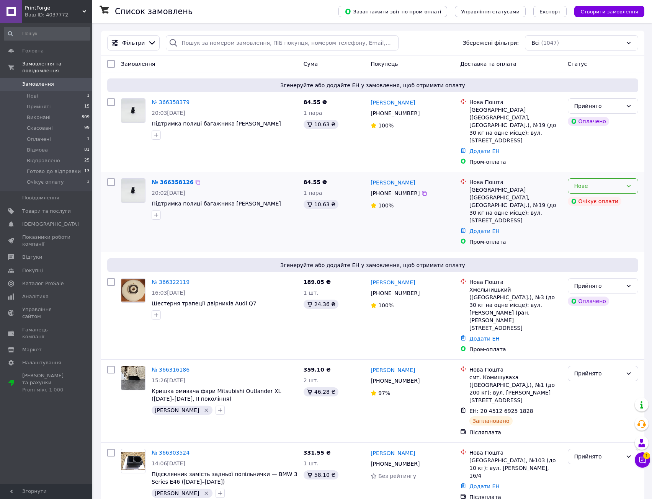
click at [622, 178] on div "Нове" at bounding box center [602, 185] width 70 height 15
click at [540, 192] on div "[GEOGRAPHIC_DATA] ([GEOGRAPHIC_DATA], [GEOGRAPHIC_DATA].), №19 (до 30 кг на одн…" at bounding box center [515, 205] width 92 height 38
drag, startPoint x: 545, startPoint y: 169, endPoint x: 541, endPoint y: 193, distance: 23.7
click at [541, 193] on div "Нова Пошта Запоріжжя ([GEOGRAPHIC_DATA], [GEOGRAPHIC_DATA].), №19 (до 30 кг на …" at bounding box center [515, 201] width 95 height 46
click at [541, 193] on div "[GEOGRAPHIC_DATA] ([GEOGRAPHIC_DATA], [GEOGRAPHIC_DATA].), №19 (до 30 кг на одн…" at bounding box center [515, 205] width 92 height 38
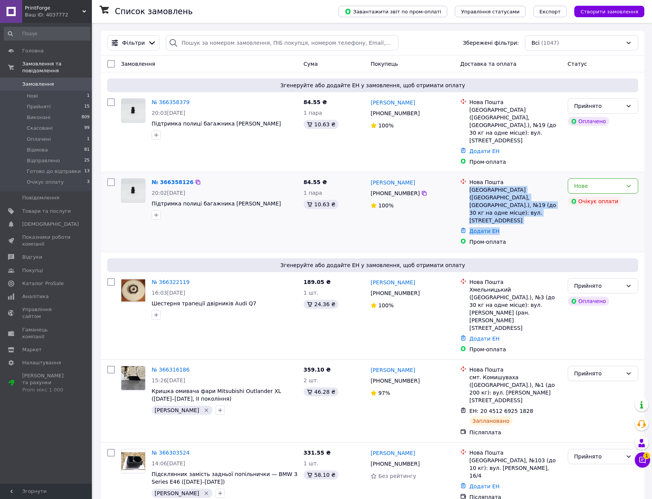
drag, startPoint x: 539, startPoint y: 198, endPoint x: 532, endPoint y: 164, distance: 34.9
click at [532, 177] on ul "Нова Пошта Запоріжжя ([GEOGRAPHIC_DATA], [GEOGRAPHIC_DATA].), №19 (до 30 кг на …" at bounding box center [510, 212] width 101 height 70
click at [531, 178] on div "Нова Пошта" at bounding box center [515, 182] width 92 height 8
drag, startPoint x: 531, startPoint y: 164, endPoint x: 539, endPoint y: 191, distance: 28.3
click at [538, 190] on div "Нова Пошта Запоріжжя ([GEOGRAPHIC_DATA], [GEOGRAPHIC_DATA].), №19 (до 30 кг на …" at bounding box center [515, 201] width 95 height 46
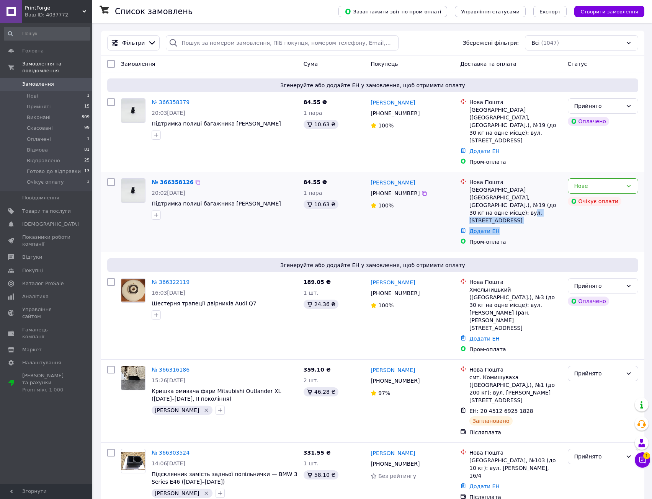
drag, startPoint x: 539, startPoint y: 191, endPoint x: 558, endPoint y: 182, distance: 20.5
click at [539, 191] on div "[GEOGRAPHIC_DATA] ([GEOGRAPHIC_DATA], [GEOGRAPHIC_DATA].), №19 (до 30 кг на одн…" at bounding box center [515, 205] width 92 height 38
click at [582, 182] on div "Нове" at bounding box center [598, 186] width 48 height 8
click at [536, 186] on div "[GEOGRAPHIC_DATA] ([GEOGRAPHIC_DATA], [GEOGRAPHIC_DATA].), №19 (до 30 кг на одн…" at bounding box center [515, 205] width 92 height 38
drag, startPoint x: 536, startPoint y: 173, endPoint x: 545, endPoint y: 192, distance: 20.5
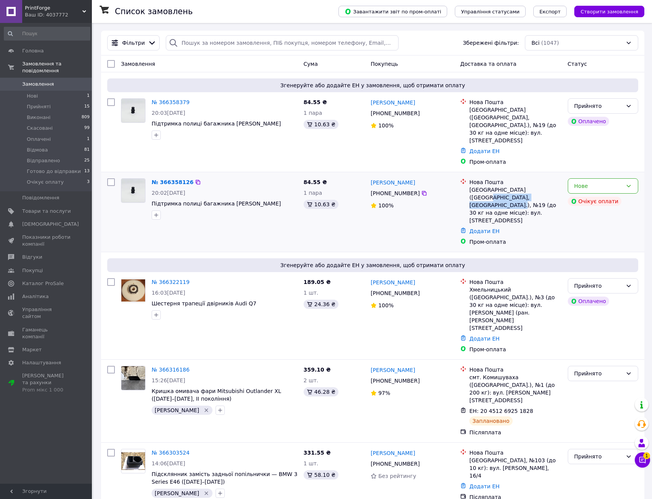
click at [544, 190] on div "[GEOGRAPHIC_DATA] ([GEOGRAPHIC_DATA], [GEOGRAPHIC_DATA].), №19 (до 30 кг на одн…" at bounding box center [515, 205] width 92 height 38
click at [545, 192] on div "[GEOGRAPHIC_DATA] ([GEOGRAPHIC_DATA], [GEOGRAPHIC_DATA].), №19 (до 30 кг на одн…" at bounding box center [515, 205] width 92 height 38
click at [581, 182] on div "Нове" at bounding box center [598, 186] width 48 height 8
click at [588, 216] on li "Скасовано" at bounding box center [603, 215] width 70 height 14
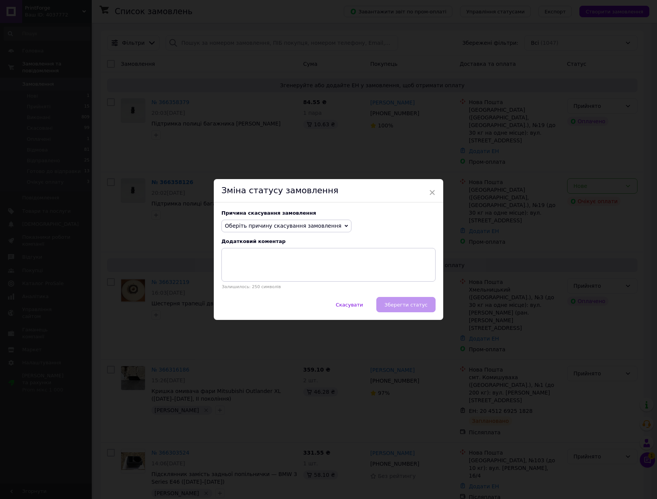
click at [329, 228] on span "Оберіть причину скасування замовлення" at bounding box center [287, 226] width 130 height 13
click at [297, 282] on li "Замовлення-дублікат" at bounding box center [286, 284] width 129 height 11
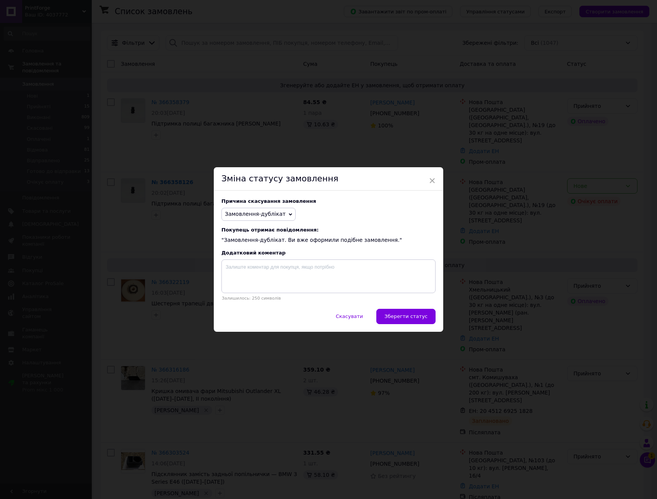
click at [382, 225] on div "Причина скасування замовлення Замовлення-дублікат Немає в наявності Немає різно…" at bounding box center [329, 250] width 230 height 118
click at [402, 313] on button "Зберегти статус" at bounding box center [405, 316] width 59 height 15
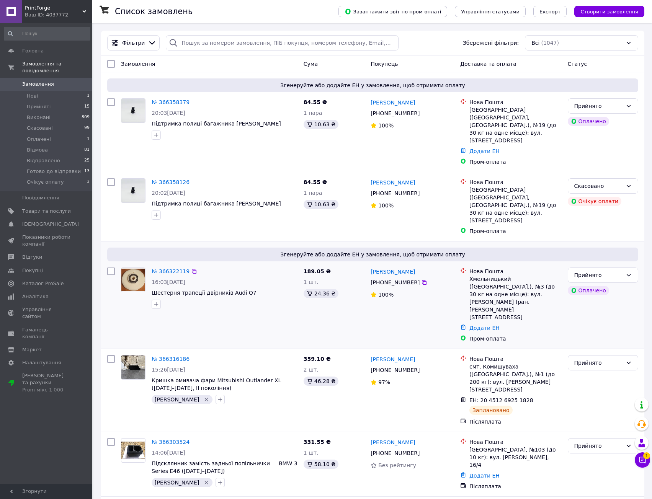
click at [244, 278] on div "16:03[DATE]" at bounding box center [225, 282] width 146 height 8
click at [270, 278] on div "16:03[DATE]" at bounding box center [225, 282] width 146 height 8
drag, startPoint x: 271, startPoint y: 261, endPoint x: 272, endPoint y: 251, distance: 10.4
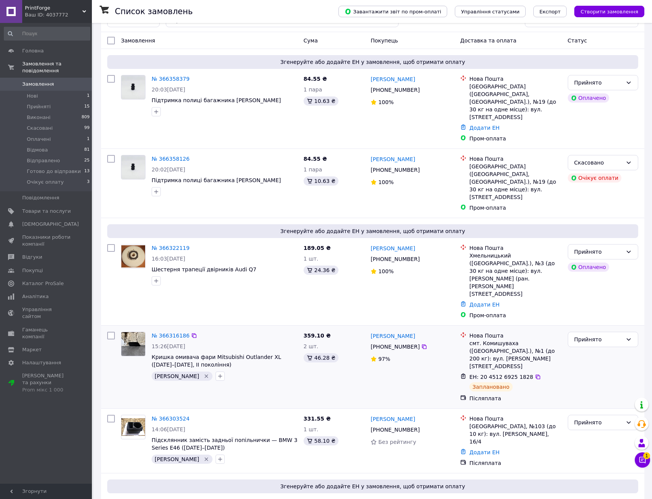
scroll to position [36, 0]
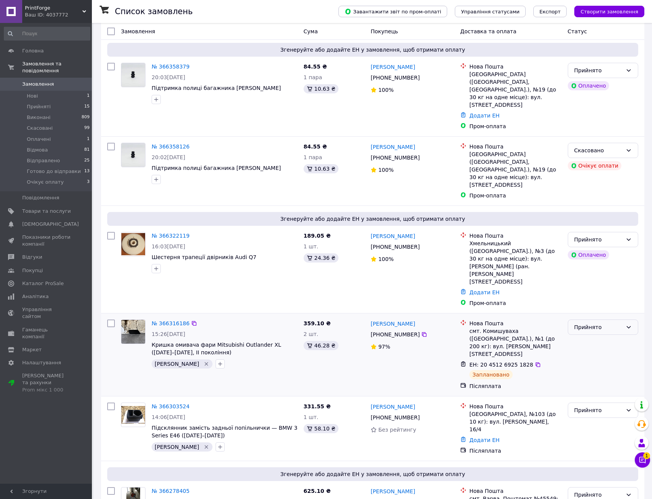
click at [600, 323] on div "Прийнято" at bounding box center [598, 327] width 48 height 8
click at [607, 332] on li "Готово до відправки" at bounding box center [603, 332] width 70 height 21
click at [166, 233] on link "№ 366322119" at bounding box center [171, 236] width 38 height 6
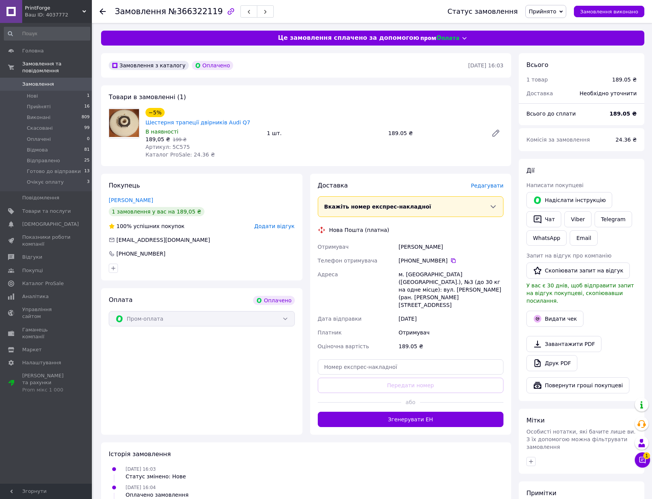
click at [175, 144] on span "Артикул: 5C575" at bounding box center [167, 147] width 44 height 6
copy span "5C575"
click at [289, 142] on div "−5% Шестерня трапеції двірників Audi Q7 В наявності 189,05 ₴   199 ₴ Артикул: 5…" at bounding box center [324, 133] width 364 height 54
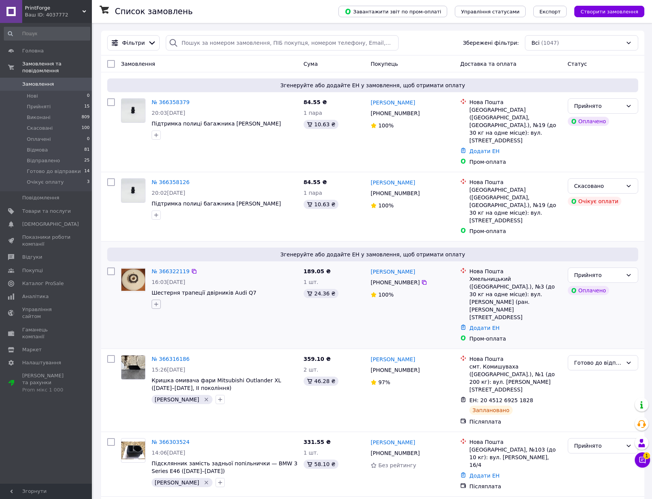
click at [156, 301] on icon "button" at bounding box center [156, 304] width 6 height 6
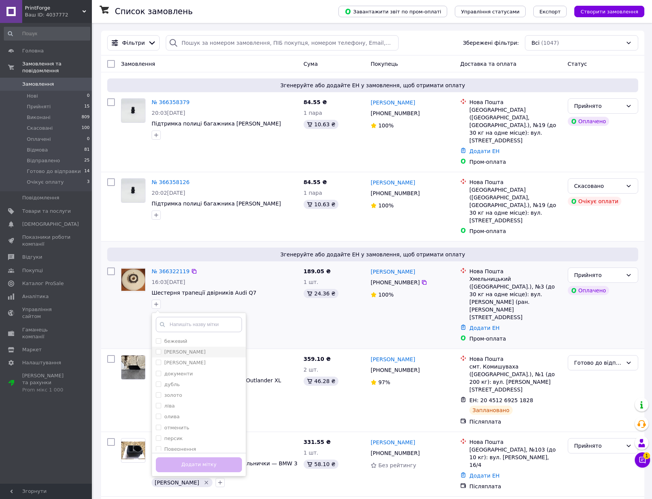
click at [199, 349] on div "[PERSON_NAME]" at bounding box center [199, 352] width 86 height 7
checkbox input "true"
click at [227, 457] on button "Додати мітку" at bounding box center [199, 464] width 86 height 15
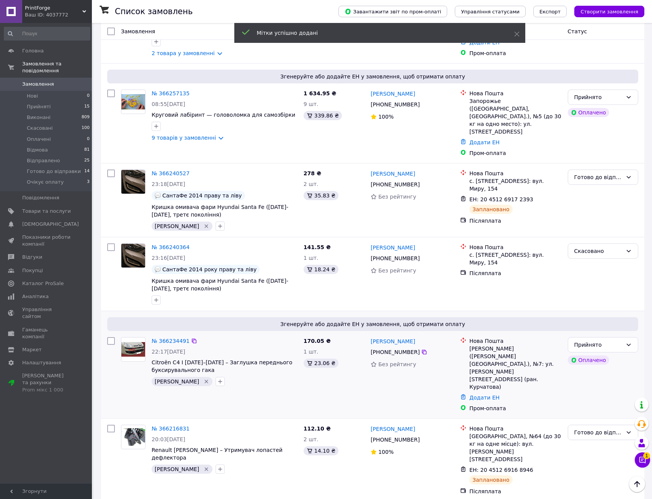
drag, startPoint x: 280, startPoint y: 315, endPoint x: 267, endPoint y: 249, distance: 67.7
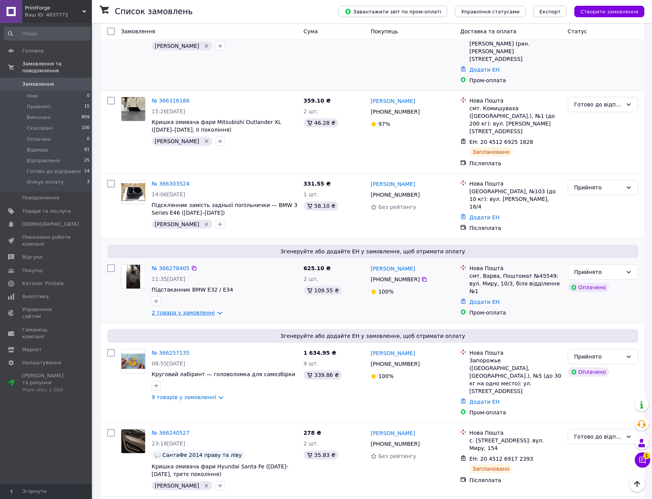
scroll to position [231, 0]
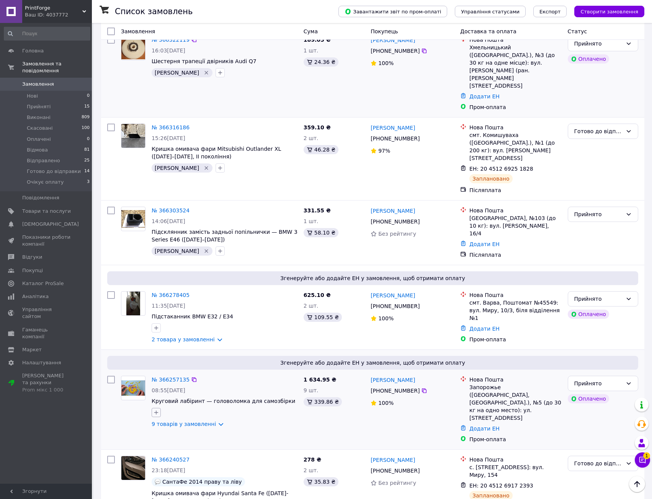
click at [152, 408] on button "button" at bounding box center [156, 412] width 9 height 9
click at [196, 457] on div "[PERSON_NAME]" at bounding box center [199, 460] width 86 height 7
checkbox input "true"
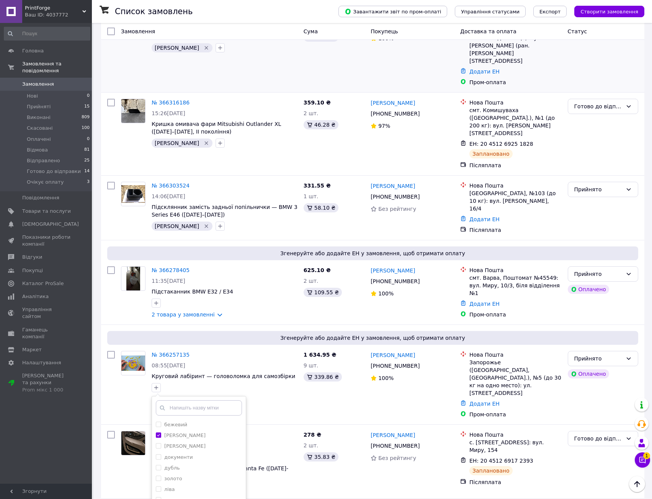
scroll to position [385, 0]
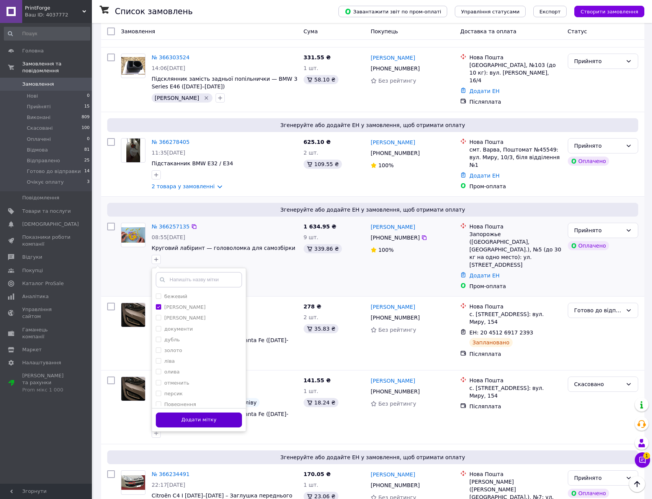
click at [217, 412] on button "Додати мітку" at bounding box center [199, 419] width 86 height 15
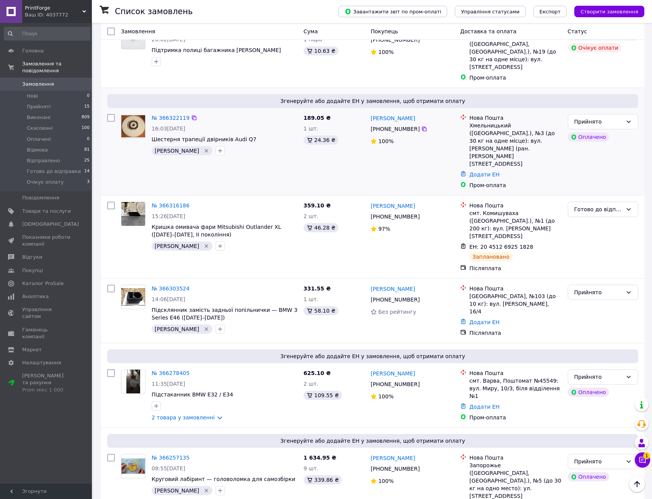
drag, startPoint x: 279, startPoint y: 285, endPoint x: 277, endPoint y: 200, distance: 84.6
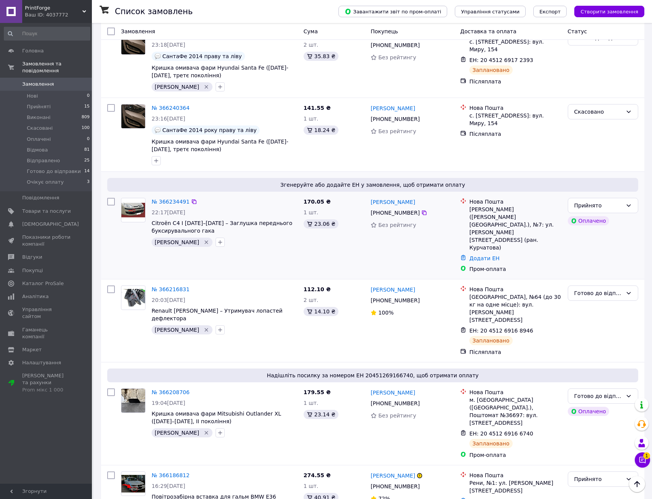
scroll to position [667, 0]
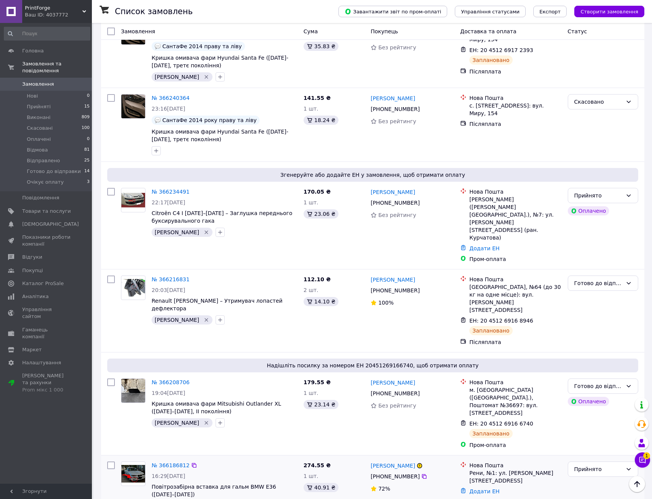
drag, startPoint x: 290, startPoint y: 256, endPoint x: 257, endPoint y: 315, distance: 67.7
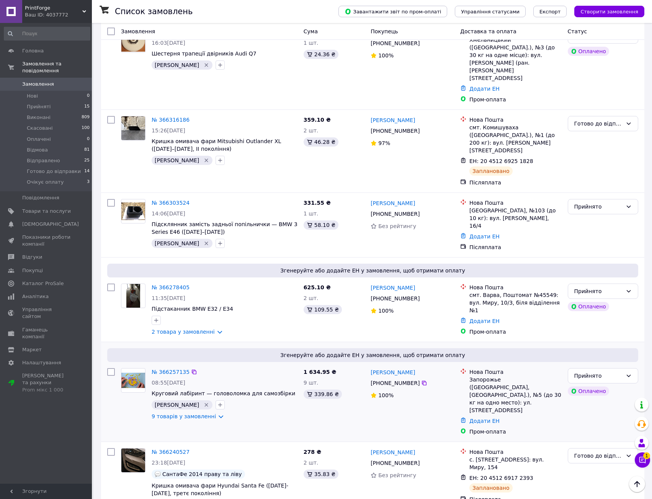
scroll to position [253, 0]
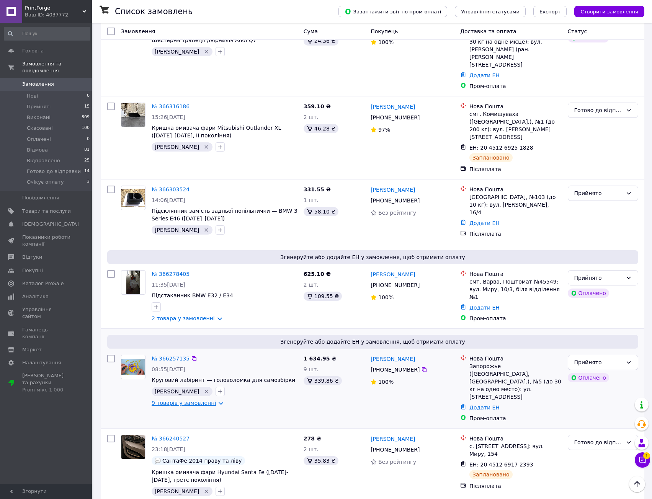
click at [214, 400] on link "9 товарів у замовленні" at bounding box center [184, 403] width 64 height 6
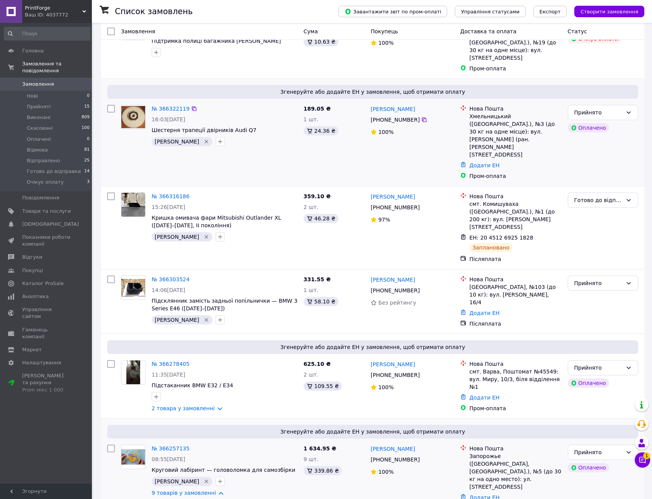
scroll to position [167, 0]
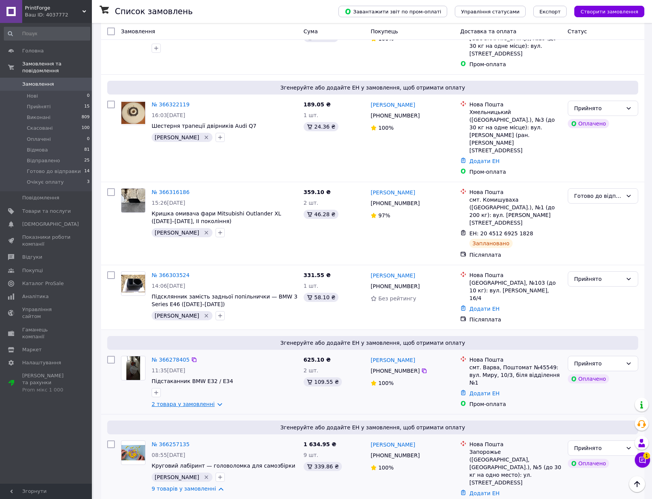
click at [212, 401] on link "2 товара у замовленні" at bounding box center [183, 404] width 63 height 6
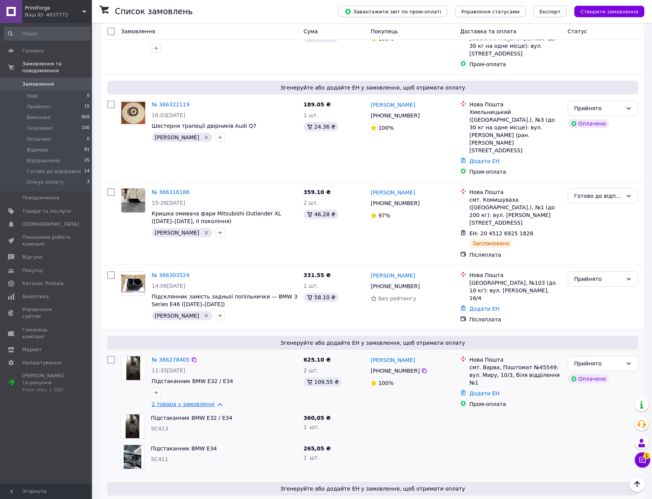
click at [213, 401] on link "2 товара у замовленні" at bounding box center [183, 404] width 63 height 6
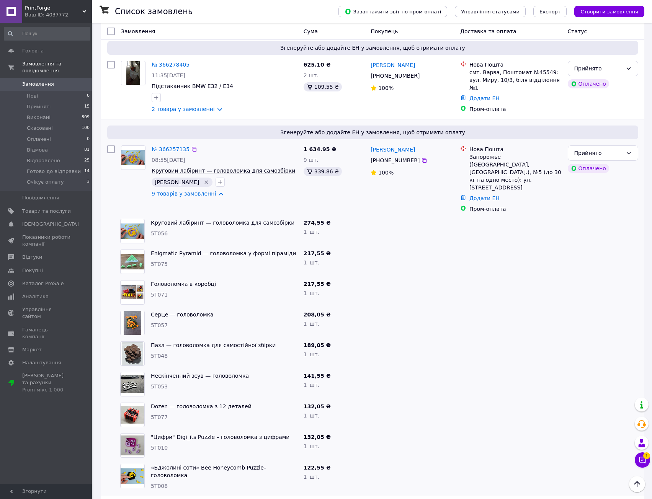
scroll to position [347, 0]
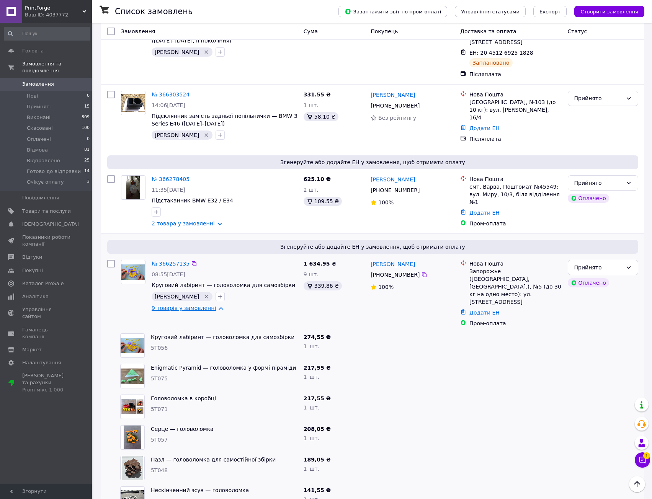
click at [213, 305] on link "9 товарів у замовленні" at bounding box center [184, 308] width 64 height 6
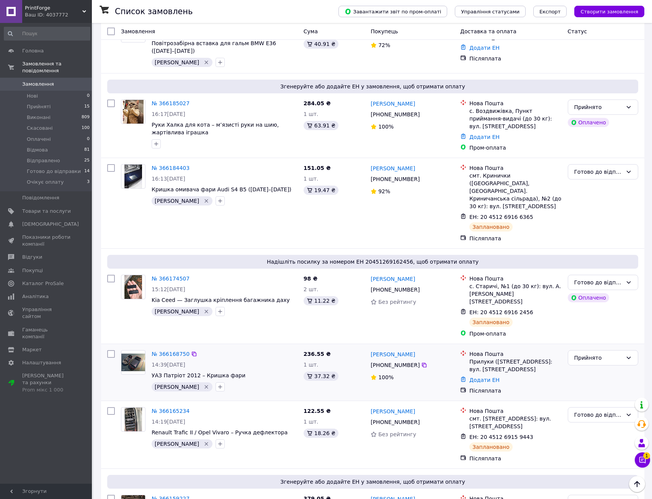
scroll to position [1109, 0]
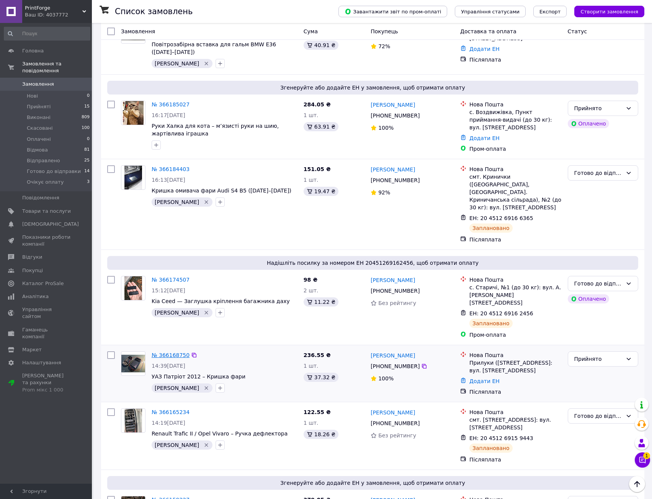
click at [174, 352] on link "№ 366168750" at bounding box center [171, 355] width 38 height 6
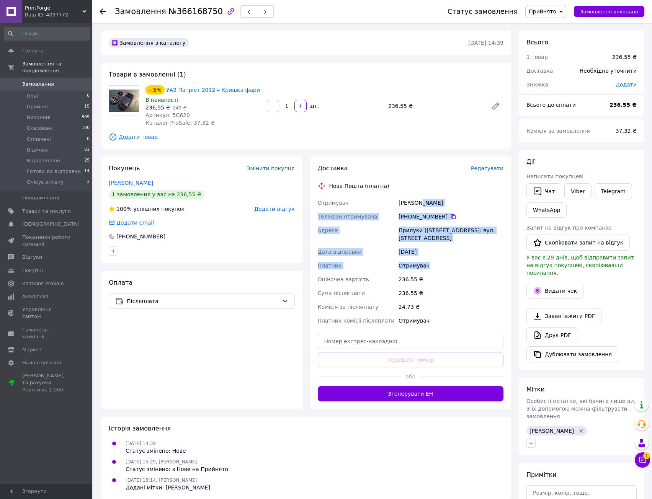
drag, startPoint x: 417, startPoint y: 199, endPoint x: 433, endPoint y: 278, distance: 80.1
click at [433, 277] on div "Отримувач [PERSON_NAME] Телефон отримувача +380 66 700 64 [GEOGRAPHIC_DATA][PER…" at bounding box center [410, 262] width 189 height 132
click at [433, 278] on div "236.55 ₴" at bounding box center [451, 279] width 108 height 14
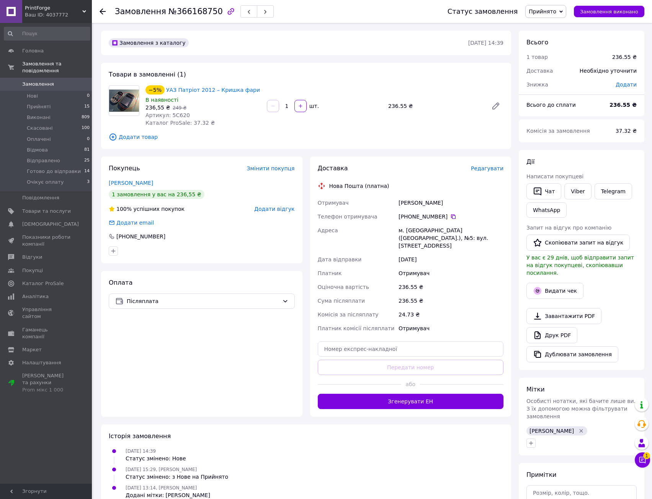
click at [488, 167] on span "Редагувати" at bounding box center [487, 168] width 33 height 6
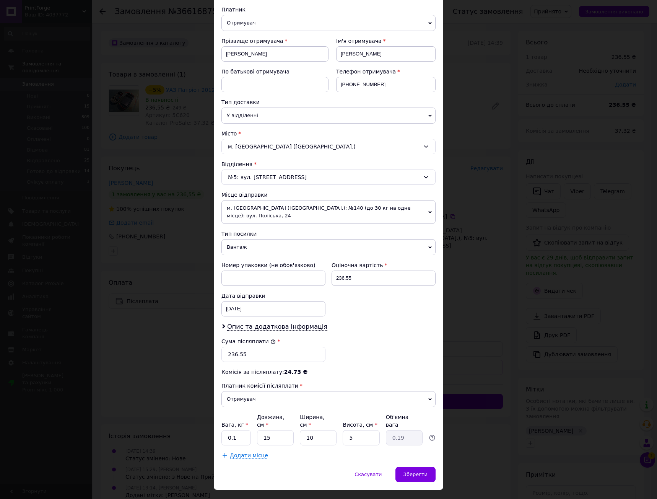
scroll to position [85, 0]
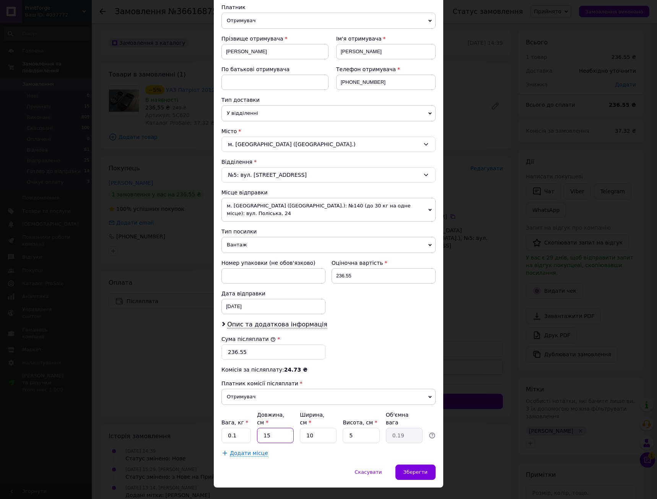
click at [274, 428] on input "15" at bounding box center [275, 435] width 37 height 15
type input "2"
type input "0.1"
type input "24"
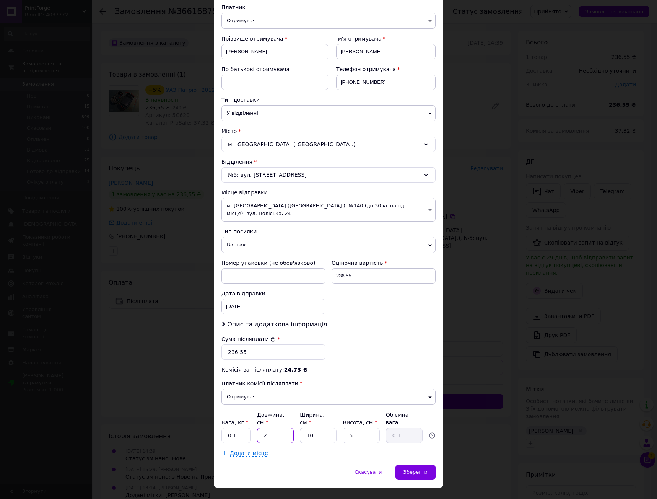
type input "0.3"
type input "24"
type input "1"
type input "0.1"
type input "17"
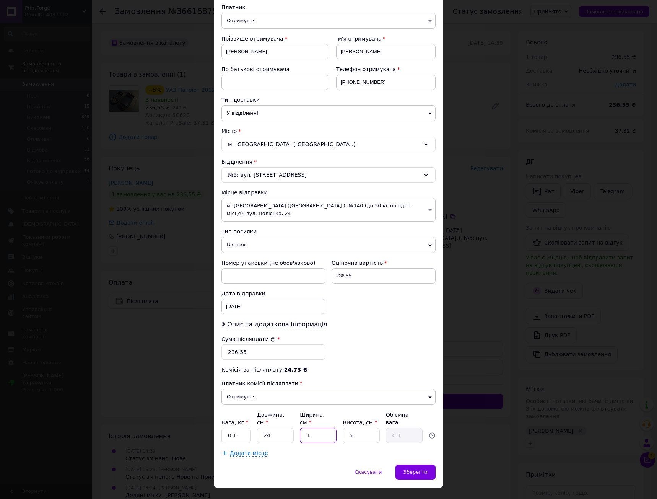
type input "0.51"
type input "17"
click at [387, 304] on div "Номер упаковки (не обов'язково) Оціночна вартість 236.55 Дата відправки [DATE] …" at bounding box center [328, 286] width 220 height 61
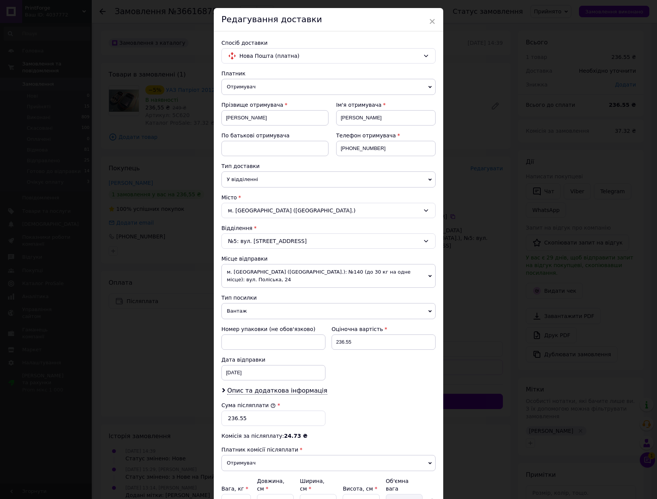
scroll to position [8, 0]
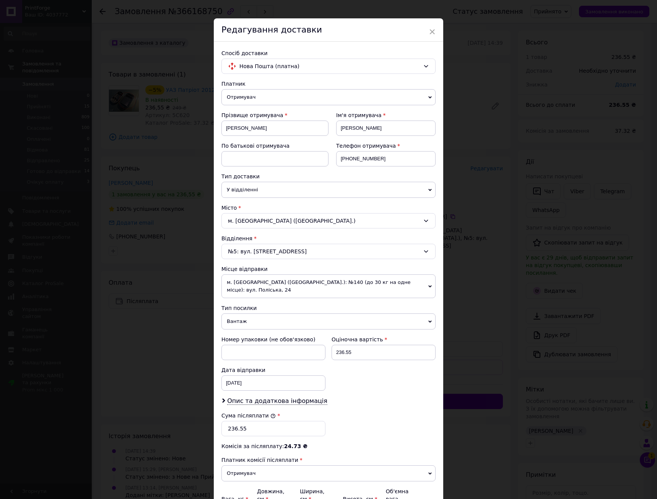
click at [348, 282] on span "м. [GEOGRAPHIC_DATA] ([GEOGRAPHIC_DATA].): №140 (до 30 кг на одне місце): вул. …" at bounding box center [329, 286] width 214 height 24
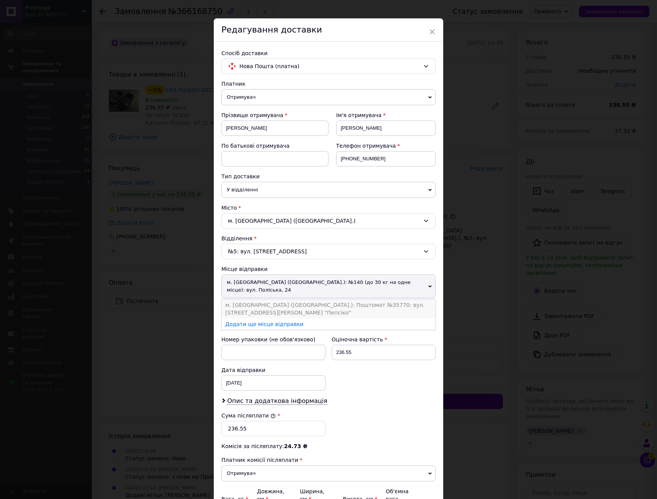
click at [349, 300] on li "м. [GEOGRAPHIC_DATA] ([GEOGRAPHIC_DATA].): Поштомат №35770: вул. [STREET_ADDRES…" at bounding box center [329, 308] width 214 height 19
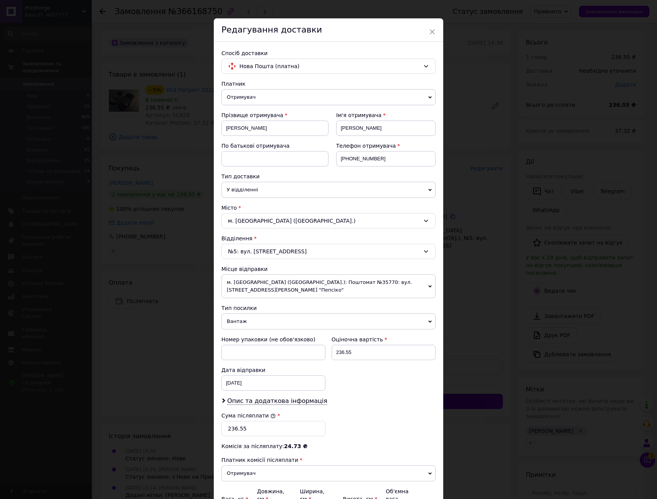
click at [324, 239] on div "Відділення" at bounding box center [329, 239] width 214 height 8
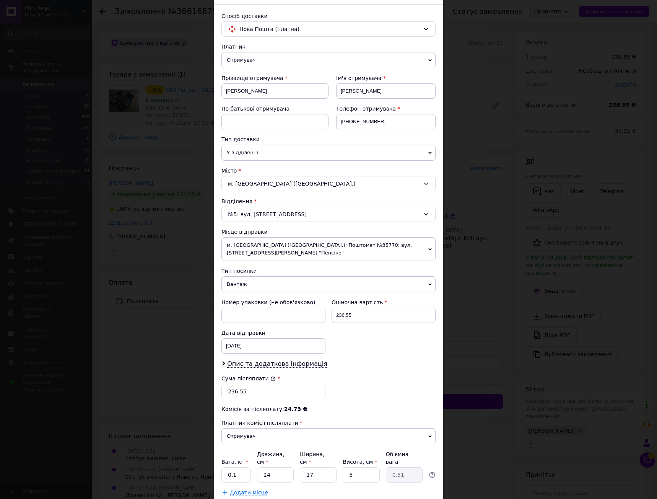
scroll to position [93, 0]
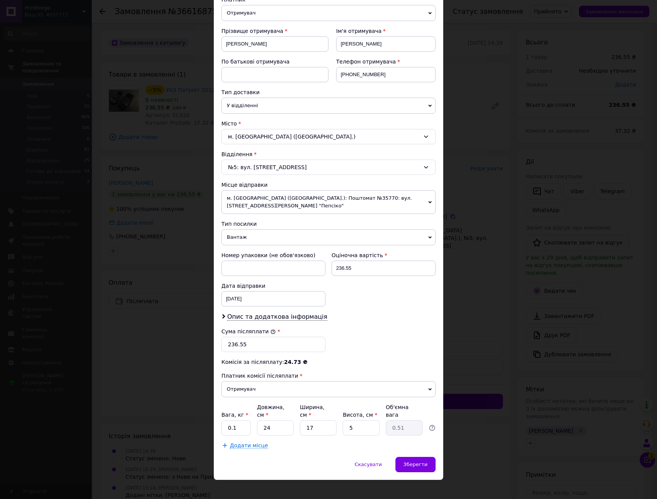
click at [350, 333] on div "Сума післяплати * 236.55" at bounding box center [328, 339] width 220 height 31
click at [415, 461] on span "Зберегти" at bounding box center [416, 464] width 24 height 6
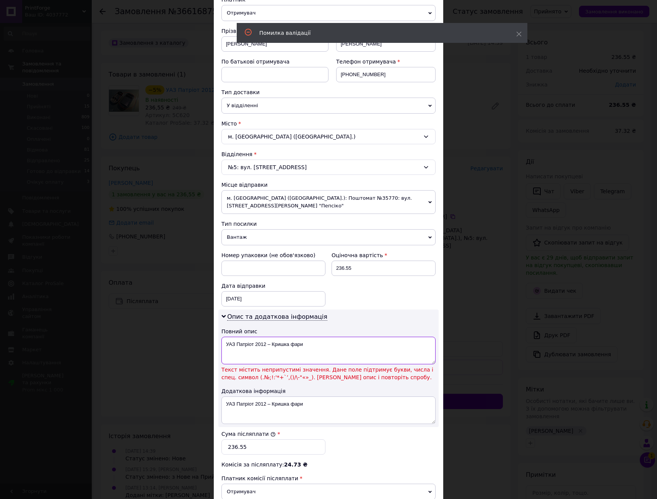
click at [267, 344] on textarea "УАЗ Патріот 2012 – Кришка фари" at bounding box center [329, 351] width 214 height 28
click at [270, 344] on textarea "УАЗ Патріот 2012 – Кришка фари" at bounding box center [329, 351] width 214 height 28
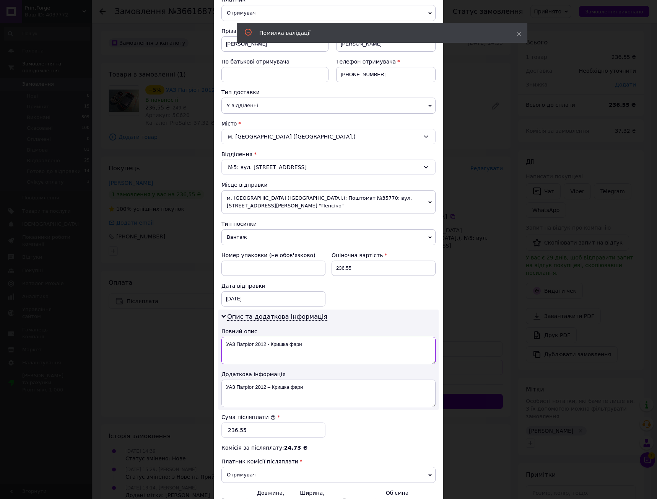
type textarea "УАЗ Патріот 2012 - Кришка фари"
click at [393, 300] on div "Номер упаковки (не обов'язково) Оціночна вартість 236.55 Дата відправки [DATE] …" at bounding box center [328, 278] width 220 height 61
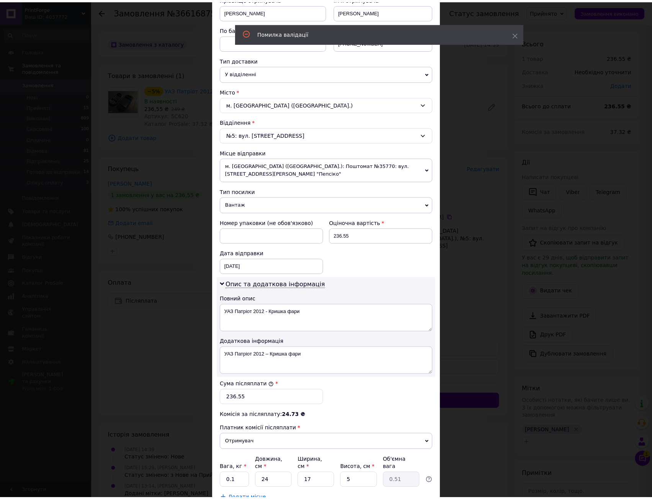
scroll to position [178, 0]
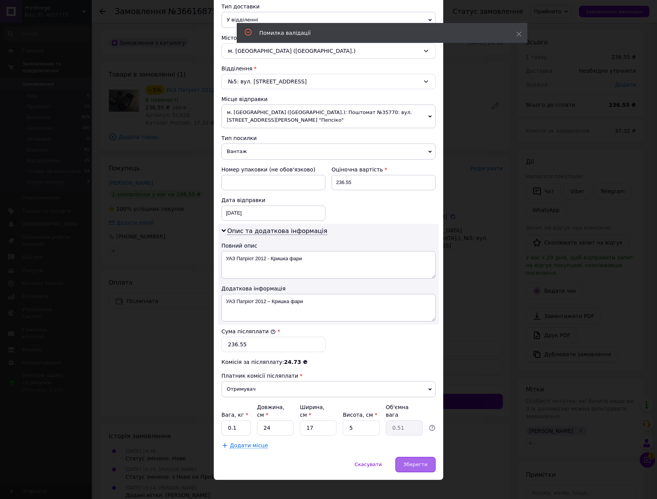
click at [415, 461] on span "Зберегти" at bounding box center [416, 464] width 24 height 6
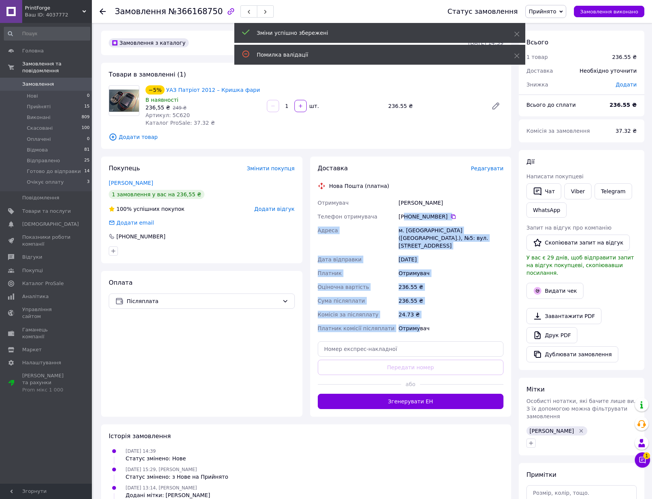
drag, startPoint x: 405, startPoint y: 214, endPoint x: 418, endPoint y: 320, distance: 106.8
click at [418, 320] on div "Отримувач [PERSON_NAME] Телефон отримувача [PHONE_NUMBER]   [PERSON_NAME] [GEOG…" at bounding box center [410, 265] width 189 height 139
click at [418, 321] on div "Отримувач" at bounding box center [451, 328] width 108 height 14
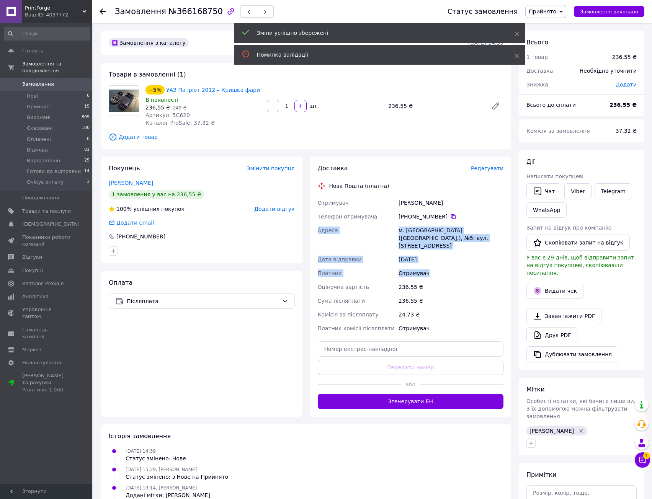
drag, startPoint x: 423, startPoint y: 246, endPoint x: 432, endPoint y: 303, distance: 58.5
click at [430, 295] on div "Отримувач [PERSON_NAME] Телефон отримувача [PHONE_NUMBER]   [PERSON_NAME] [GEOG…" at bounding box center [410, 265] width 189 height 139
click at [432, 308] on div "24.73 ₴" at bounding box center [451, 315] width 108 height 14
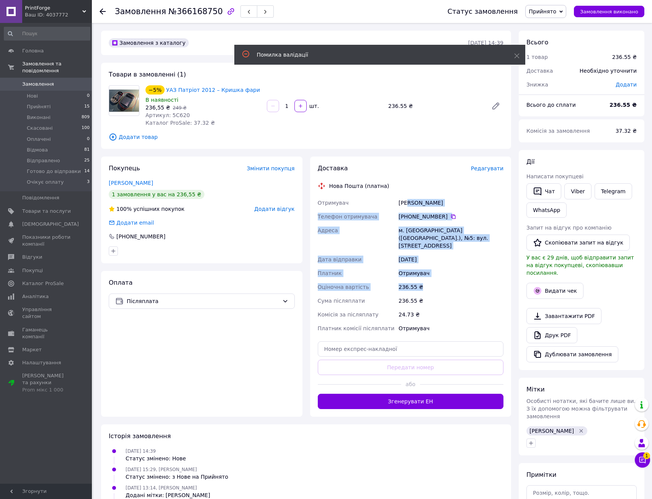
drag, startPoint x: 407, startPoint y: 206, endPoint x: 434, endPoint y: 296, distance: 94.2
click at [433, 292] on div "Отримувач [PERSON_NAME] Телефон отримувача [PHONE_NUMBER]   [PERSON_NAME] [GEOG…" at bounding box center [410, 265] width 189 height 139
click at [434, 296] on div "236.55 ₴" at bounding box center [451, 301] width 108 height 14
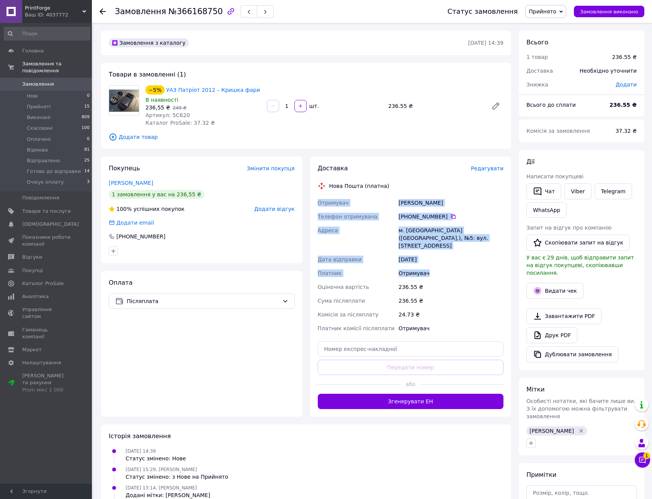
drag, startPoint x: 415, startPoint y: 222, endPoint x: 428, endPoint y: 269, distance: 49.0
click at [428, 269] on div "Доставка Редагувати Нова Пошта (платна) Отримувач [PERSON_NAME] Телефон отримув…" at bounding box center [411, 286] width 186 height 245
click at [428, 269] on div "Отримувач" at bounding box center [451, 273] width 108 height 14
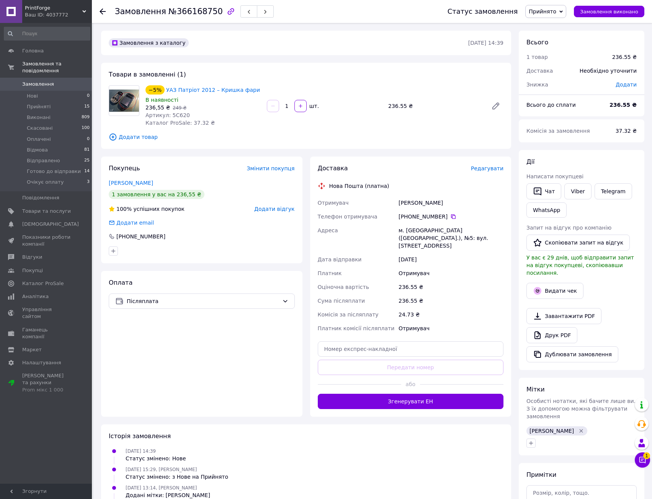
click at [491, 170] on span "Редагувати" at bounding box center [487, 168] width 33 height 6
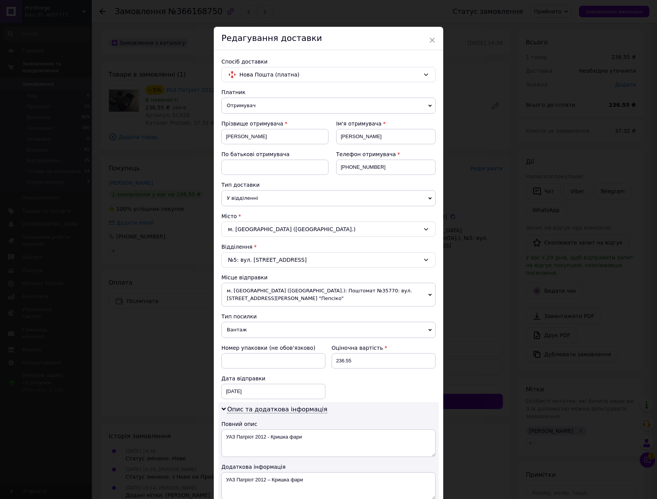
click at [427, 42] on div "Редагування доставки" at bounding box center [329, 38] width 230 height 23
click at [432, 39] on span "×" at bounding box center [432, 40] width 7 height 13
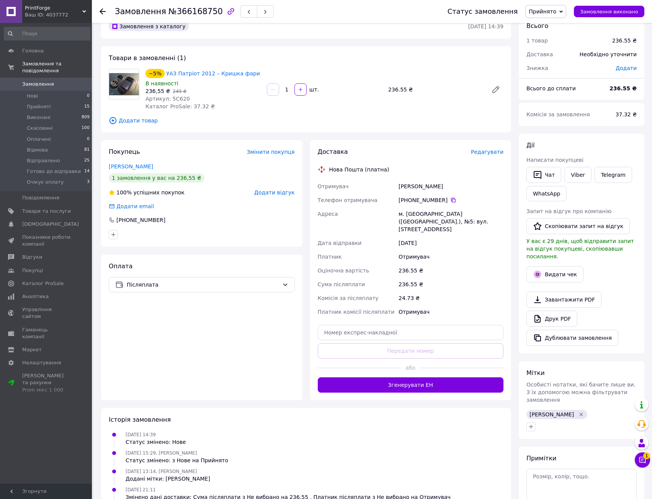
scroll to position [38, 0]
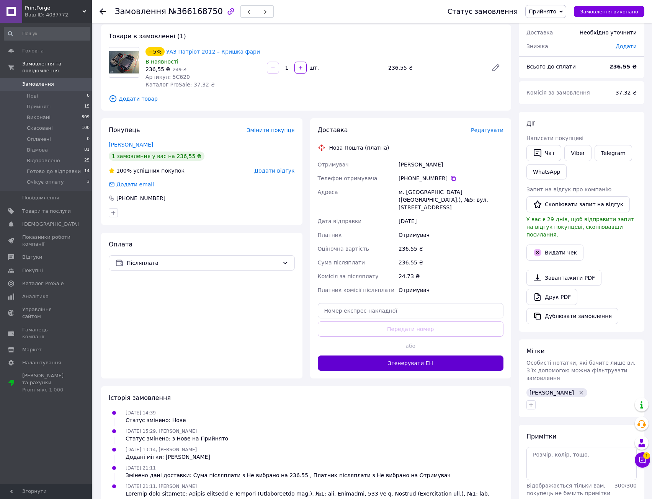
click at [450, 355] on button "Згенерувати ЕН" at bounding box center [411, 362] width 186 height 15
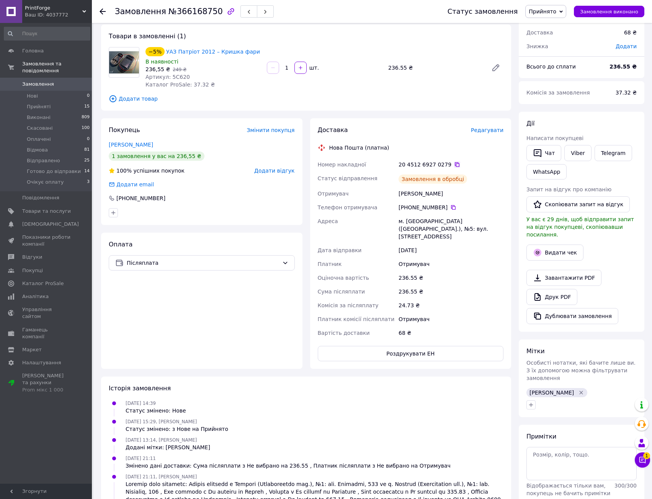
click at [455, 165] on icon at bounding box center [457, 164] width 5 height 5
drag, startPoint x: 474, startPoint y: 249, endPoint x: 461, endPoint y: 248, distance: 13.1
click at [474, 257] on div "Отримувач" at bounding box center [451, 264] width 108 height 14
drag, startPoint x: 452, startPoint y: 265, endPoint x: 449, endPoint y: 209, distance: 56.7
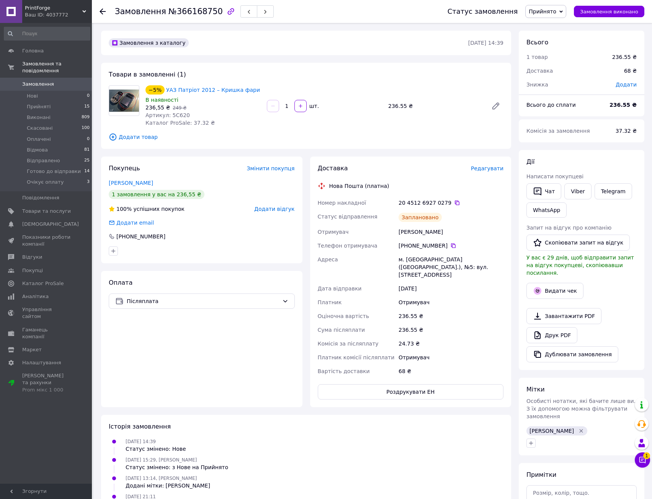
click at [549, 12] on span "Прийнято" at bounding box center [542, 11] width 28 height 6
click at [575, 75] on li "Готово до відправки" at bounding box center [556, 75] width 62 height 11
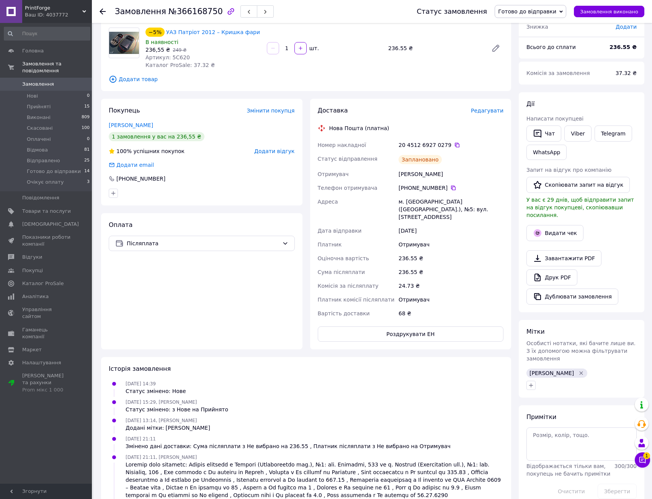
scroll to position [0, 0]
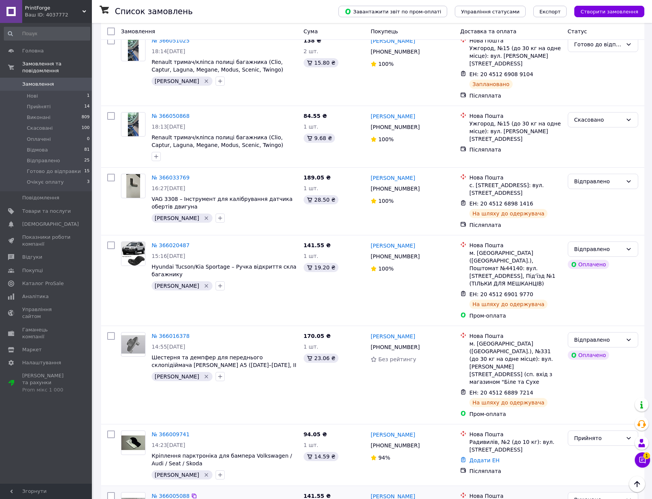
scroll to position [2024, 0]
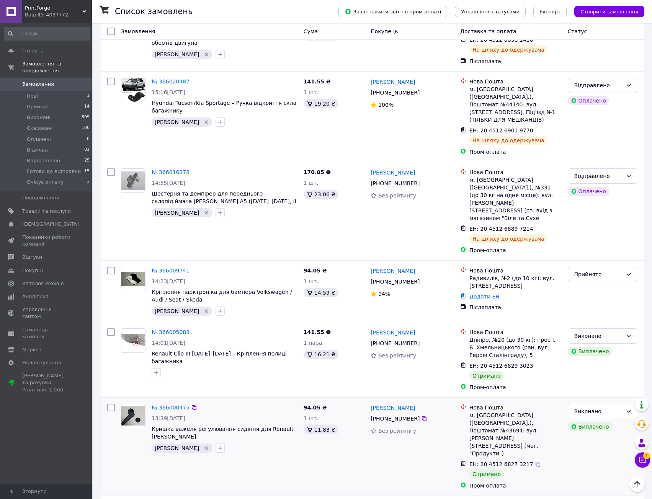
drag, startPoint x: 304, startPoint y: 206, endPoint x: 303, endPoint y: 210, distance: 4.0
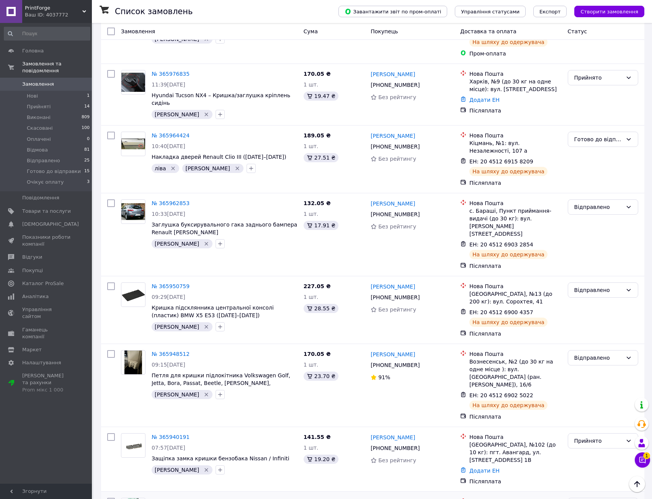
scroll to position [2679, 0]
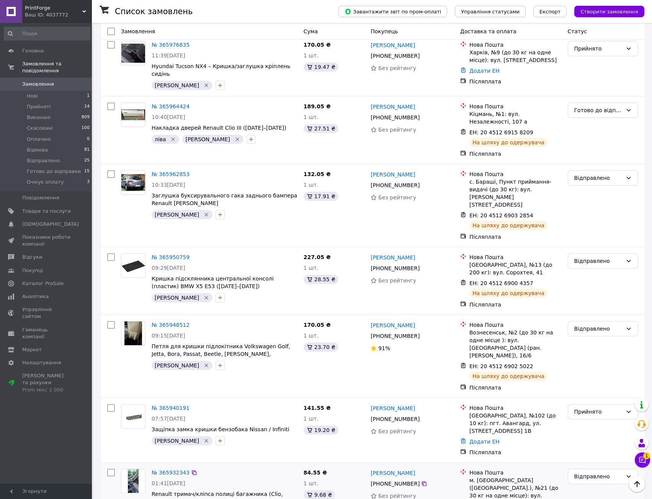
drag, startPoint x: 278, startPoint y: 260, endPoint x: 279, endPoint y: 245, distance: 15.0
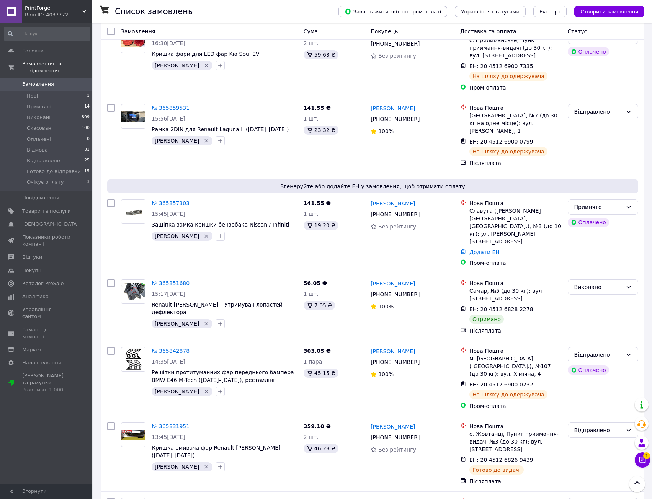
drag, startPoint x: 282, startPoint y: 300, endPoint x: 283, endPoint y: 277, distance: 22.2
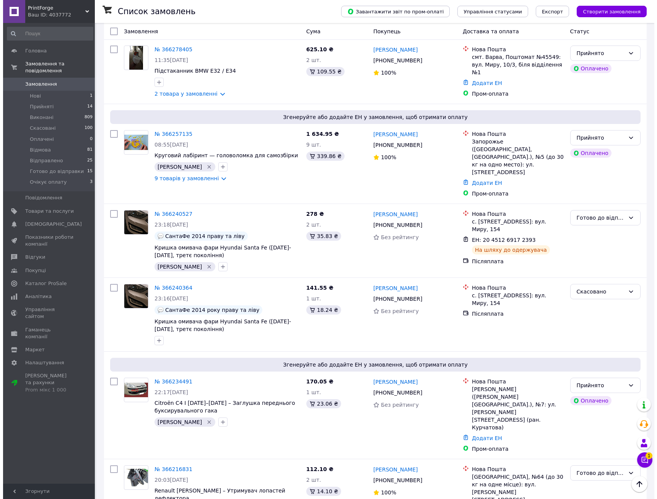
scroll to position [0, 0]
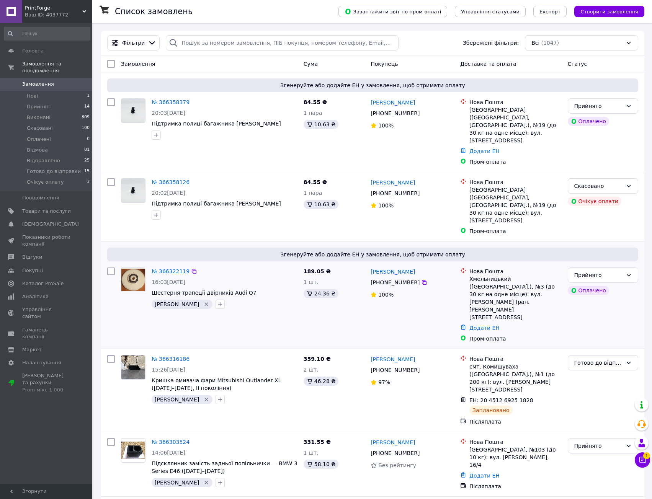
click at [259, 278] on div "16:03[DATE]" at bounding box center [225, 282] width 146 height 8
click at [167, 268] on link "№ 366322119" at bounding box center [171, 271] width 38 height 6
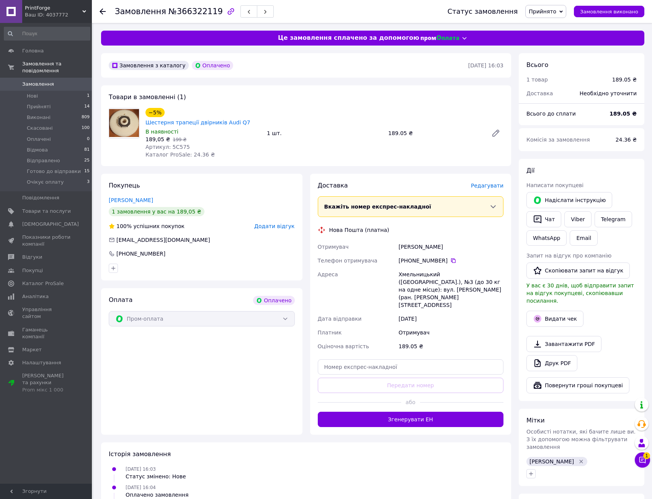
drag, startPoint x: 441, startPoint y: 242, endPoint x: 444, endPoint y: 309, distance: 67.0
click at [443, 300] on div "Отримувач [PERSON_NAME] Телефон отримувача +380 97 746 15 [GEOGRAPHIC_DATA][PER…" at bounding box center [410, 296] width 189 height 113
click at [444, 326] on div "Отримувач" at bounding box center [451, 333] width 108 height 14
click at [485, 182] on span "Редагувати" at bounding box center [487, 185] width 33 height 6
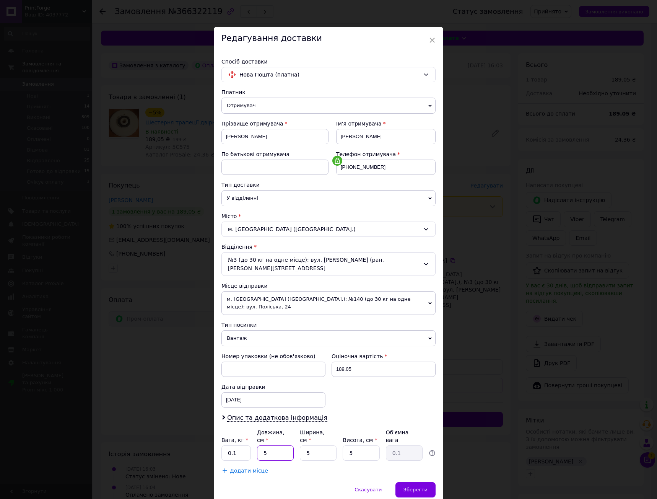
click at [266, 445] on input "5" at bounding box center [275, 452] width 37 height 15
type input "10"
type input "0.13"
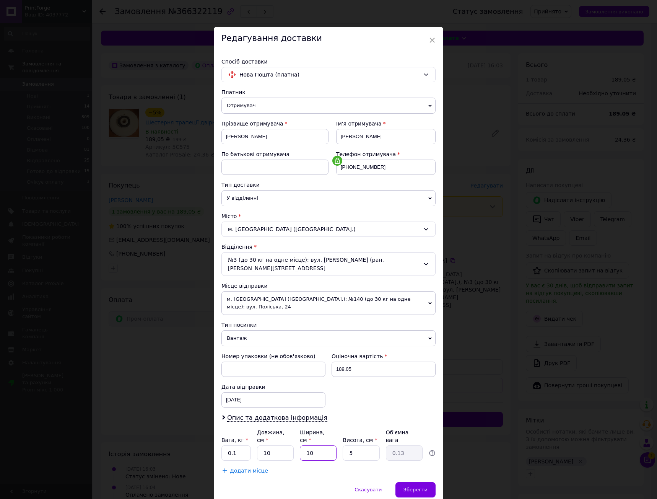
type input "10"
click at [341, 291] on span "м. [GEOGRAPHIC_DATA] ([GEOGRAPHIC_DATA].): №140 (до 30 кг на одне місце): вул. …" at bounding box center [329, 303] width 214 height 24
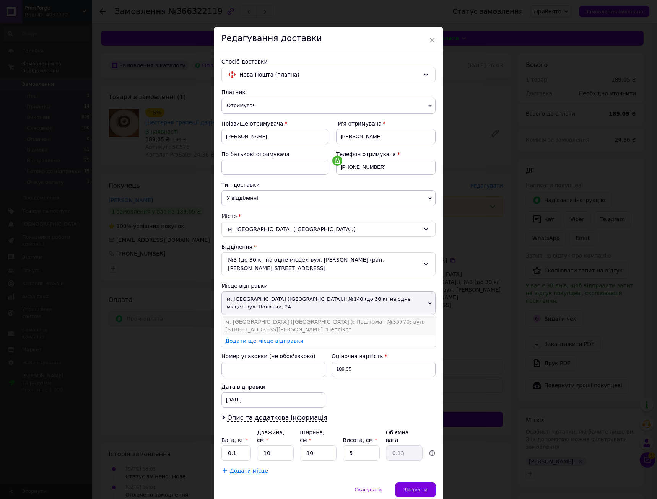
click at [336, 316] on li "м. [GEOGRAPHIC_DATA] ([GEOGRAPHIC_DATA].): Поштомат №35770: вул. [STREET_ADDRES…" at bounding box center [329, 325] width 214 height 19
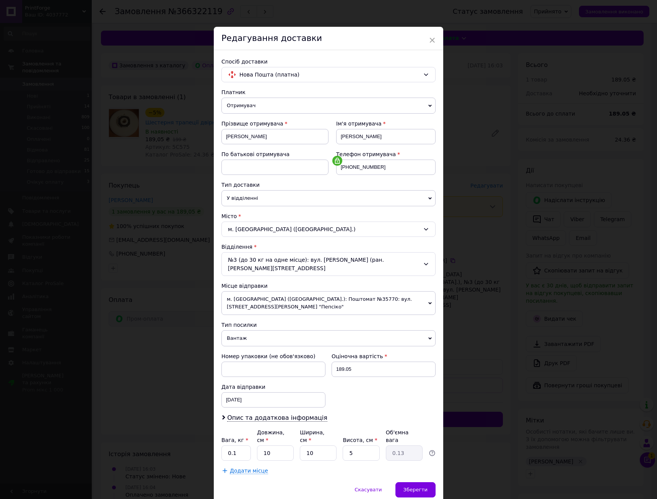
click at [358, 270] on div "Платник Отримувач Відправник Прізвище отримувача [PERSON_NAME] Ім'я отримувача …" at bounding box center [329, 281] width 214 height 386
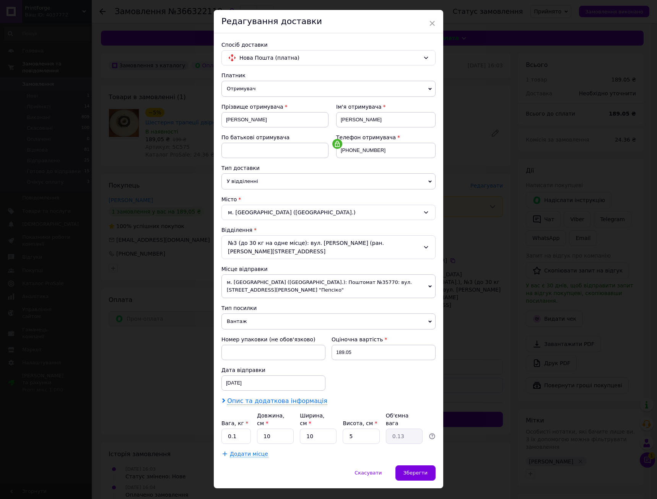
click at [264, 397] on span "Опис та додаткова інформація" at bounding box center [277, 401] width 100 height 8
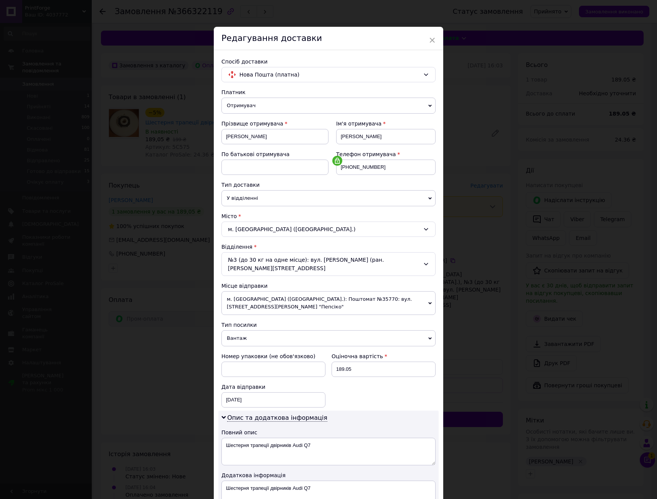
drag, startPoint x: 332, startPoint y: 185, endPoint x: 334, endPoint y: 178, distance: 7.3
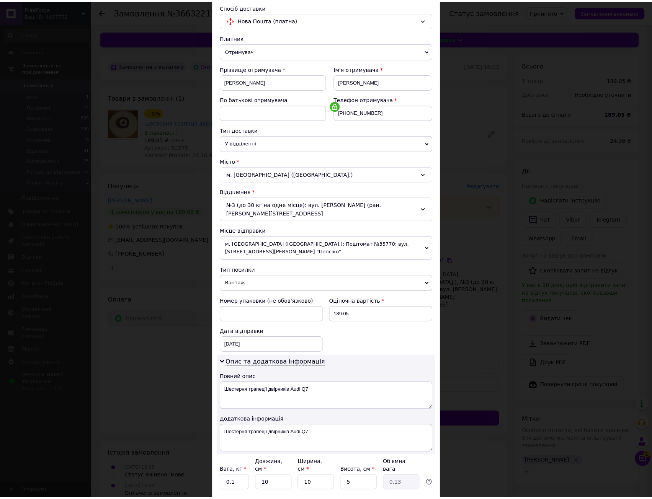
scroll to position [103, 0]
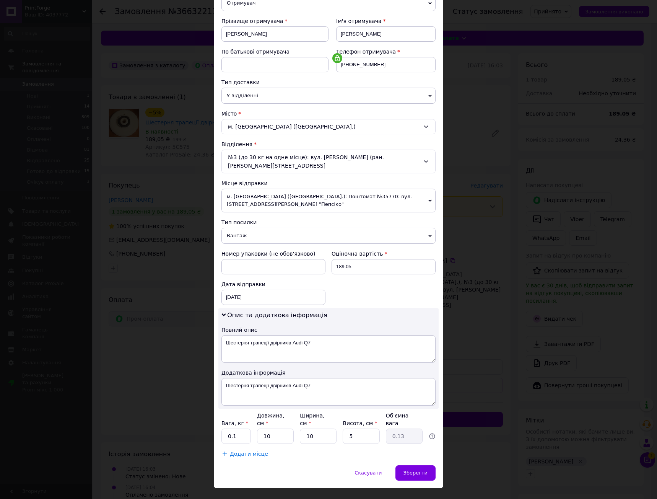
click at [361, 297] on div "Номер упаковки (не обов'язково) Оціночна вартість 189.05 Дата відправки [DATE] …" at bounding box center [328, 277] width 220 height 61
click at [414, 470] on span "Зберегти" at bounding box center [416, 473] width 24 height 6
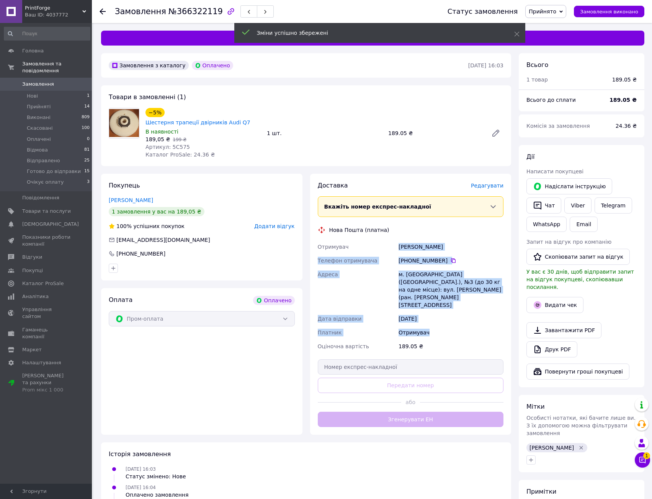
drag, startPoint x: 384, startPoint y: 235, endPoint x: 445, endPoint y: 318, distance: 103.1
click at [443, 309] on div "Отримувач [PERSON_NAME] Телефон отримувача [PHONE_NUMBER]   [GEOGRAPHIC_DATA] […" at bounding box center [410, 296] width 189 height 113
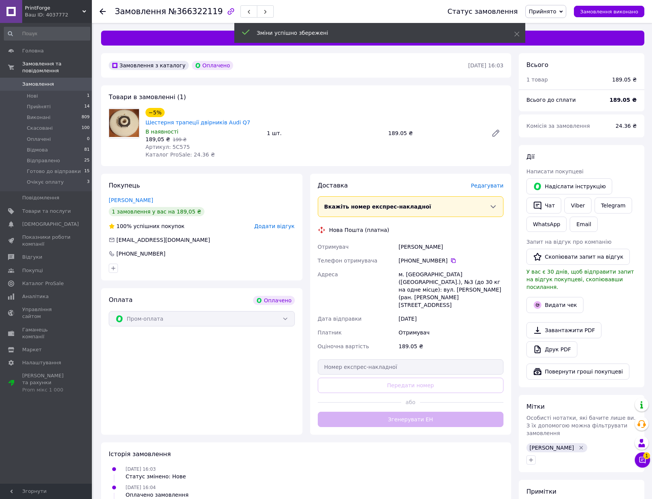
click at [445, 339] on div "189.05 ₴" at bounding box center [451, 346] width 108 height 14
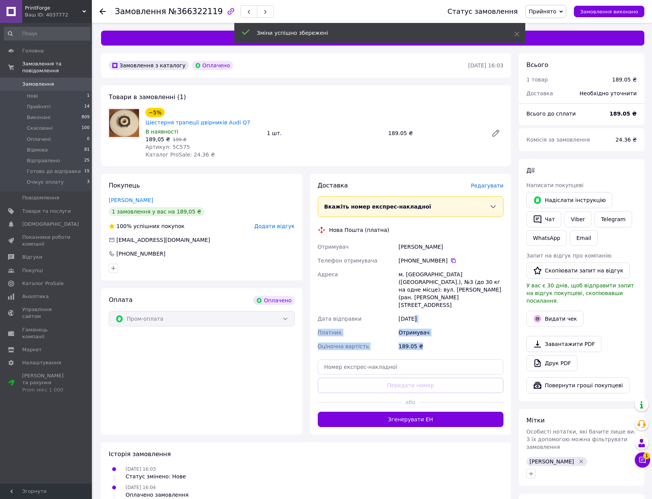
drag, startPoint x: 439, startPoint y: 318, endPoint x: 406, endPoint y: 267, distance: 61.1
click at [406, 275] on div "Отримувач [PERSON_NAME] Телефон отримувача [PHONE_NUMBER]   [GEOGRAPHIC_DATA] […" at bounding box center [410, 296] width 189 height 113
click at [406, 267] on div "м. [GEOGRAPHIC_DATA] ([GEOGRAPHIC_DATA].), №3 (до 30 кг на одне місце): вул. [P…" at bounding box center [451, 289] width 108 height 44
click at [486, 182] on span "Редагувати" at bounding box center [487, 185] width 33 height 6
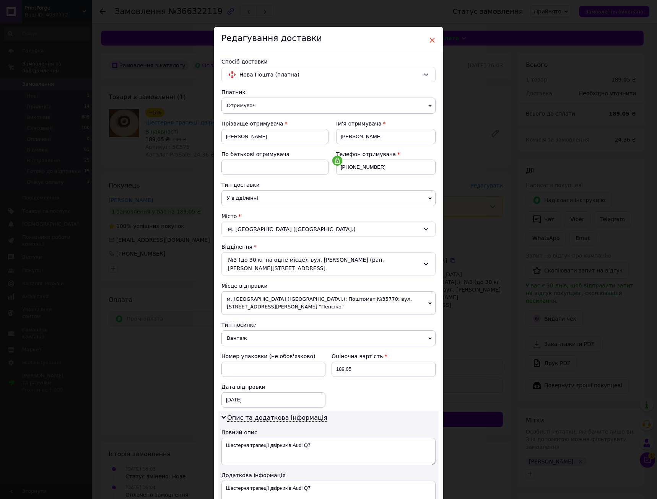
click at [429, 39] on span "×" at bounding box center [432, 40] width 7 height 13
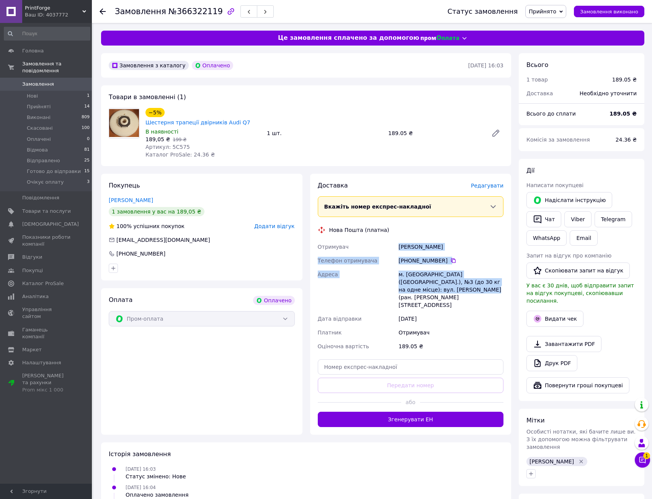
drag, startPoint x: 398, startPoint y: 233, endPoint x: 431, endPoint y: 305, distance: 78.7
click at [427, 300] on div "Отримувач [PERSON_NAME] Телефон отримувача [PHONE_NUMBER]   [GEOGRAPHIC_DATA] […" at bounding box center [410, 296] width 189 height 113
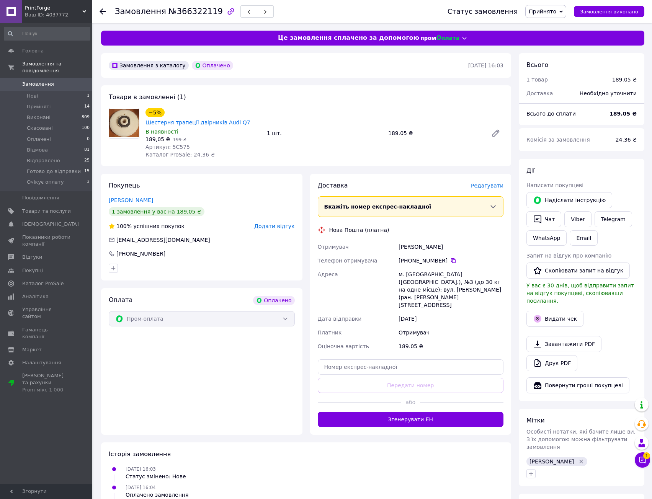
click at [431, 326] on div "Отримувач" at bounding box center [451, 333] width 108 height 14
click at [432, 412] on button "Згенерувати ЕН" at bounding box center [411, 419] width 186 height 15
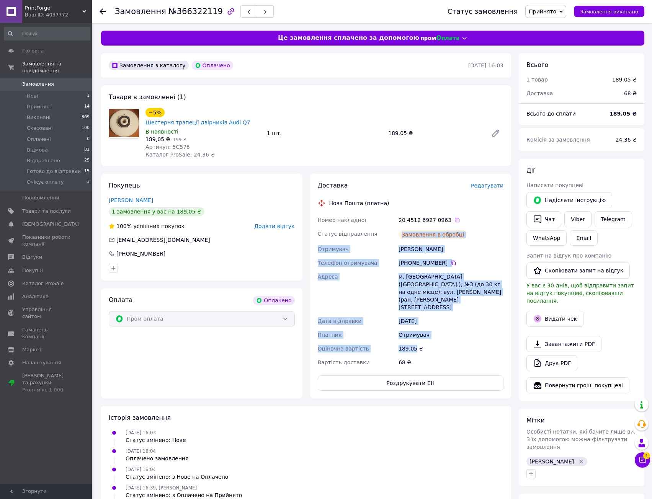
drag, startPoint x: 405, startPoint y: 275, endPoint x: 418, endPoint y: 330, distance: 57.0
click at [417, 329] on div "Номер накладної 20 4512 6927 0963   Статус відправлення Замовлення в обробці От…" at bounding box center [410, 291] width 189 height 156
click at [418, 342] on div "189.05 ₴" at bounding box center [451, 349] width 108 height 14
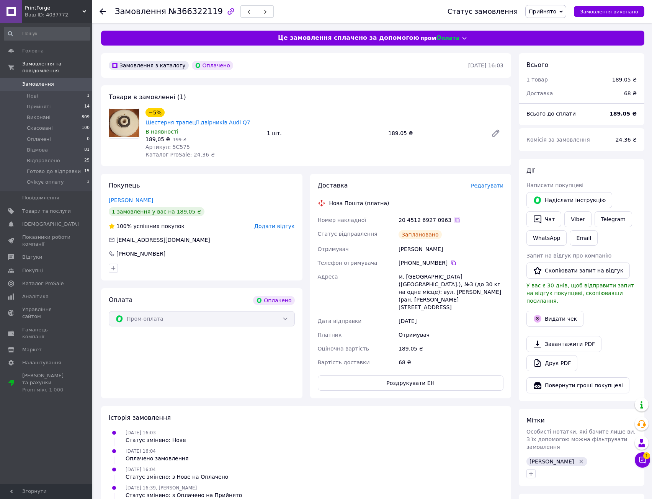
click at [454, 217] on icon at bounding box center [457, 220] width 6 height 6
click at [320, 94] on div "Товари в замовленні (1) −5% Шестерня трапеції двірників Audi Q7 В наявності 189…" at bounding box center [306, 125] width 410 height 81
click at [322, 159] on div "Замовлення з каталогу Оплачено [DATE] 16:03 Товари в замовленні (1) −5% Шестерн…" at bounding box center [305, 326] width 417 height 547
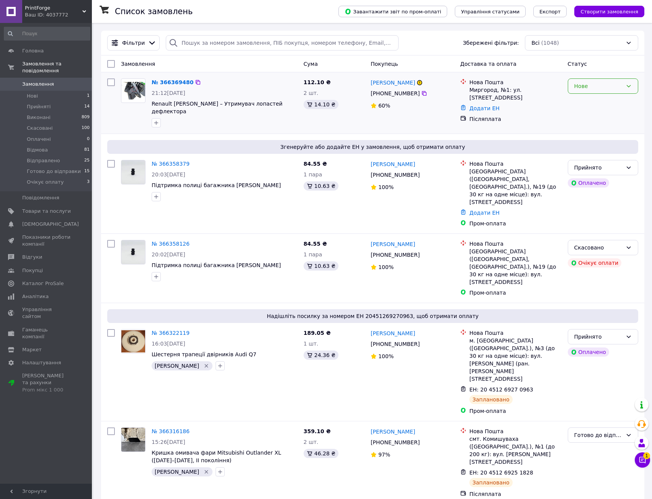
click at [620, 88] on div "Нове" at bounding box center [598, 86] width 48 height 8
click at [315, 121] on div "112.10 ₴ 2 шт. 14.10 ₴" at bounding box center [333, 102] width 67 height 55
click at [429, 80] on div "[PERSON_NAME]" at bounding box center [412, 83] width 85 height 10
click at [236, 159] on div "№ 366358379" at bounding box center [224, 163] width 147 height 9
click at [263, 171] on div "№ 366358379 20:03[DATE] Підтримка полиці багажника [PERSON_NAME]" at bounding box center [224, 180] width 152 height 47
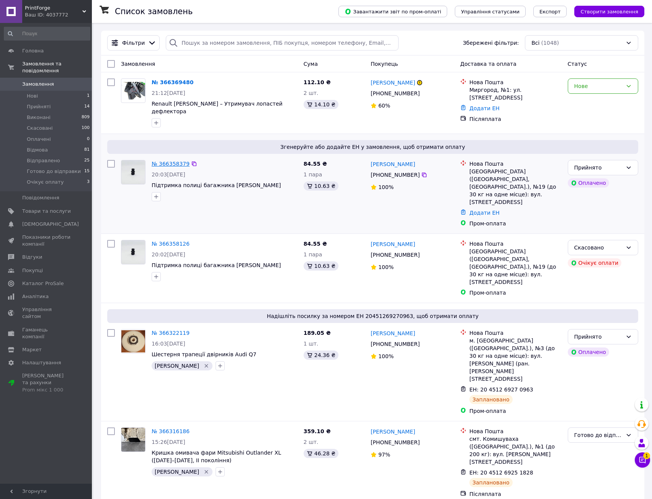
click at [162, 161] on link "№ 366358379" at bounding box center [171, 164] width 38 height 6
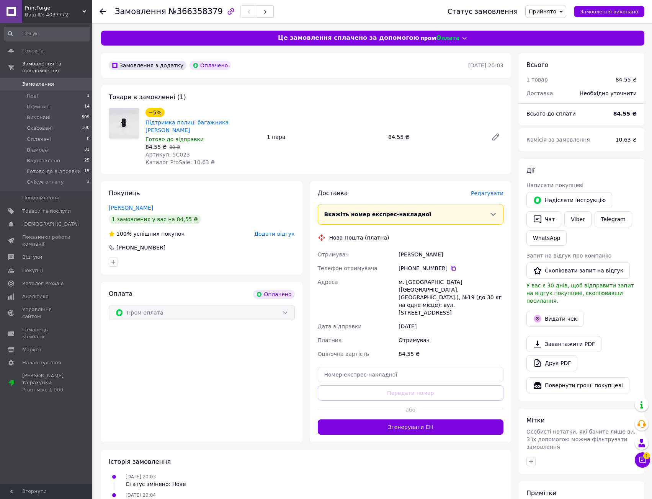
click at [176, 152] on span "Артикул: 5C023" at bounding box center [167, 155] width 44 height 6
click at [266, 153] on div "−5% Підтримка полиці багажника [PERSON_NAME] Готово до відправки 84,55 ₴   89 ₴…" at bounding box center [324, 136] width 364 height 61
click at [297, 358] on div "Оплата Оплачено Пром-оплата" at bounding box center [201, 362] width 201 height 160
click at [642, 460] on icon at bounding box center [642, 460] width 7 height 7
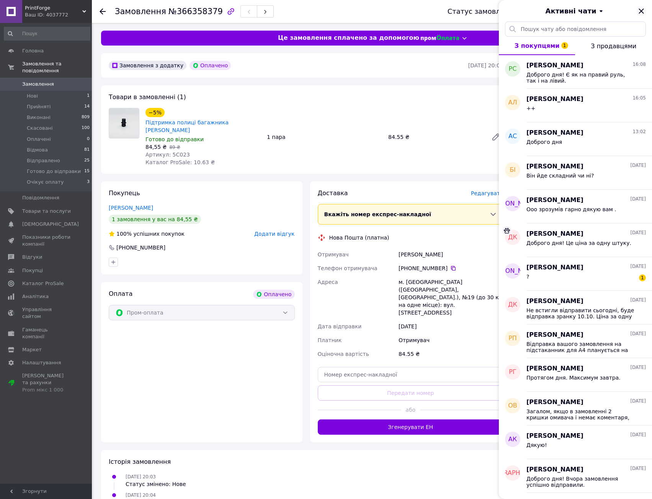
click at [640, 12] on icon "Закрити" at bounding box center [640, 10] width 5 height 5
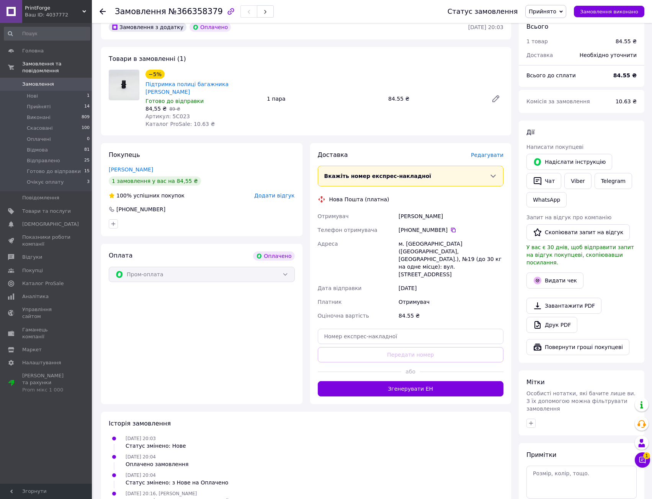
drag, startPoint x: 499, startPoint y: 416, endPoint x: 499, endPoint y: 410, distance: 6.1
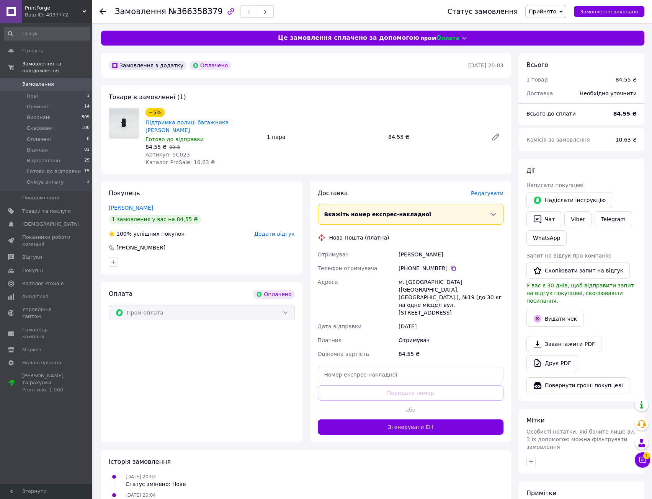
click at [340, 173] on div "Замовлення з додатку Оплачено [DATE] 20:03 Товари в замовленні (1) −5% Підтримк…" at bounding box center [305, 318] width 417 height 530
click at [321, 189] on span "Доставка" at bounding box center [333, 192] width 30 height 7
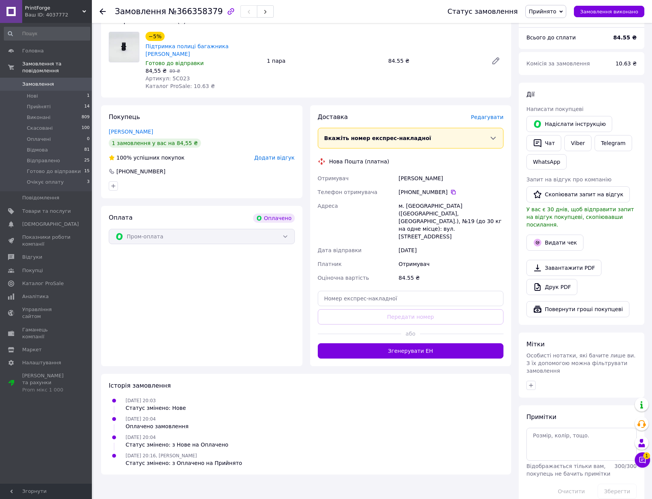
drag, startPoint x: 274, startPoint y: 354, endPoint x: 277, endPoint y: 344, distance: 9.9
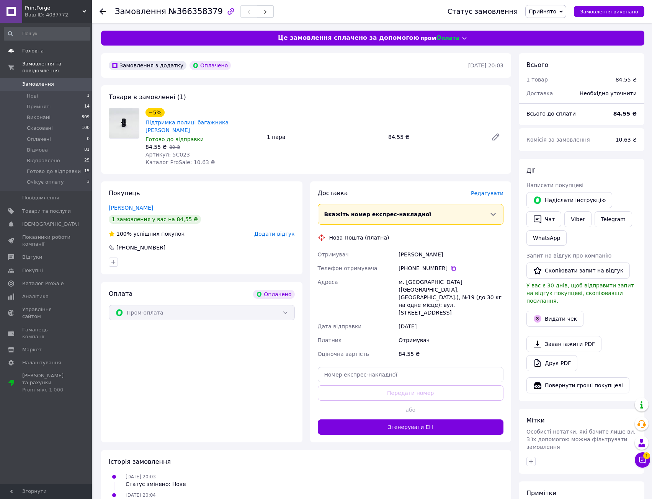
click at [33, 52] on span "Головна" at bounding box center [32, 50] width 21 height 7
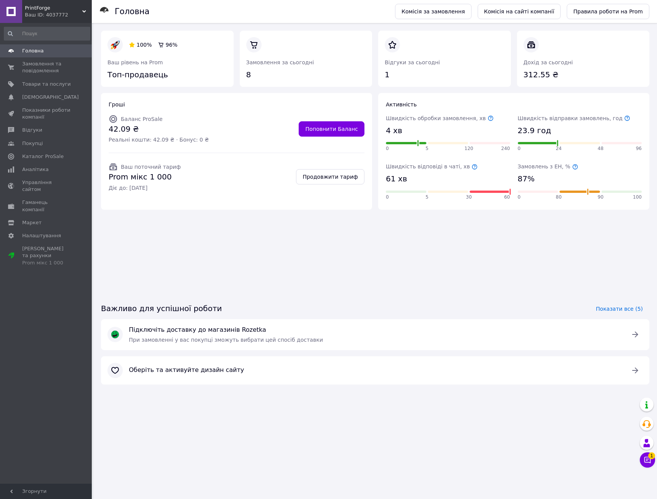
click at [231, 148] on div at bounding box center [236, 153] width 265 height 10
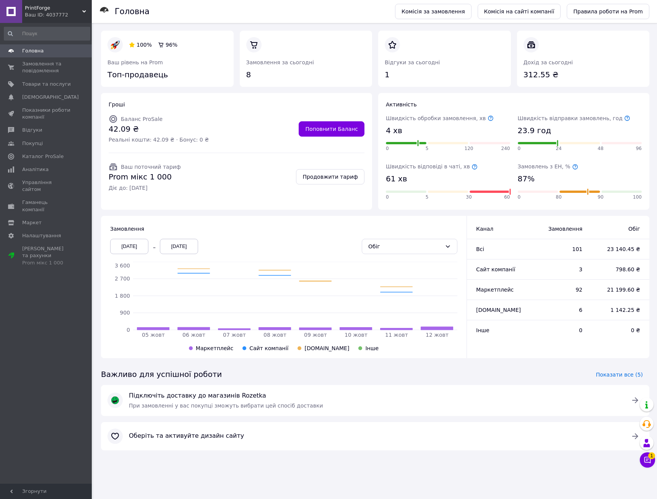
click at [228, 187] on div "Ваш поточний тариф Prom мікс 1 000 Діє до: [DEMOGRAPHIC_DATA] Продовжити тариф" at bounding box center [237, 177] width 256 height 36
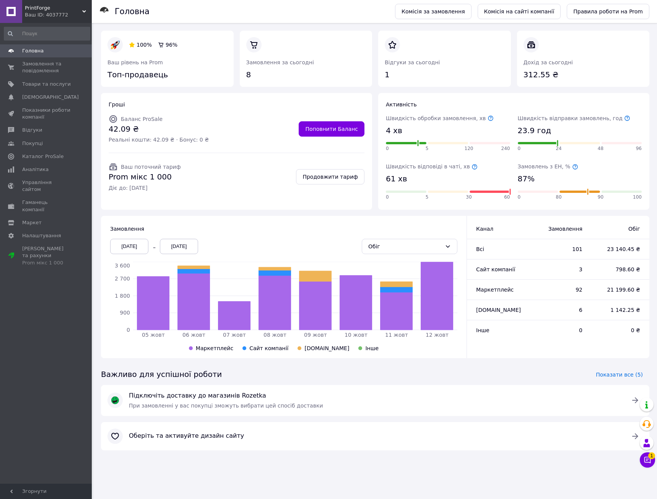
click at [383, 374] on div "Важливо для успішної роботи Показати все (5)" at bounding box center [375, 374] width 555 height 21
click at [38, 165] on link "Аналітика" at bounding box center [47, 169] width 94 height 13
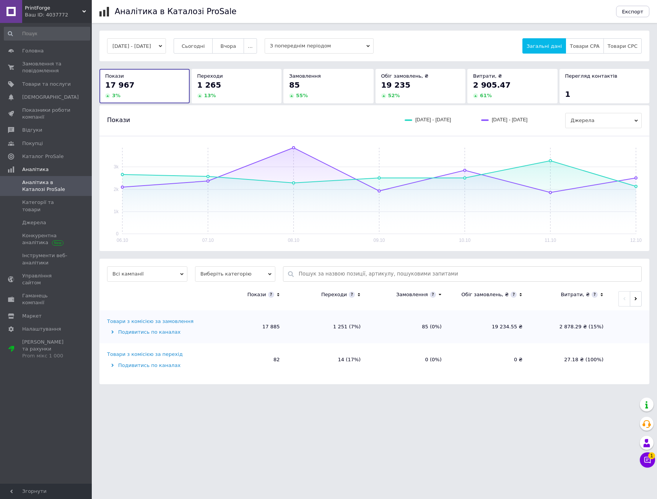
click at [303, 9] on div "Аналітика в Каталозі ProSale" at bounding box center [362, 11] width 494 height 23
click at [205, 46] on span "Сьогодні" at bounding box center [193, 46] width 23 height 6
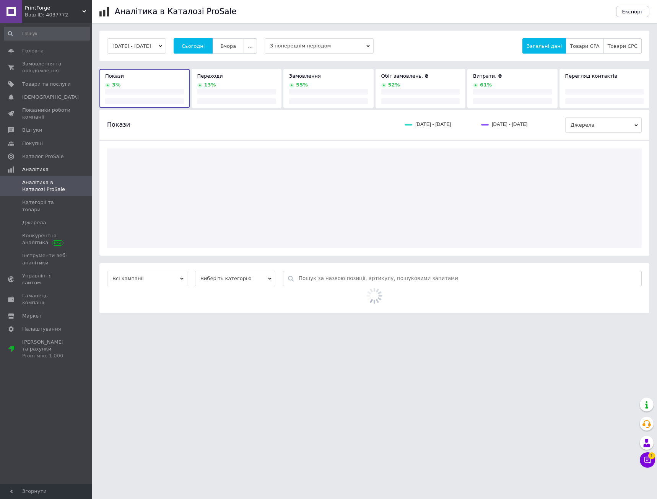
click at [269, 26] on div "Аналітика в Каталозі ProSale Експорт [DATE] - [DATE] Сьогодні Вчора ... З попер…" at bounding box center [374, 160] width 565 height 321
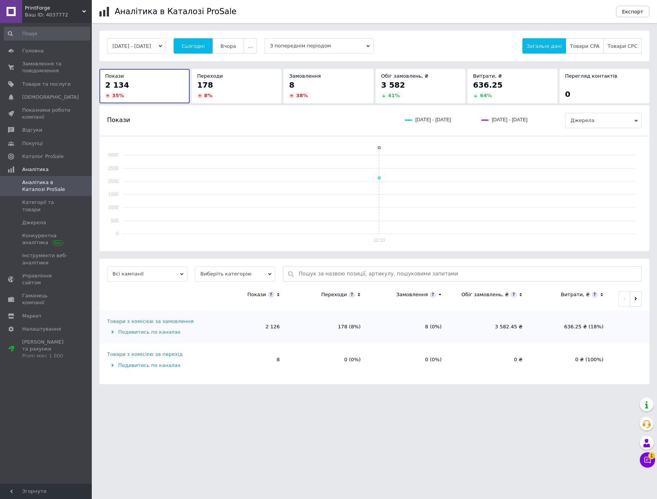
click at [269, 26] on div "Аналітика в Каталозі ProSale Експорт [DATE] - [DATE] Сьогодні Вчора ... З попер…" at bounding box center [374, 196] width 565 height 392
click at [260, 30] on div "Аналітика в Каталозі ProSale Експорт [DATE] - [DATE] Сьогодні Вчора ... З попер…" at bounding box center [374, 196] width 565 height 392
click at [267, 26] on div "Аналітика в Каталозі ProSale Експорт [DATE] - [DATE] Сьогодні Вчора ... З попер…" at bounding box center [374, 196] width 565 height 392
click at [236, 46] on span "Вчора" at bounding box center [228, 46] width 16 height 6
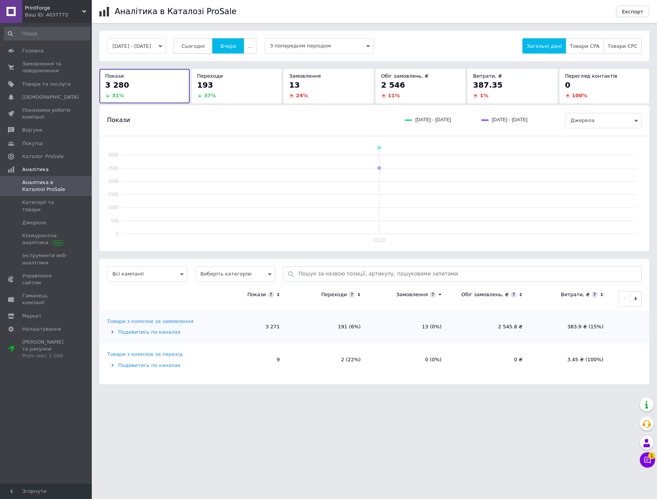
click at [205, 49] on span "Сьогодні" at bounding box center [193, 46] width 23 height 6
click at [250, 28] on div "Аналітика в Каталозі ProSale Експорт [DATE] - [DATE] Сьогодні Вчора ... З попер…" at bounding box center [374, 196] width 565 height 392
click at [236, 47] on span "Вчора" at bounding box center [228, 46] width 16 height 6
click at [253, 26] on div "Аналітика в Каталозі ProSale Експорт [DATE] - [DATE] Сьогодні Вчора ... З попер…" at bounding box center [374, 196] width 565 height 392
click at [254, 26] on div "Аналітика в Каталозі ProSale Експорт [DATE] - [DATE] Сьогодні Вчора ... З попер…" at bounding box center [374, 196] width 565 height 392
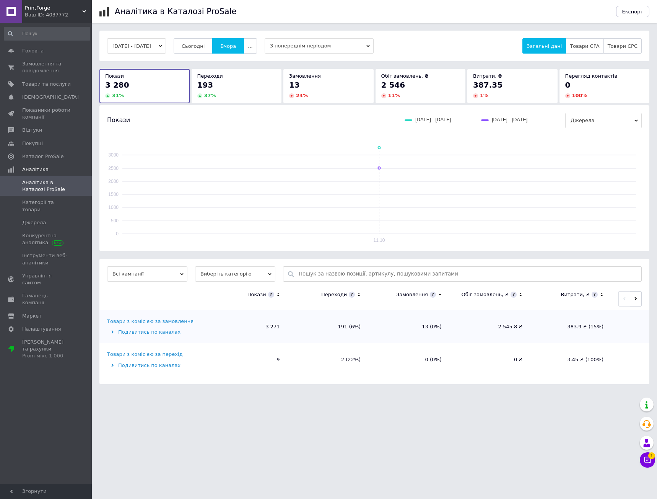
click at [261, 24] on div "Аналітика в Каталозі ProSale Експорт [DATE] - [DATE] Сьогодні Вчора ... З попер…" at bounding box center [374, 196] width 565 height 392
click at [205, 47] on span "Сьогодні" at bounding box center [193, 46] width 23 height 6
click at [236, 45] on span "Вчора" at bounding box center [228, 46] width 16 height 6
click at [261, 26] on div "Аналітика в Каталозі ProSale Експорт [DATE] - [DATE] Сьогодні Вчора ... З попер…" at bounding box center [374, 196] width 565 height 392
click at [253, 48] on span "..." at bounding box center [250, 46] width 5 height 6
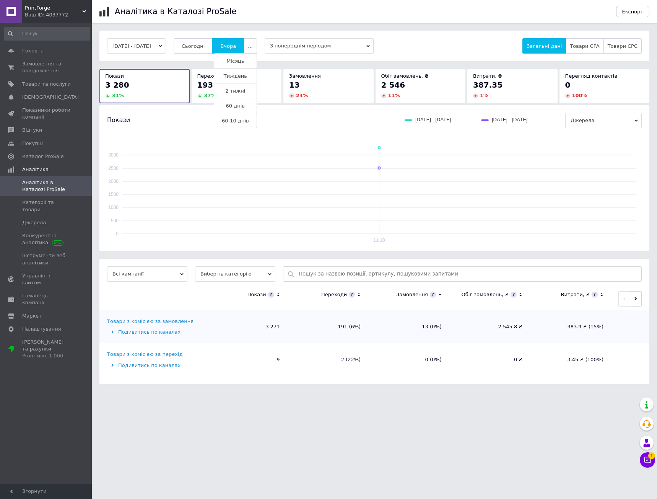
click at [247, 75] on span "Тиждень" at bounding box center [235, 76] width 23 height 6
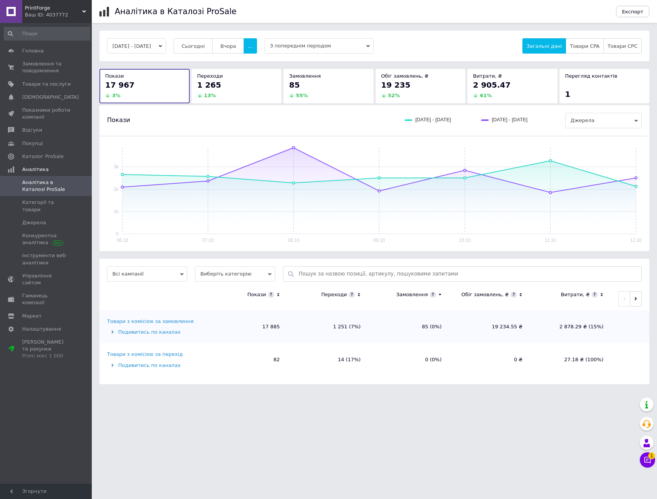
click at [374, 42] on span "З попереднім періодом" at bounding box center [319, 45] width 109 height 15
click at [326, 23] on div "Аналітика в Каталозі ProSale Експорт [DATE] - [DATE] Сьогодні Вчора ... З попер…" at bounding box center [374, 196] width 565 height 392
click at [288, 33] on div "[DATE] - [DATE] Сьогодні [GEOGRAPHIC_DATA] ... З попереднім періодом Загальні д…" at bounding box center [374, 46] width 550 height 31
click at [285, 30] on div "Аналітика в Каталозі ProSale Експорт [DATE] - [DATE] Сьогодні Вчора ... З попер…" at bounding box center [374, 196] width 565 height 392
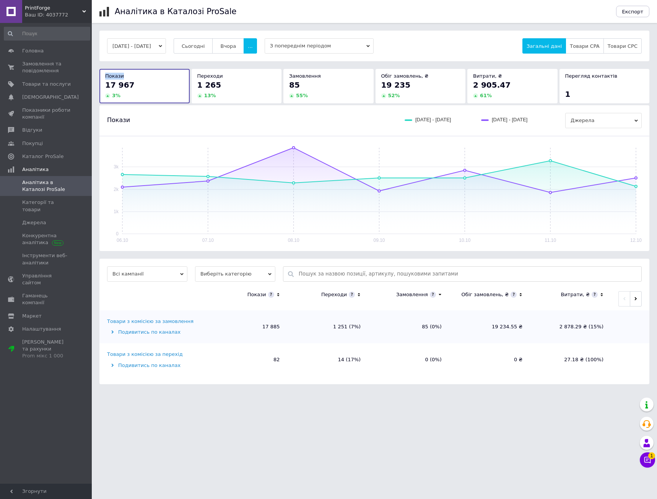
click at [285, 30] on div "Аналітика в Каталозі ProSale Експорт [DATE] - [DATE] Сьогодні Вчора ... З попер…" at bounding box center [374, 196] width 565 height 392
click at [290, 28] on div "Аналітика в Каталозі ProSale Експорт [DATE] - [DATE] Сьогодні Вчора ... З попер…" at bounding box center [374, 196] width 565 height 392
click at [282, 32] on div "[DATE] - [DATE] Сьогодні [GEOGRAPHIC_DATA] ... З попереднім періодом Загальні д…" at bounding box center [374, 46] width 550 height 31
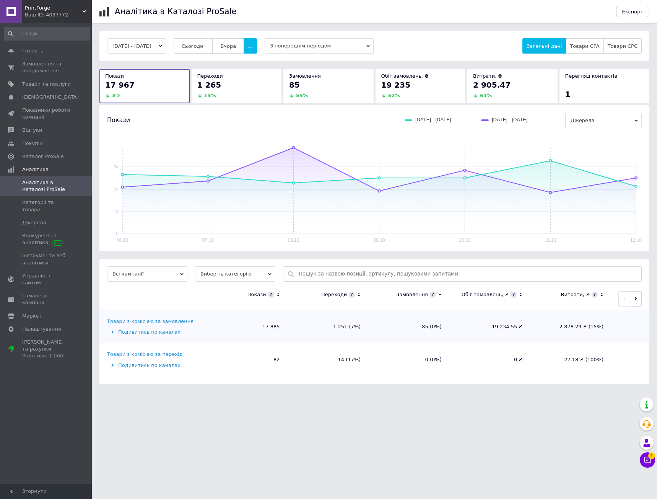
click at [308, 31] on div "[DATE] - [DATE] Сьогодні [GEOGRAPHIC_DATA] ... З попереднім періодом Загальні д…" at bounding box center [374, 46] width 550 height 31
click at [306, 31] on div "[DATE] - [DATE] Сьогодні [GEOGRAPHIC_DATA] ... З попереднім періодом Загальні д…" at bounding box center [374, 46] width 550 height 31
click at [326, 33] on div "[DATE] - [DATE] Сьогодні [GEOGRAPHIC_DATA] ... З попереднім періодом Загальні д…" at bounding box center [374, 46] width 550 height 31
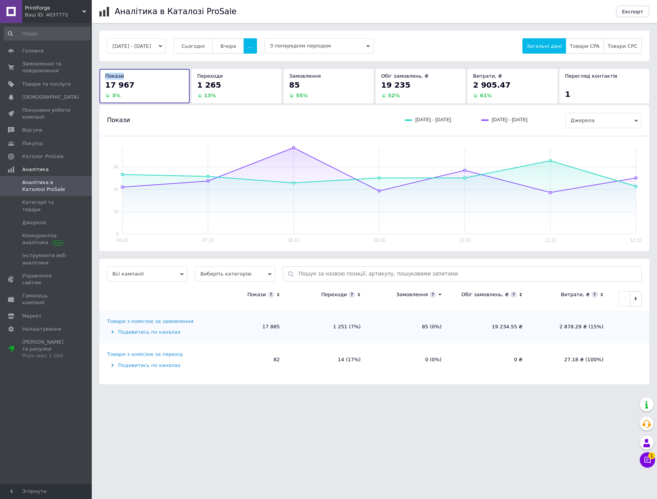
click at [326, 33] on div "[DATE] - [DATE] Сьогодні [GEOGRAPHIC_DATA] ... З попереднім періодом Загальні д…" at bounding box center [374, 46] width 550 height 31
click at [361, 31] on div "[DATE] - [DATE] Сьогодні [GEOGRAPHIC_DATA] ... З попереднім періодом Загальні д…" at bounding box center [374, 46] width 550 height 31
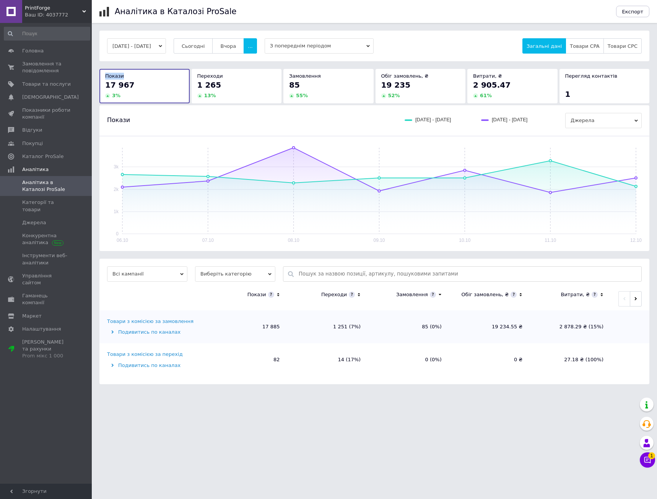
click at [361, 31] on div "[DATE] - [DATE] Сьогодні [GEOGRAPHIC_DATA] ... З попереднім періодом Загальні д…" at bounding box center [374, 46] width 550 height 31
click at [392, 31] on div "[DATE] - [DATE] Сьогодні [GEOGRAPHIC_DATA] ... З попереднім періодом Загальні д…" at bounding box center [374, 46] width 550 height 31
click at [416, 33] on div "[DATE] - [DATE] Сьогодні [GEOGRAPHIC_DATA] ... З попереднім періодом Загальні д…" at bounding box center [374, 46] width 550 height 31
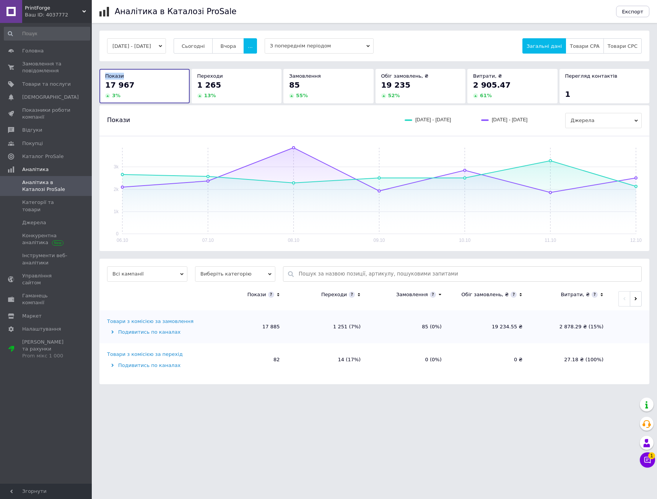
click at [416, 33] on div "[DATE] - [DATE] Сьогодні [GEOGRAPHIC_DATA] ... З попереднім періодом Загальні д…" at bounding box center [374, 46] width 550 height 31
click at [429, 37] on div "[DATE] - [DATE] Сьогодні [GEOGRAPHIC_DATA] ... З попереднім періодом Загальні д…" at bounding box center [374, 46] width 550 height 31
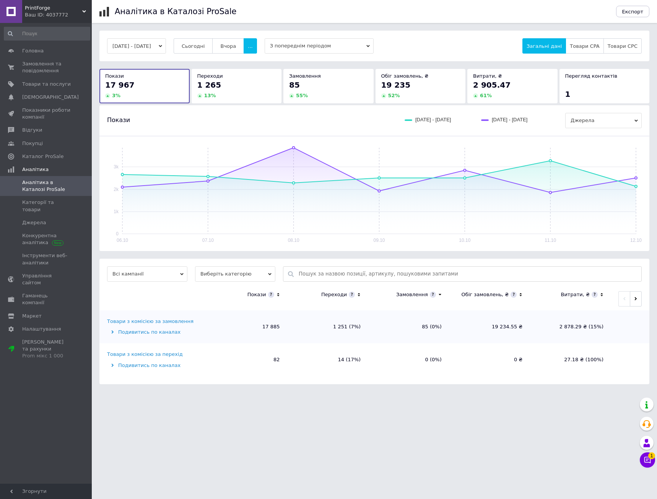
click at [447, 38] on div "[DATE] - [DATE] Сьогодні [GEOGRAPHIC_DATA] ... З попереднім періодом Загальні д…" at bounding box center [374, 45] width 535 height 15
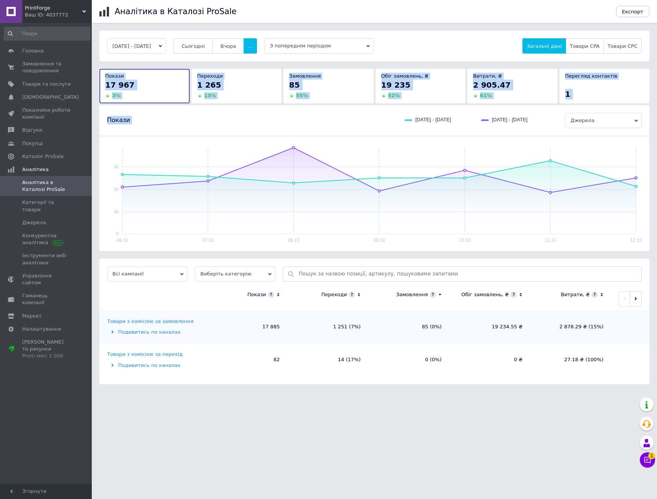
drag, startPoint x: 440, startPoint y: 44, endPoint x: 514, endPoint y: 167, distance: 143.0
click at [513, 165] on div "[DATE] - [DATE] Сьогодні [GEOGRAPHIC_DATA] ... З попереднім періодом Загальні д…" at bounding box center [374, 208] width 550 height 354
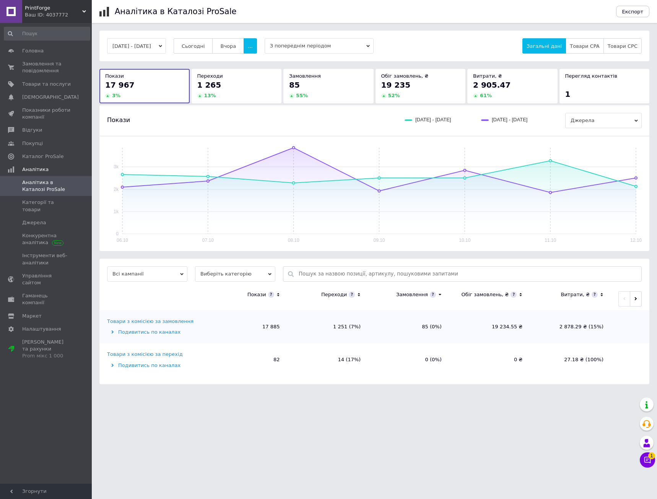
click at [445, 12] on div "Аналітика в Каталозі ProSale" at bounding box center [362, 11] width 494 height 23
click at [424, 35] on div "[DATE] - [DATE] Сьогодні [GEOGRAPHIC_DATA] ... З попереднім періодом Загальні д…" at bounding box center [374, 46] width 550 height 31
click at [424, 34] on div "[DATE] - [DATE] Сьогодні [GEOGRAPHIC_DATA] ... З попереднім періодом Загальні д…" at bounding box center [374, 46] width 550 height 31
click at [235, 42] on button "Вчора" at bounding box center [228, 45] width 32 height 15
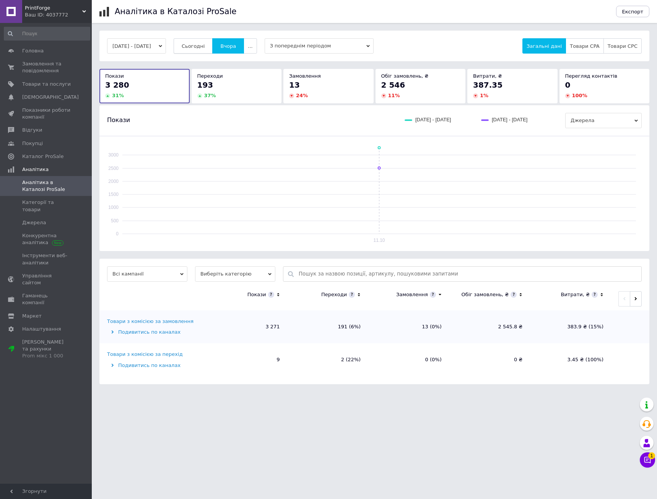
click at [201, 52] on button "Сьогодні" at bounding box center [193, 45] width 39 height 15
click at [235, 49] on span "Вчора" at bounding box center [228, 46] width 16 height 6
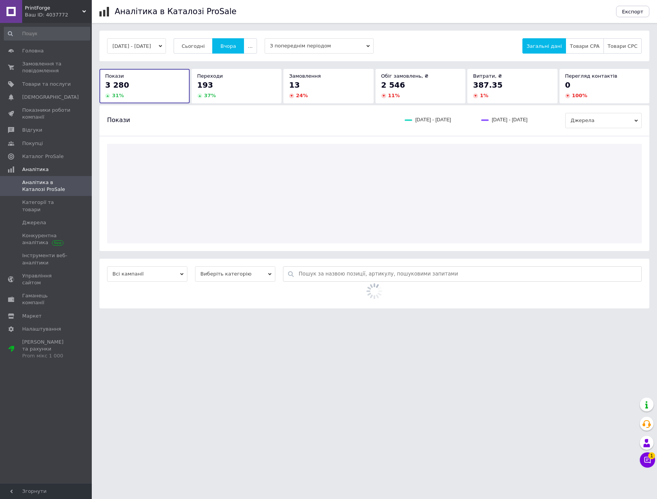
drag, startPoint x: 285, startPoint y: 30, endPoint x: 266, endPoint y: 34, distance: 19.9
click at [283, 30] on div "Аналітика в Каталозі ProSale Експорт [DATE] - [DATE] Сьогодні Вчора ... З попер…" at bounding box center [374, 158] width 565 height 316
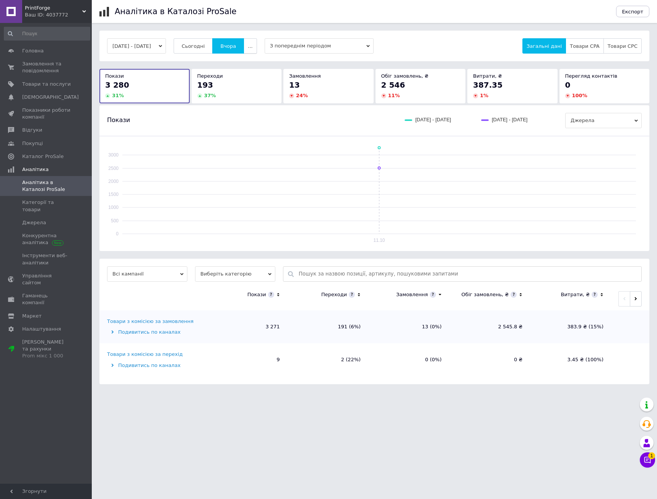
click at [257, 46] on button "..." at bounding box center [250, 45] width 13 height 15
click at [134, 46] on button "[DATE] - [DATE]" at bounding box center [136, 45] width 59 height 15
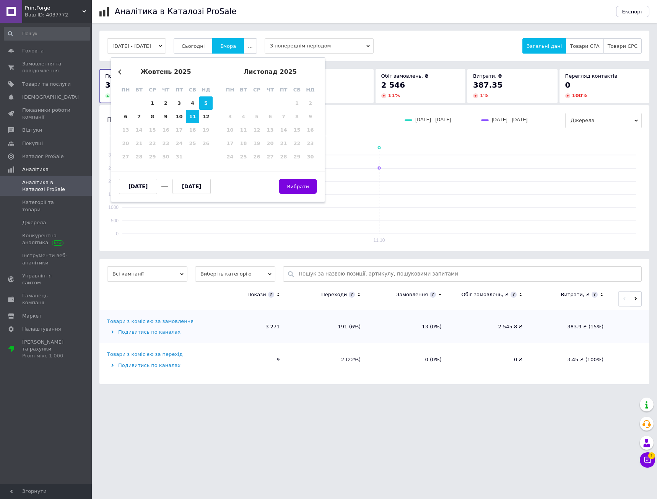
click at [207, 106] on div "5" at bounding box center [205, 102] width 13 height 13
type input "[DATE]"
click at [192, 118] on div "11" at bounding box center [192, 116] width 13 height 13
type input "[DATE]"
drag, startPoint x: 254, startPoint y: 178, endPoint x: 288, endPoint y: 187, distance: 35.8
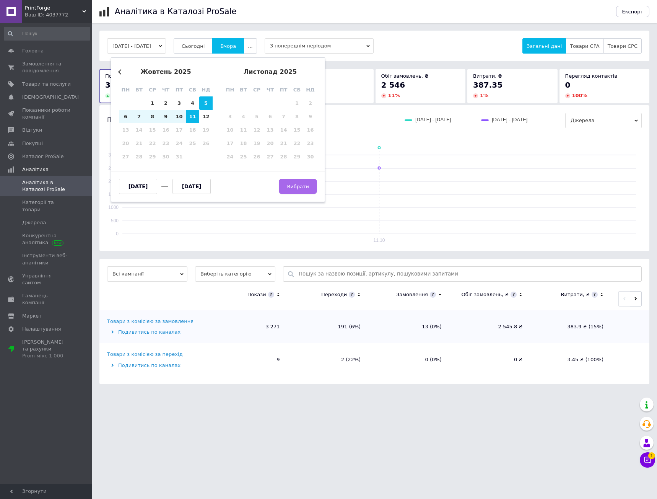
click at [254, 178] on div "[DATE] [DATE] Вибрати" at bounding box center [218, 182] width 198 height 23
click at [303, 185] on span "Вибрати" at bounding box center [298, 187] width 22 height 6
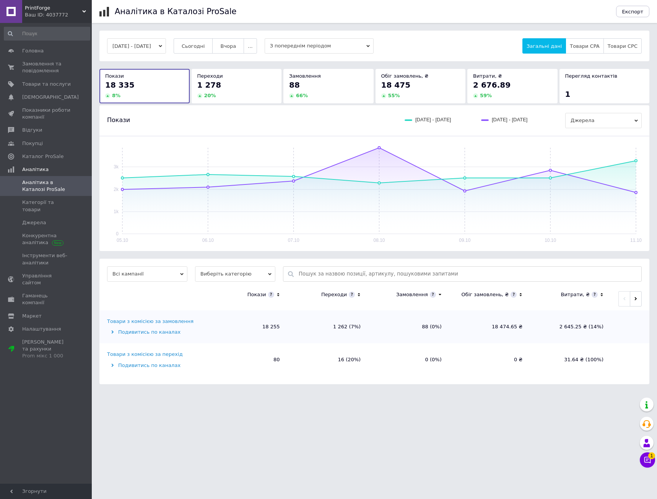
click at [407, 31] on div "[DATE] - [DATE] Сьогодні [GEOGRAPHIC_DATA] ... З попереднім періодом Загальні д…" at bounding box center [374, 46] width 550 height 31
click at [435, 45] on div "[DATE] - [DATE] Сьогодні [GEOGRAPHIC_DATA] ... З попереднім періодом Загальні д…" at bounding box center [374, 45] width 535 height 15
